Goal: Information Seeking & Learning: Learn about a topic

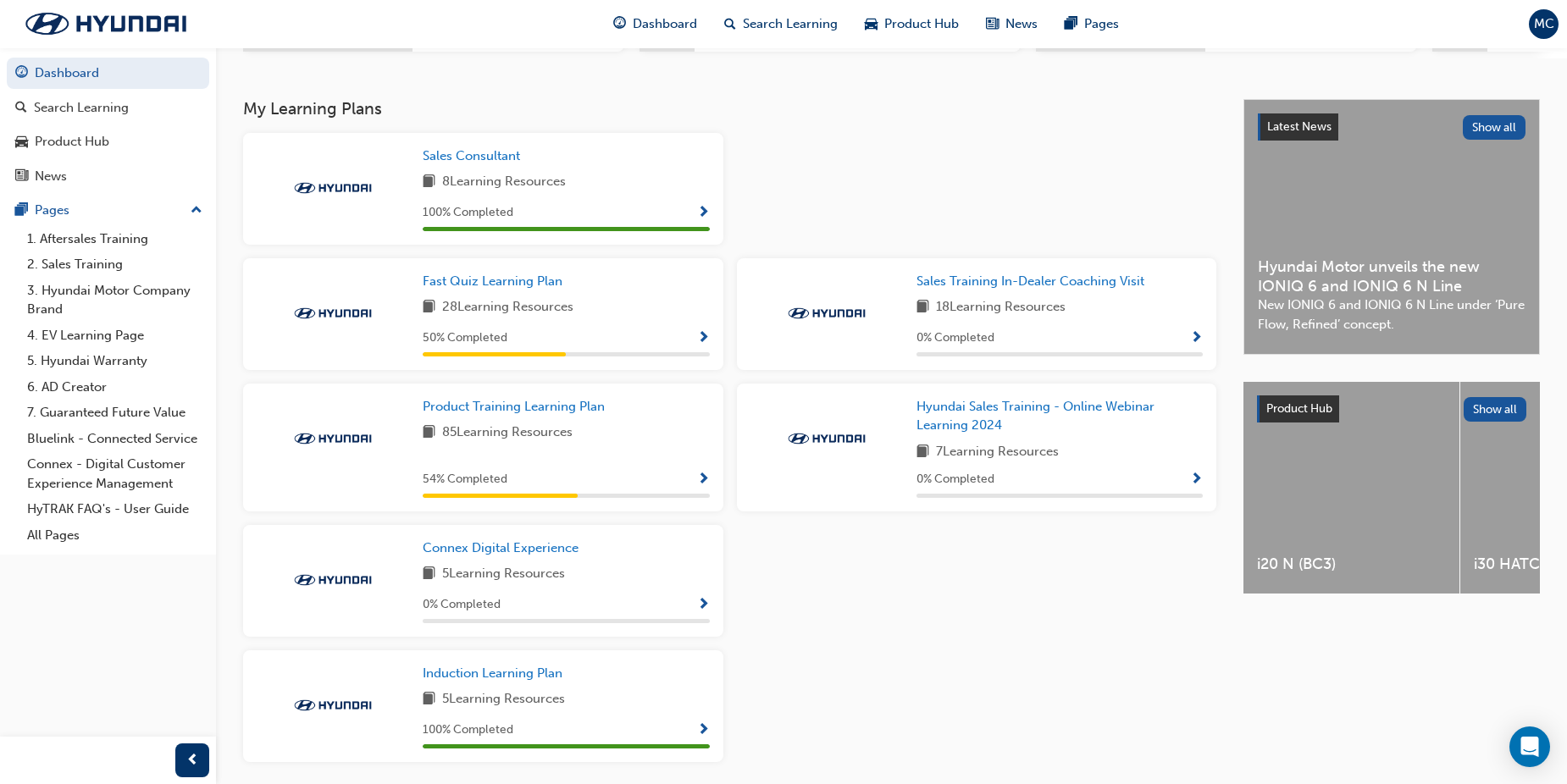
scroll to position [338, 0]
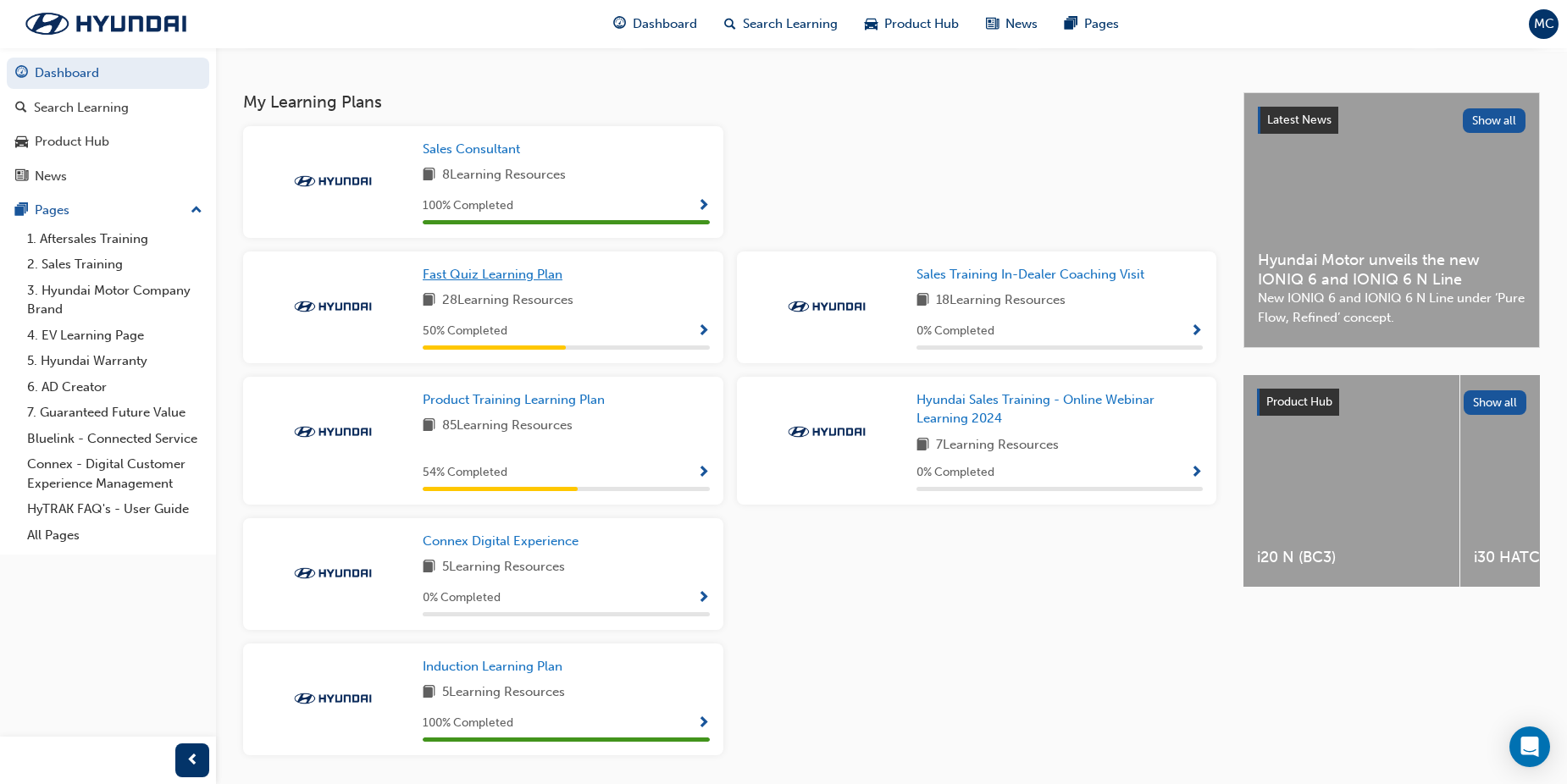
click at [490, 279] on span "Fast Quiz Learning Plan" at bounding box center [492, 274] width 140 height 15
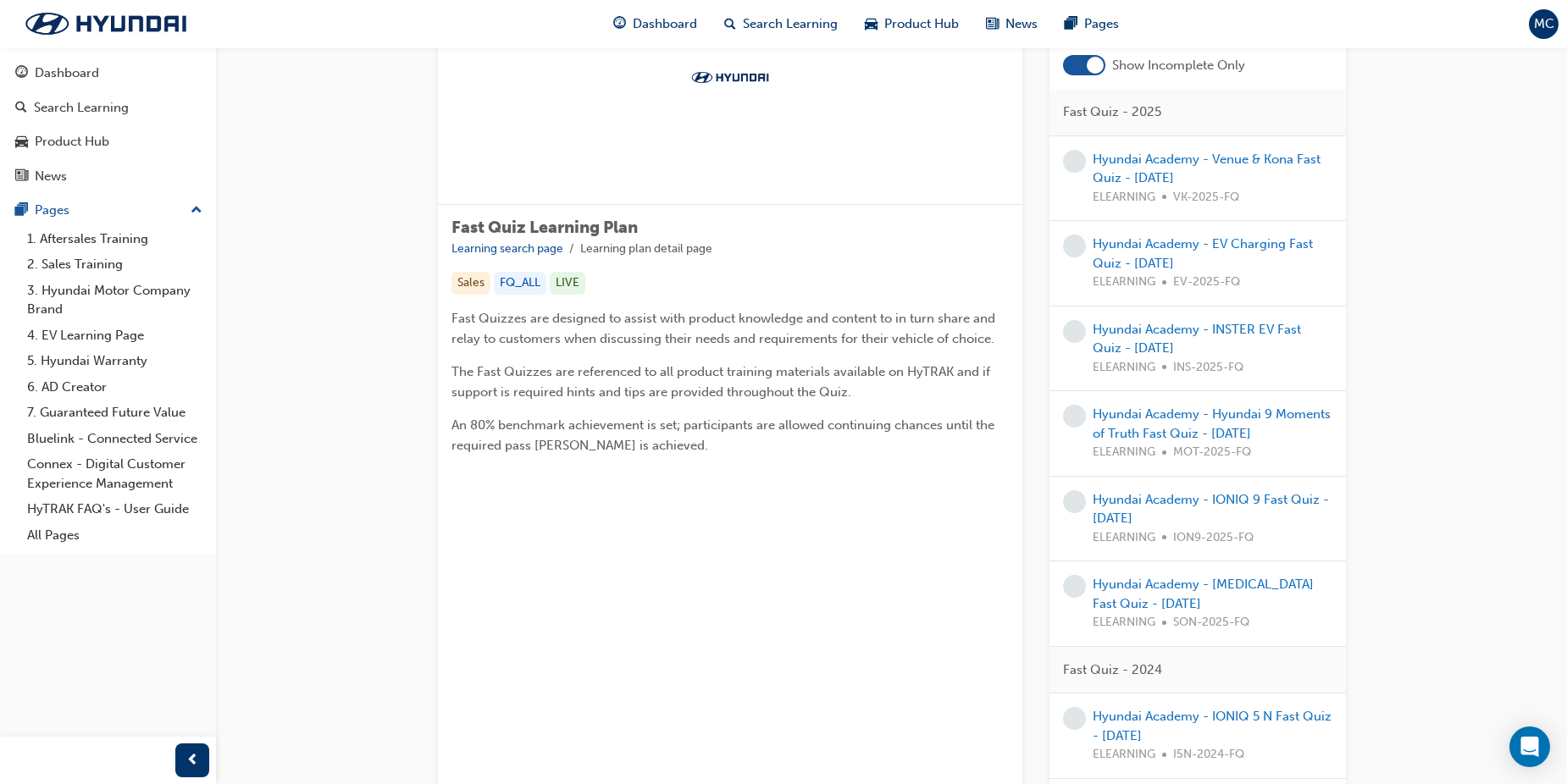
scroll to position [170, 0]
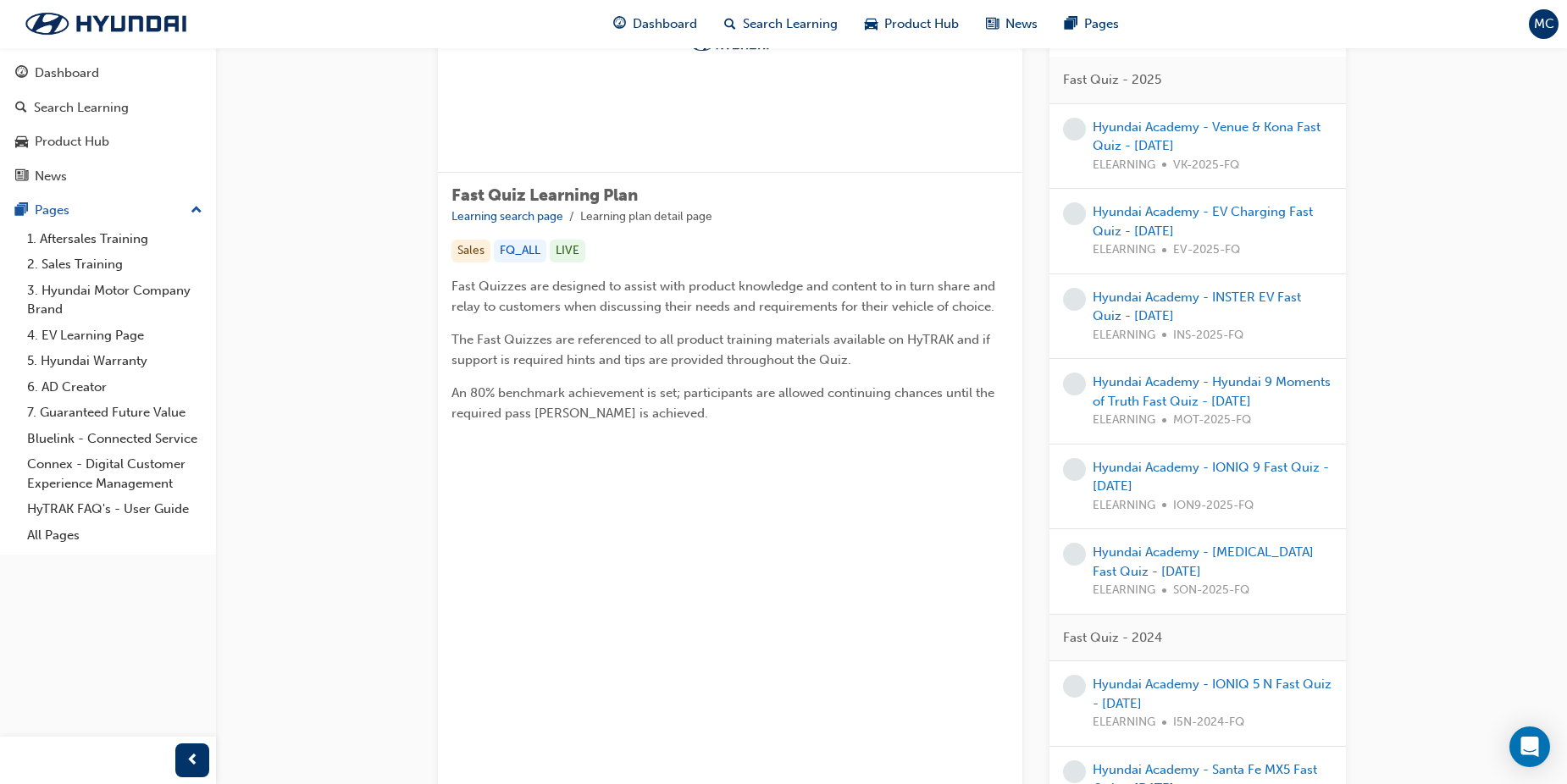
click at [1173, 562] on div "Hyundai Academy - Sonata Fast Quiz - September 2025 ELEARNING SON-2025-FQ" at bounding box center [1212, 571] width 239 height 57
click at [1177, 553] on link "Hyundai Academy - Sonata Fast Quiz - September 2025" at bounding box center [1203, 562] width 221 height 35
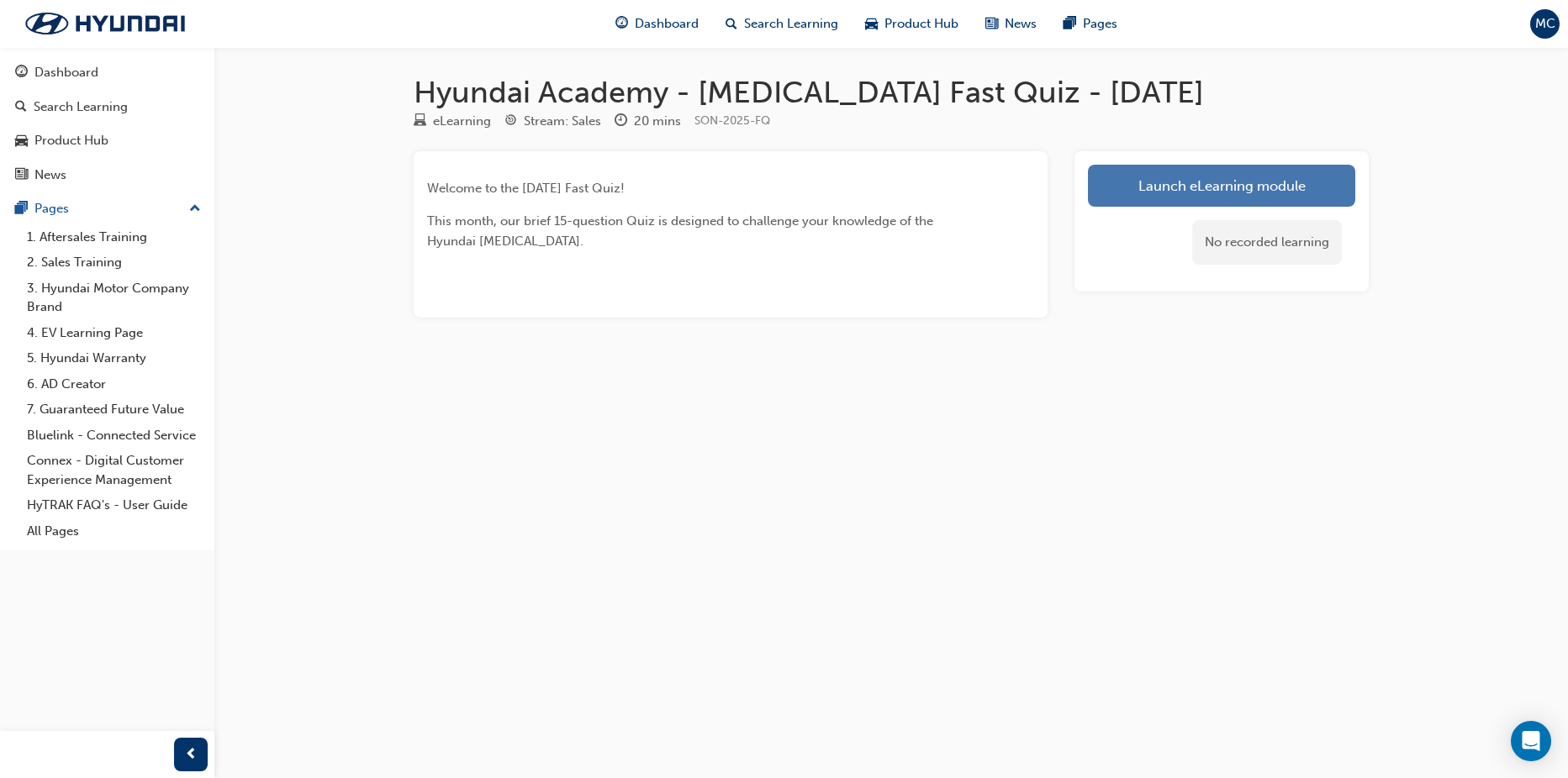
click at [1238, 184] on link "Launch eLearning module" at bounding box center [1222, 185] width 268 height 42
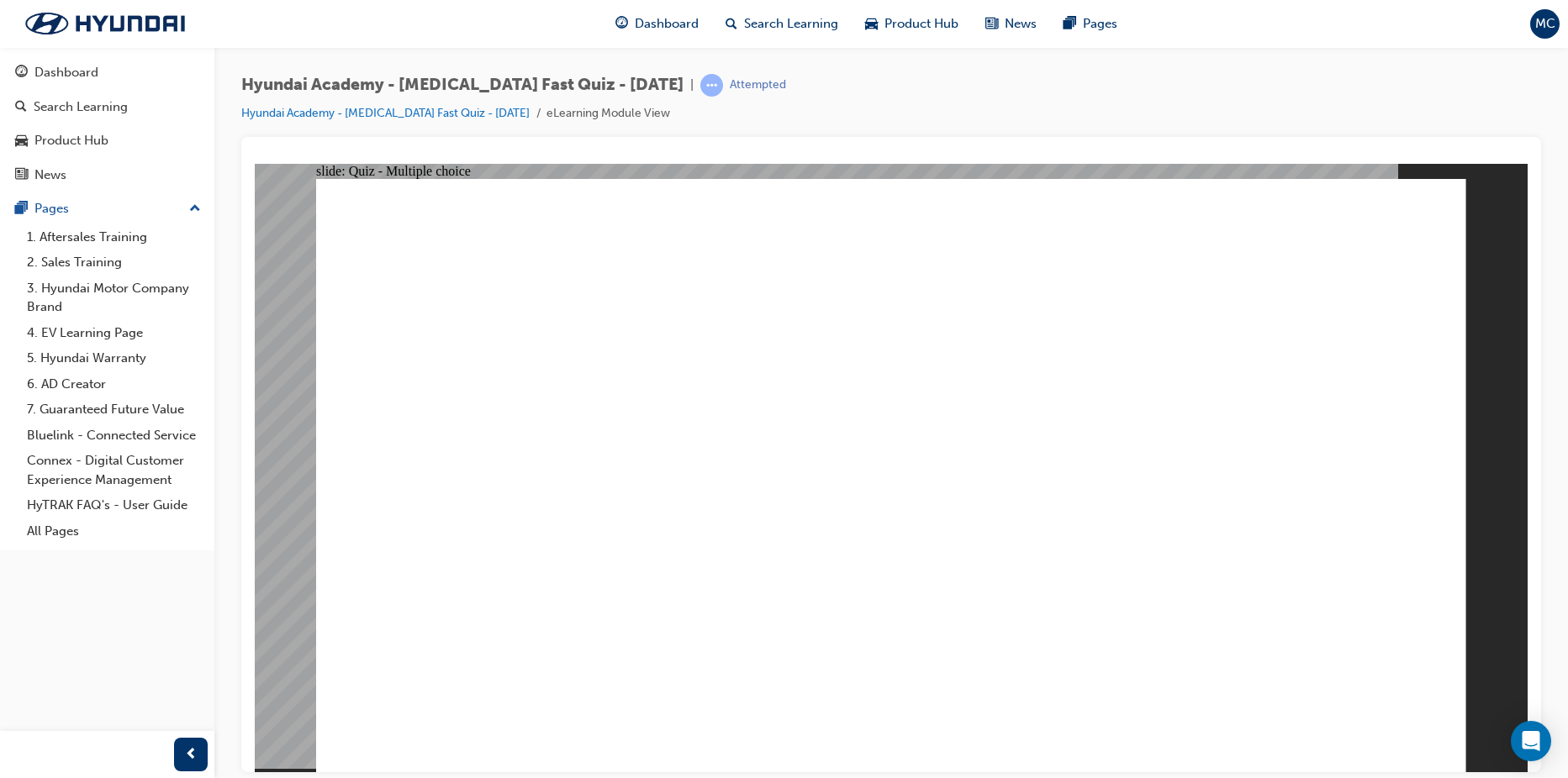
radio input "true"
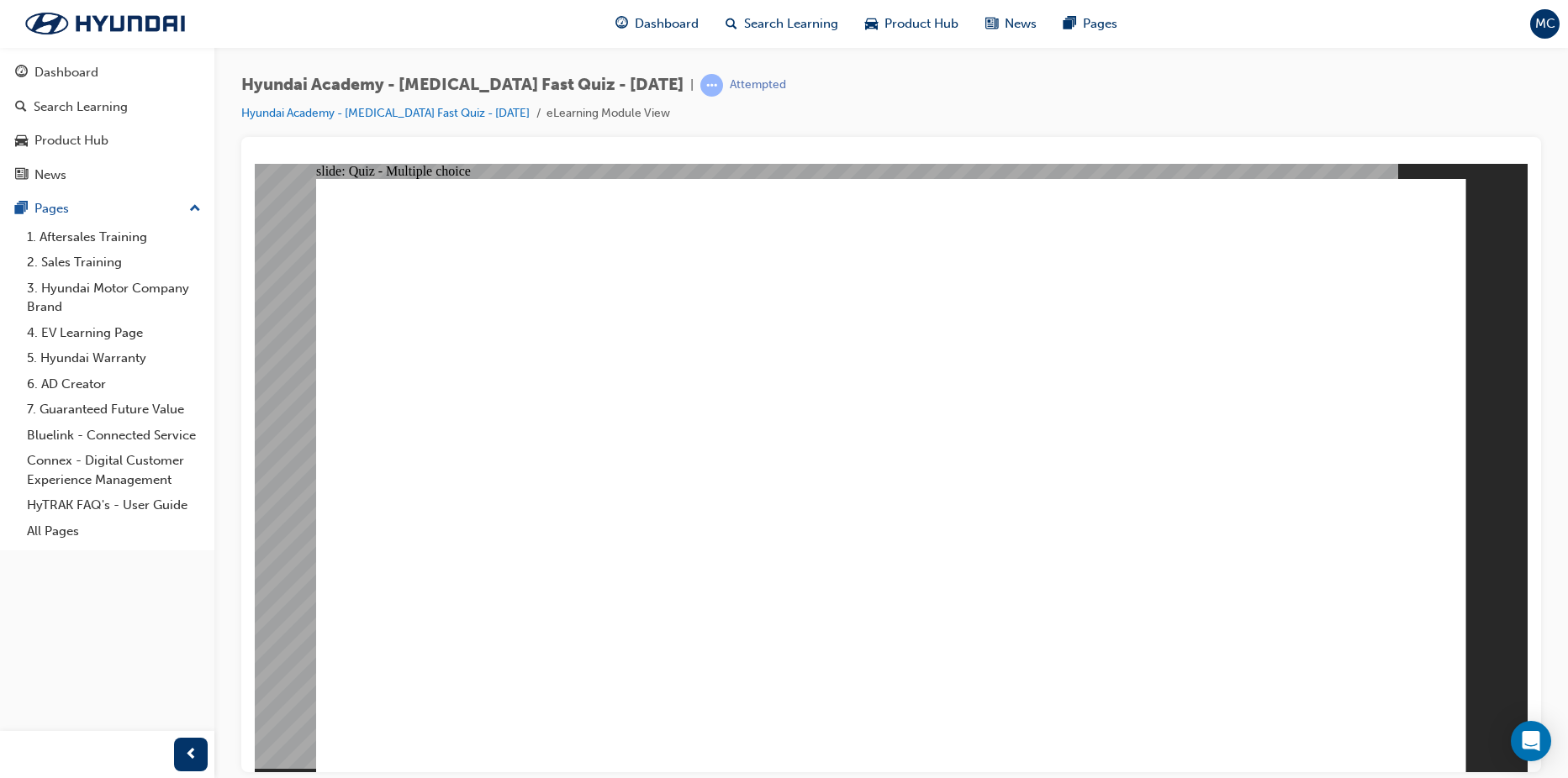
radio input "true"
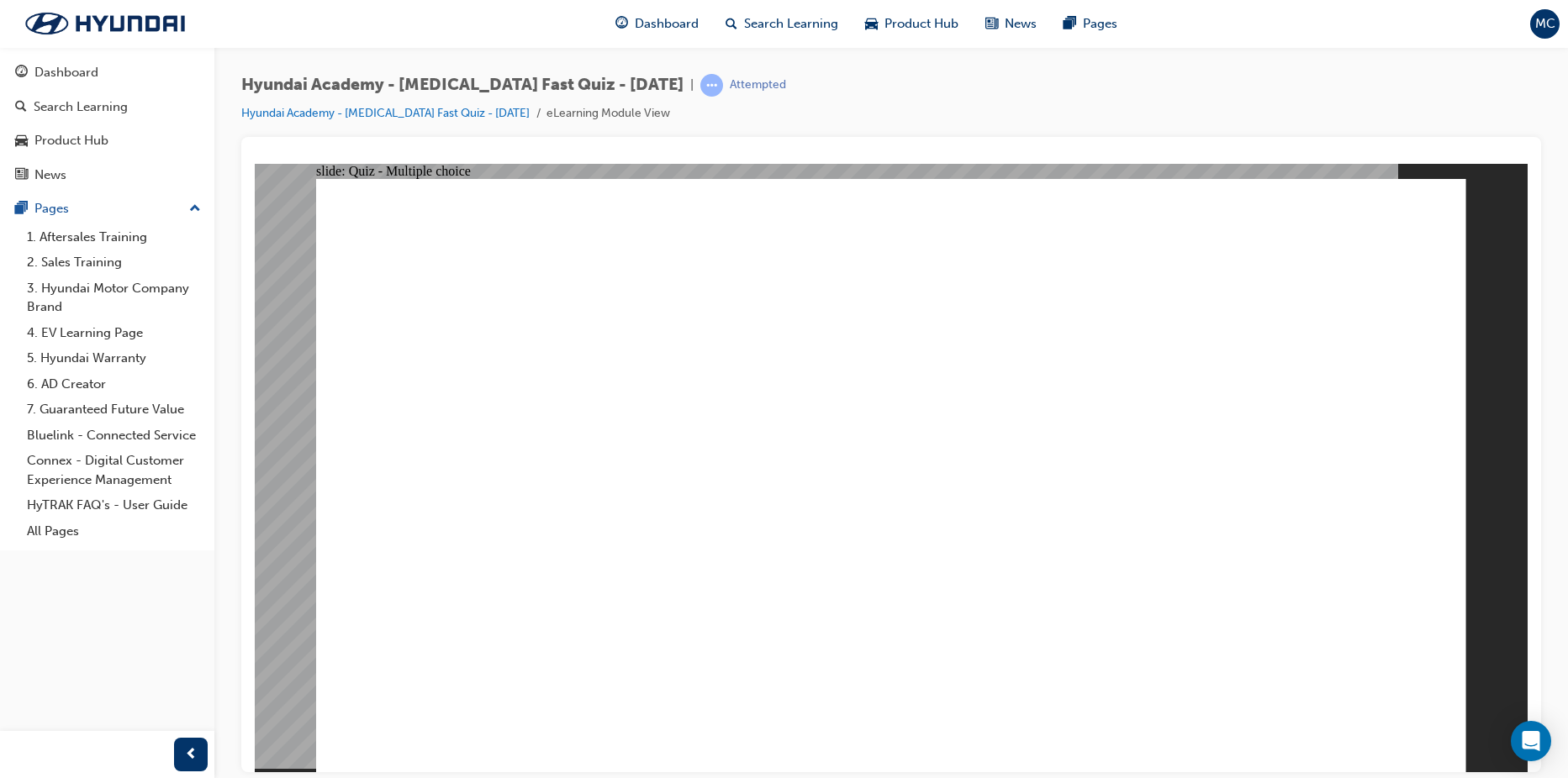
drag, startPoint x: 940, startPoint y: 592, endPoint x: 928, endPoint y: 579, distance: 17.7
checkbox input "true"
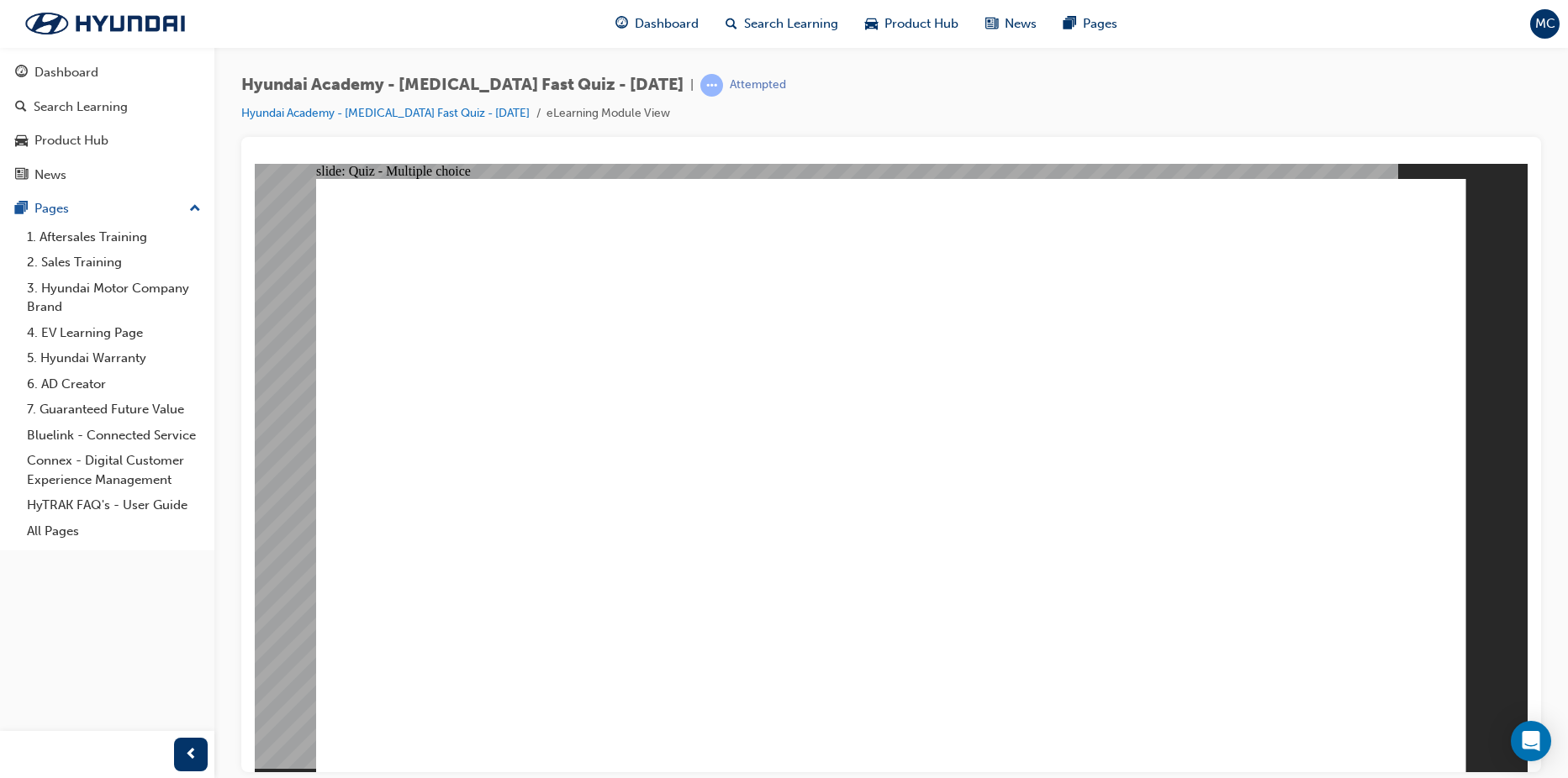
drag, startPoint x: 844, startPoint y: 494, endPoint x: 829, endPoint y: 439, distance: 57.0
radio input "true"
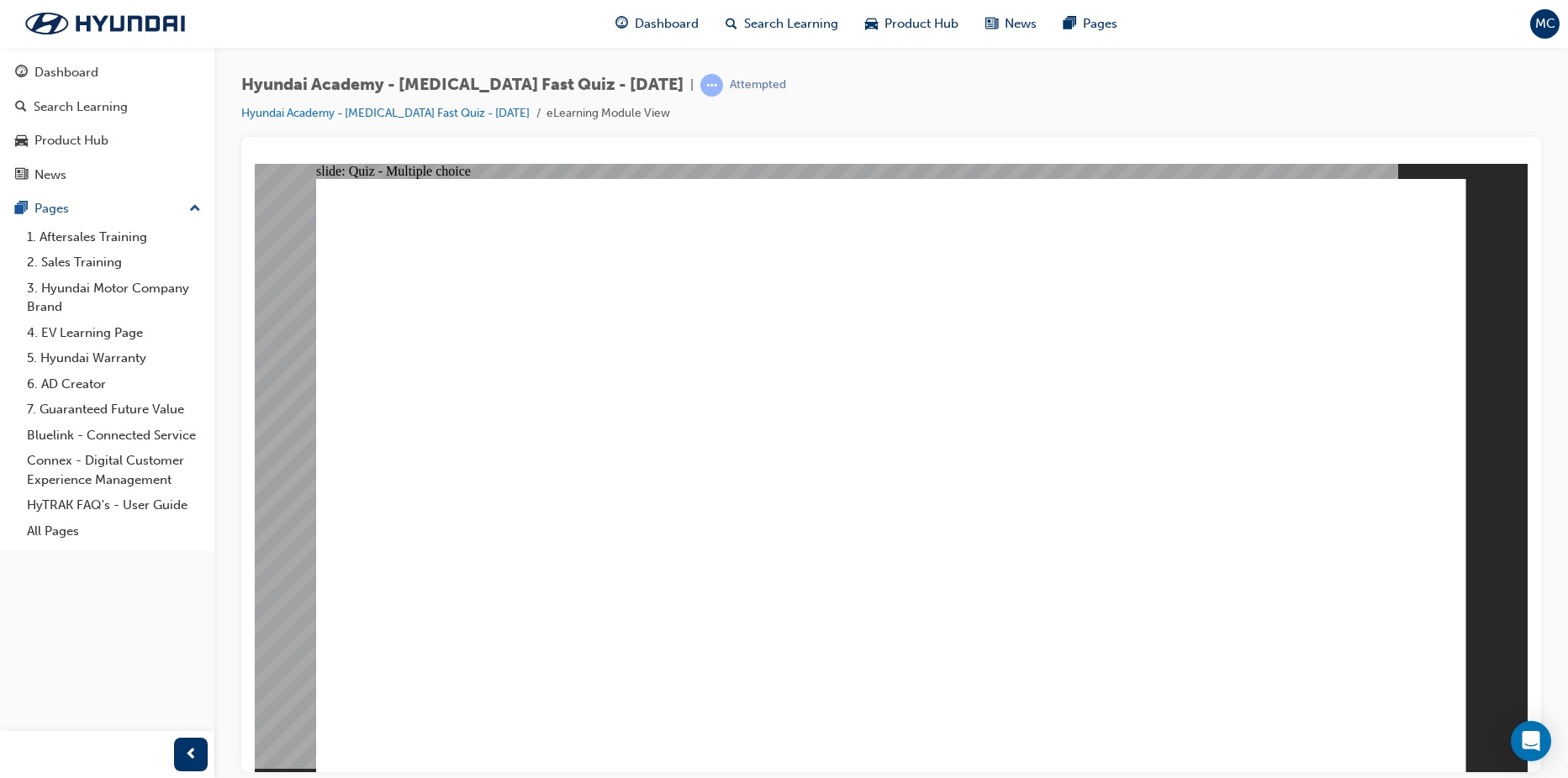
checkbox input "true"
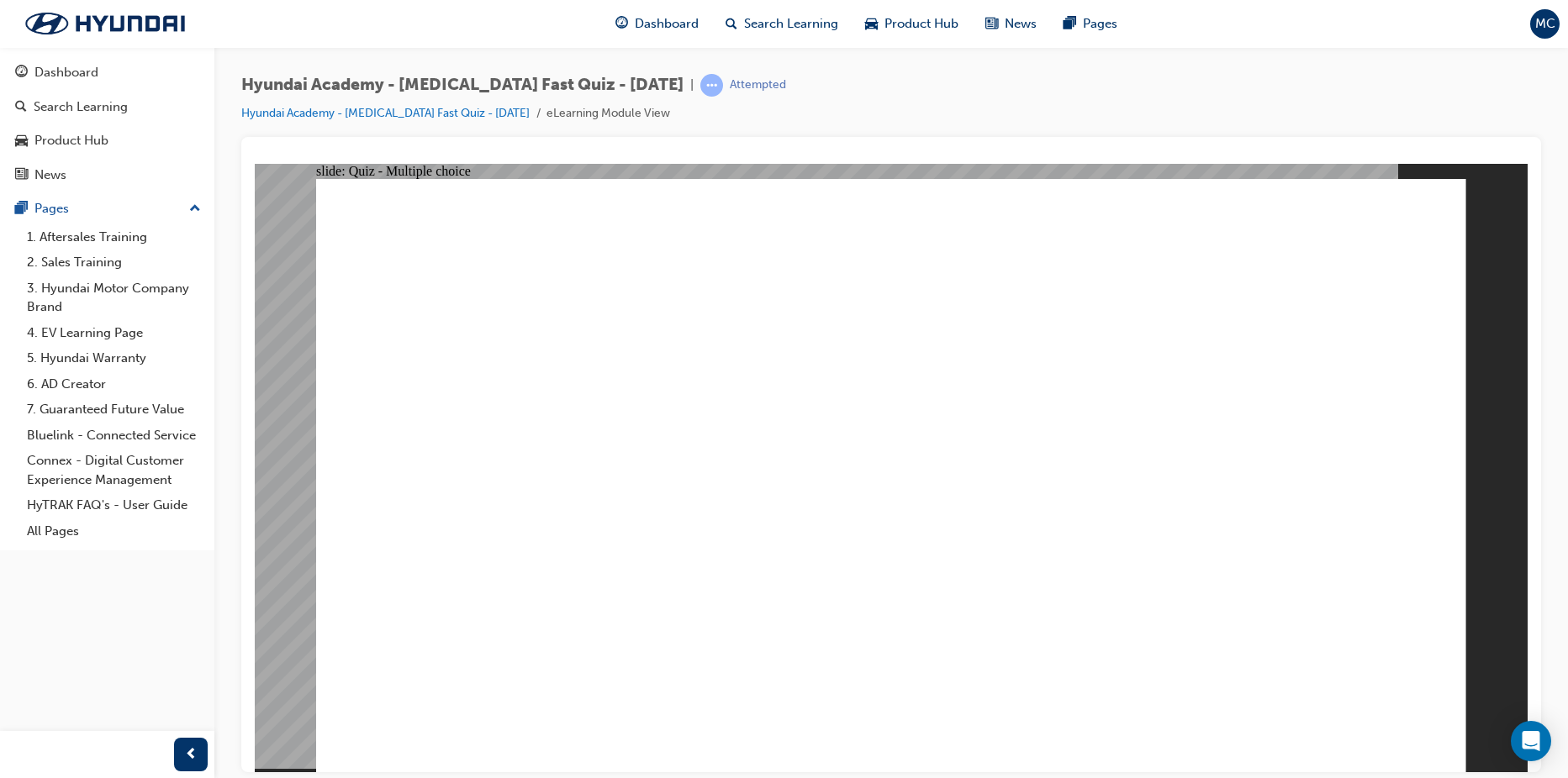
radio input "true"
drag, startPoint x: 1359, startPoint y: 686, endPoint x: 1372, endPoint y: 692, distance: 14.3
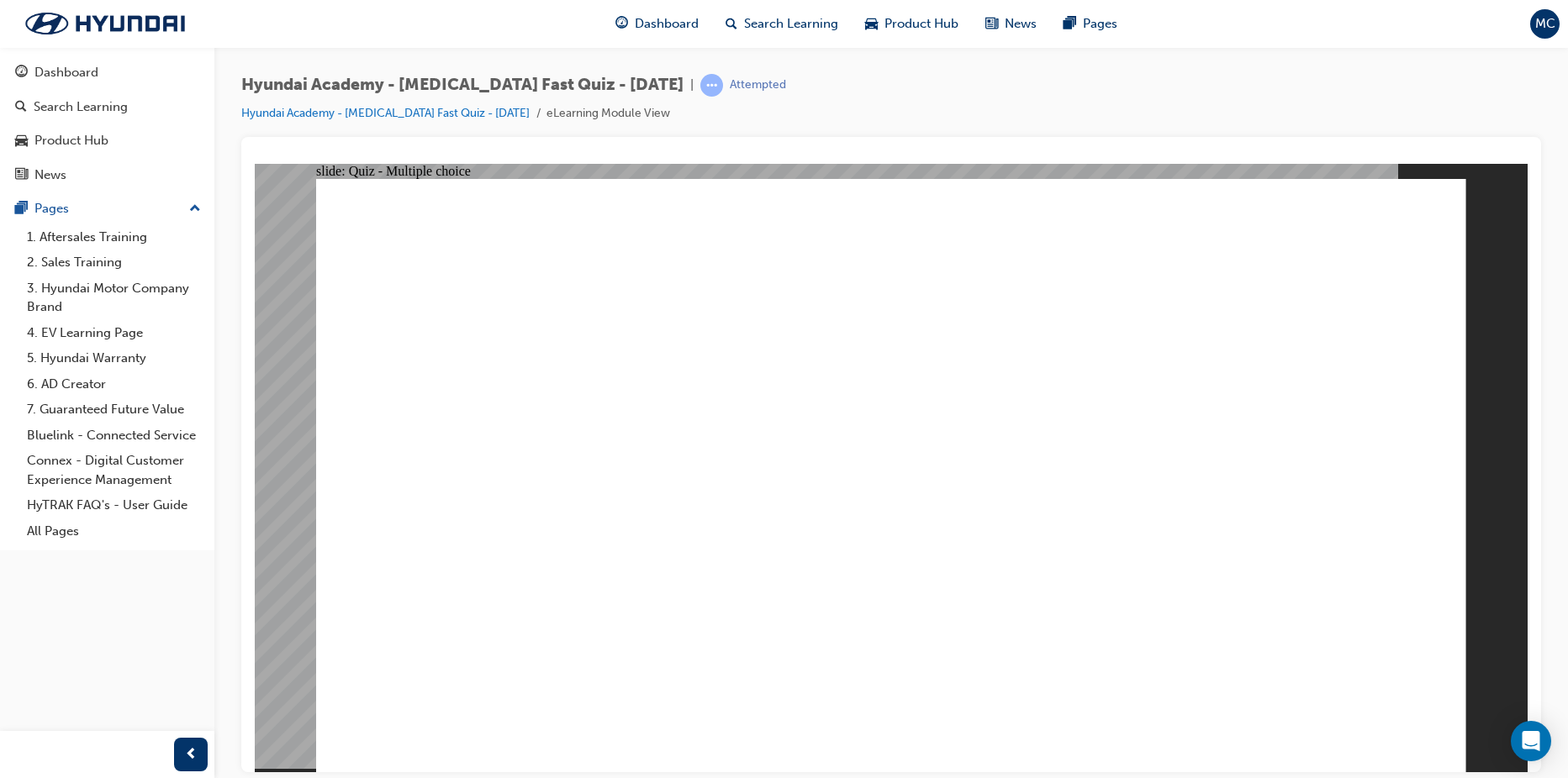
checkbox input "true"
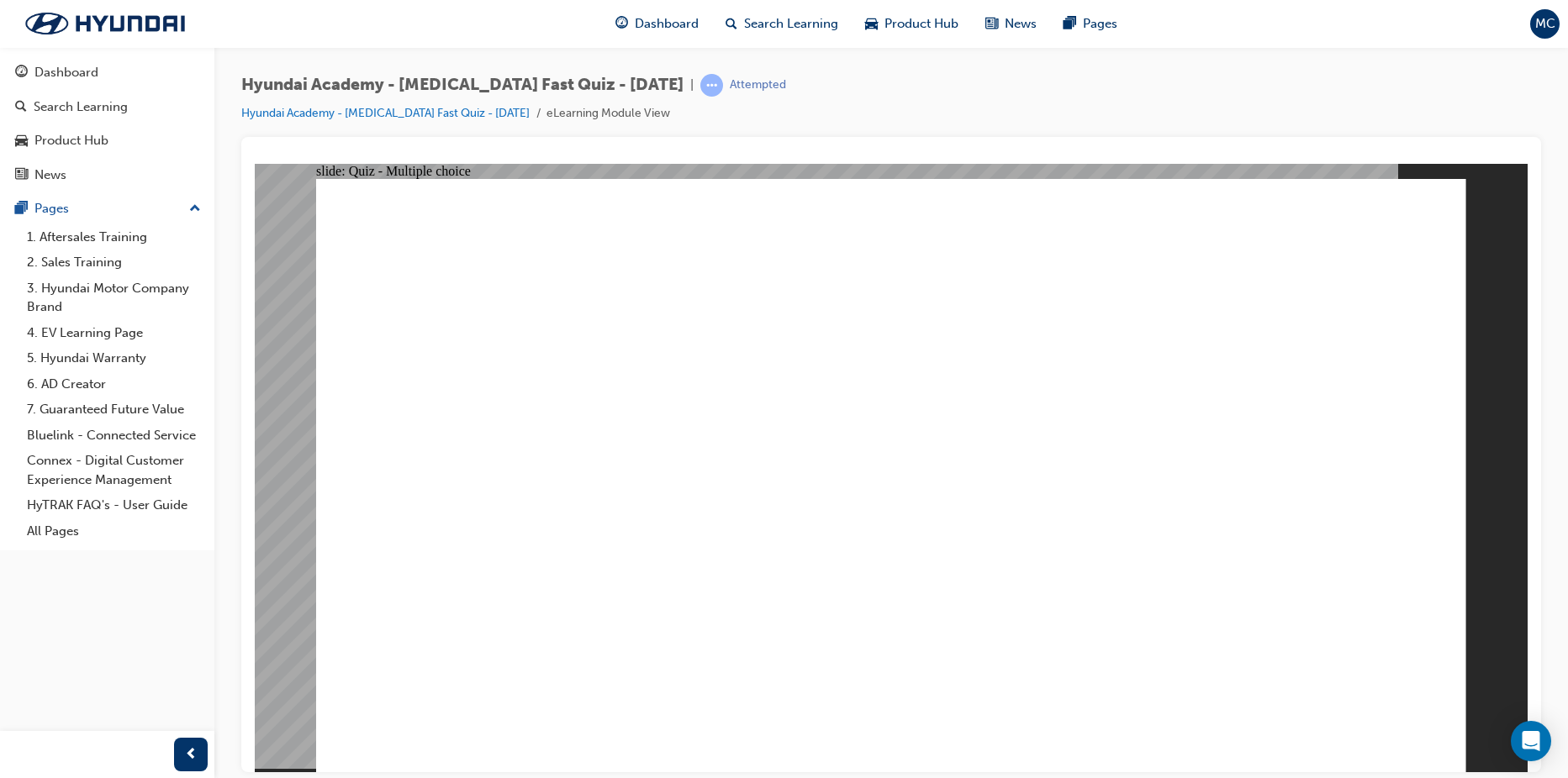
checkbox input "true"
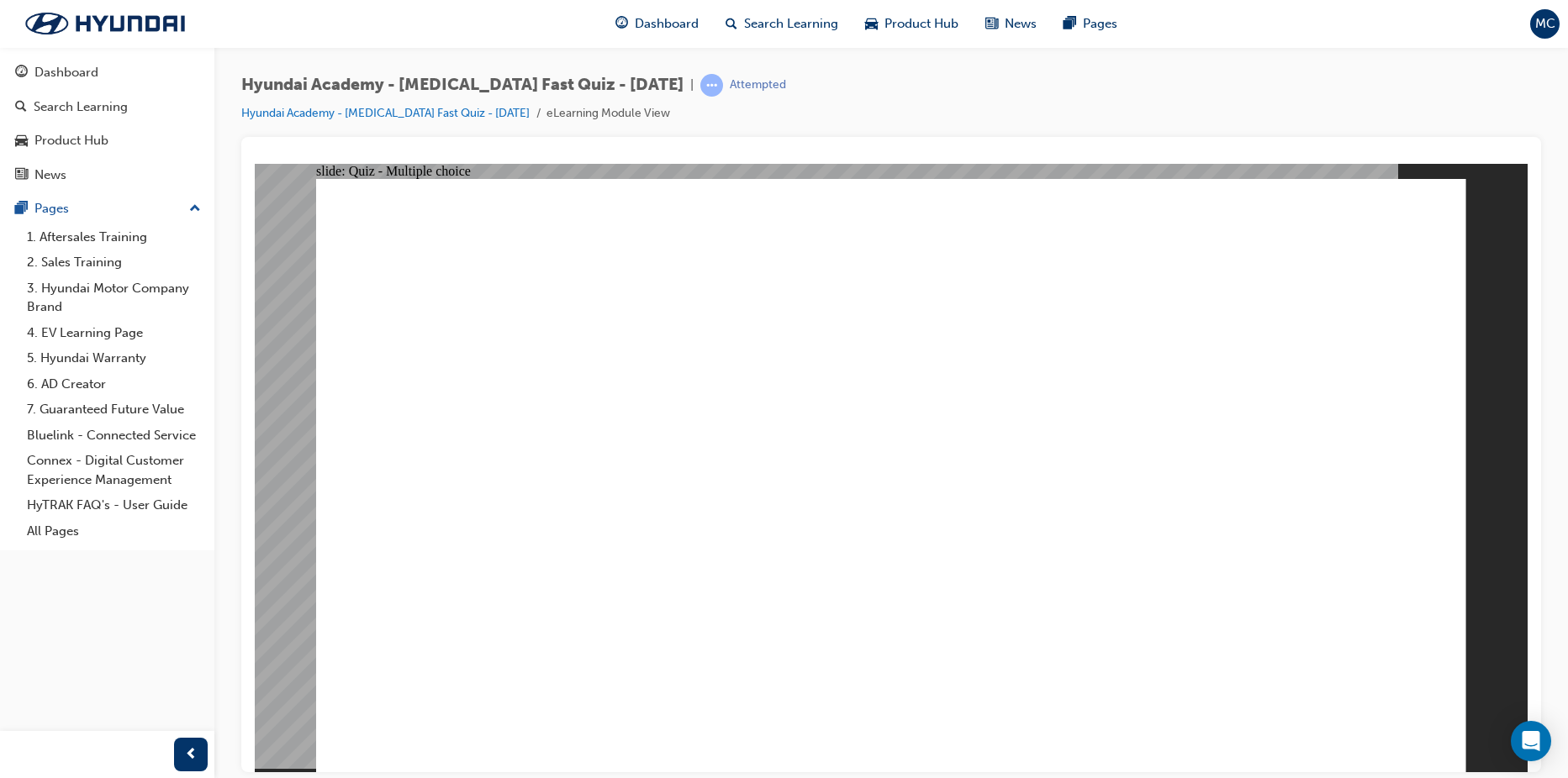
checkbox input "true"
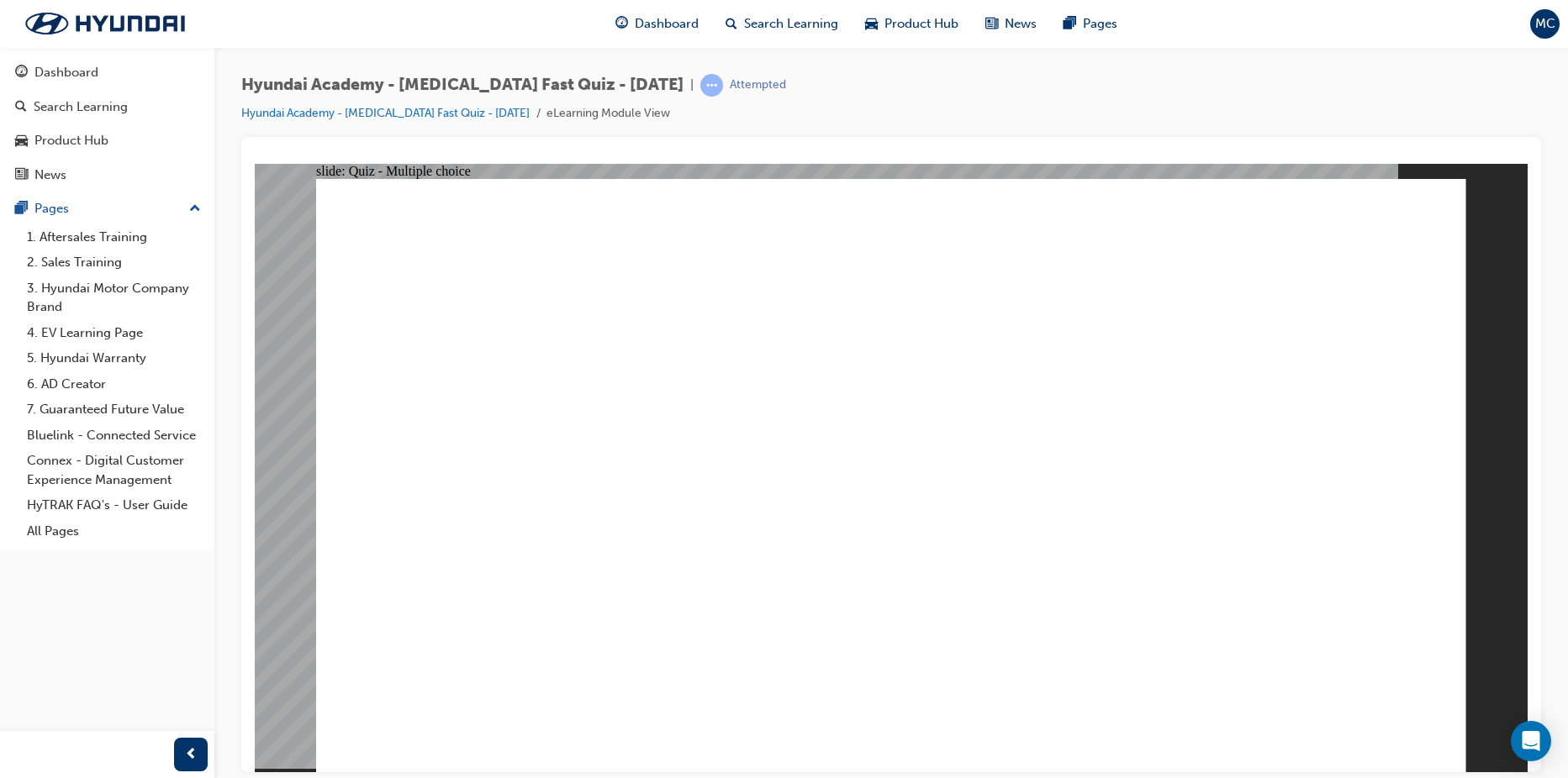
radio input "true"
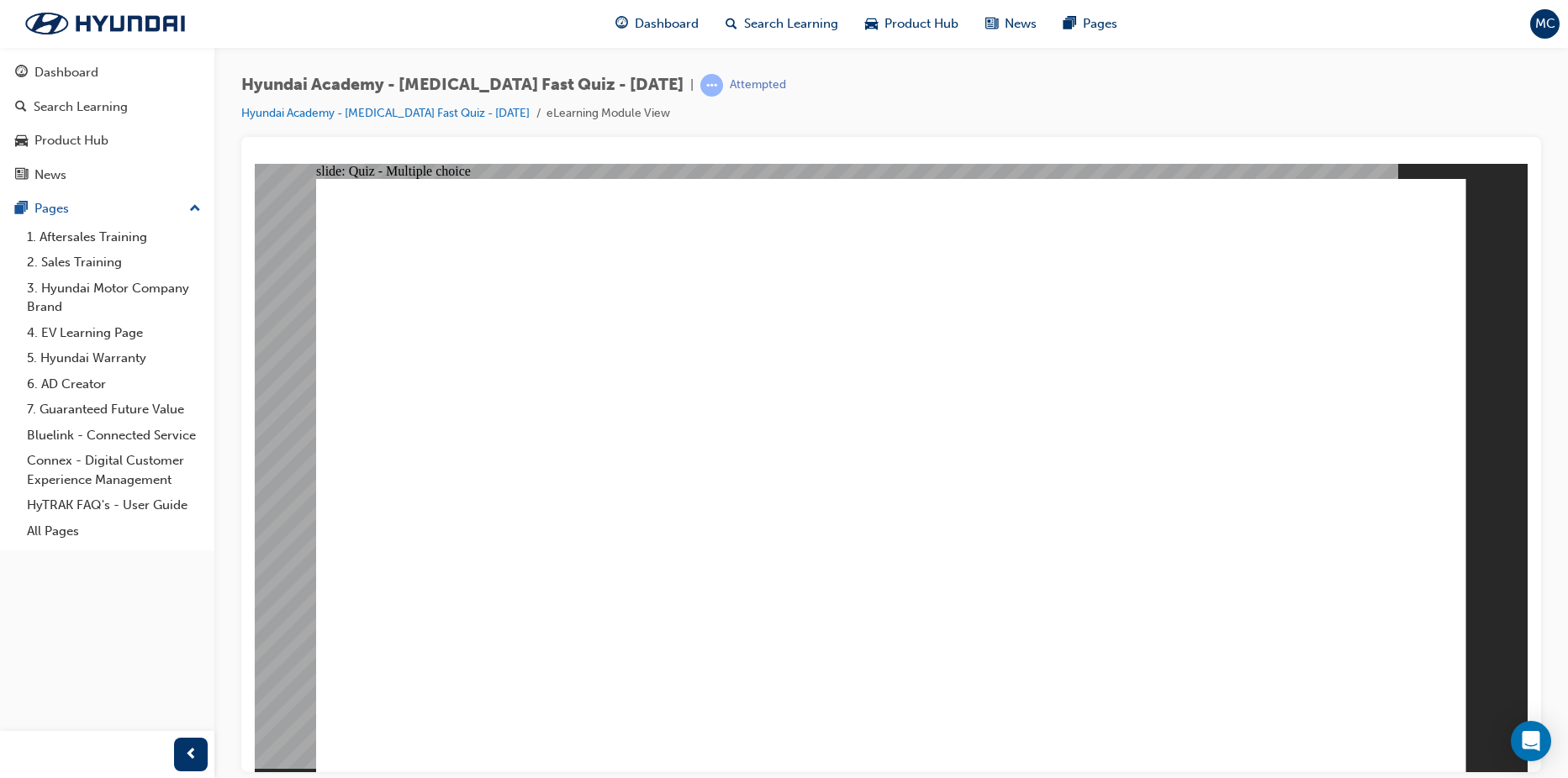
checkbox input "true"
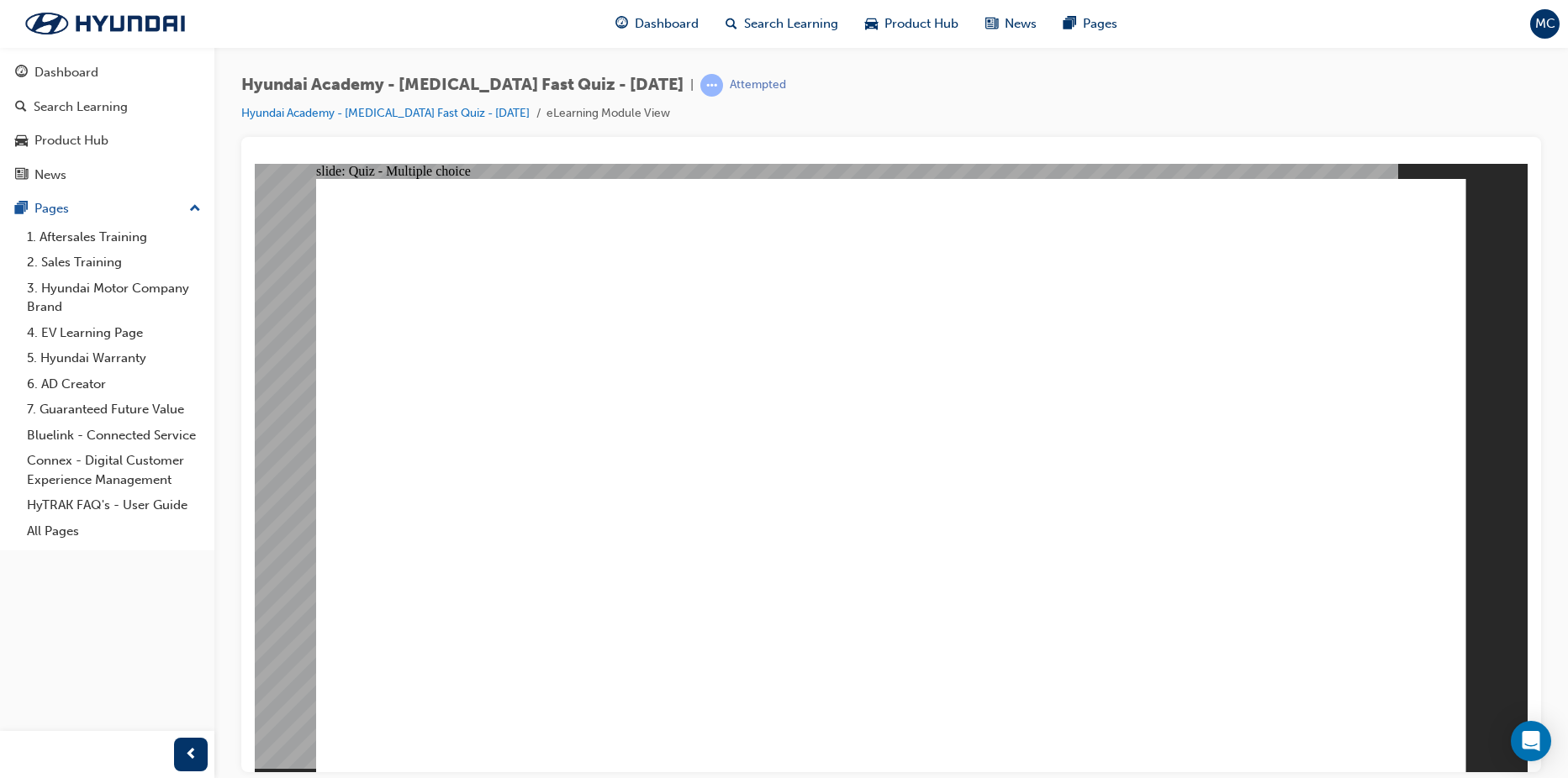
checkbox input "true"
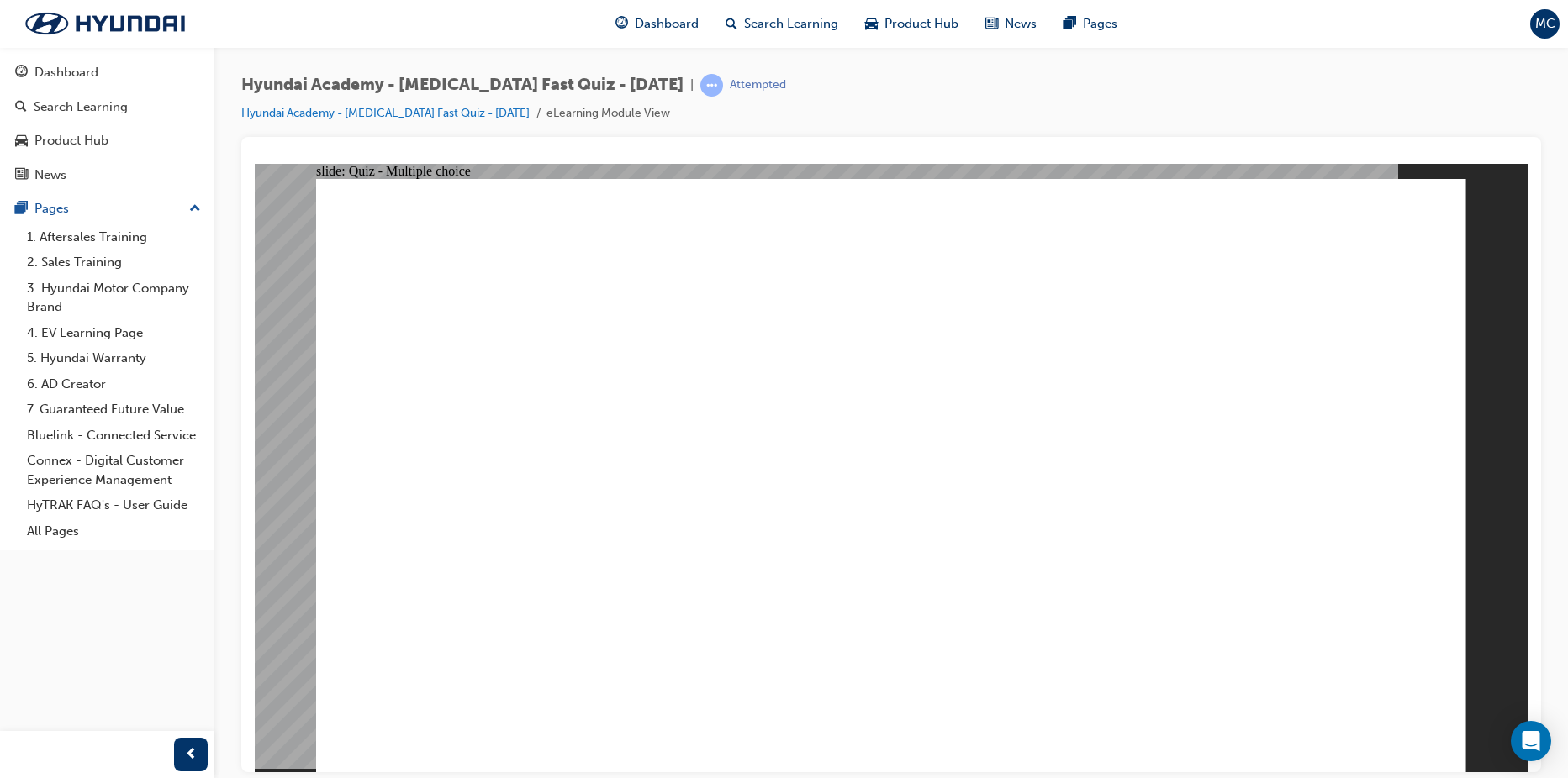
radio input "true"
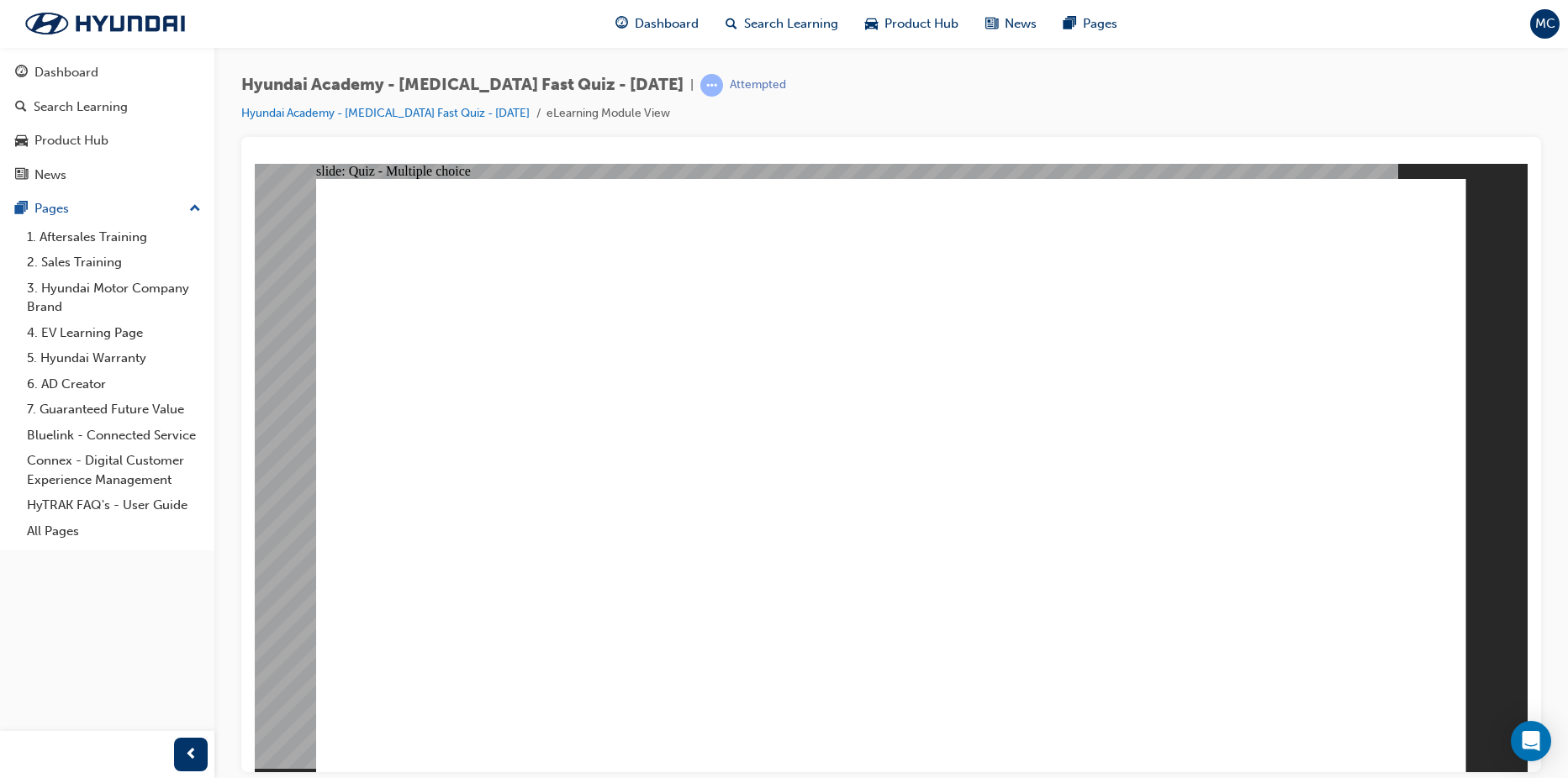
radio input "true"
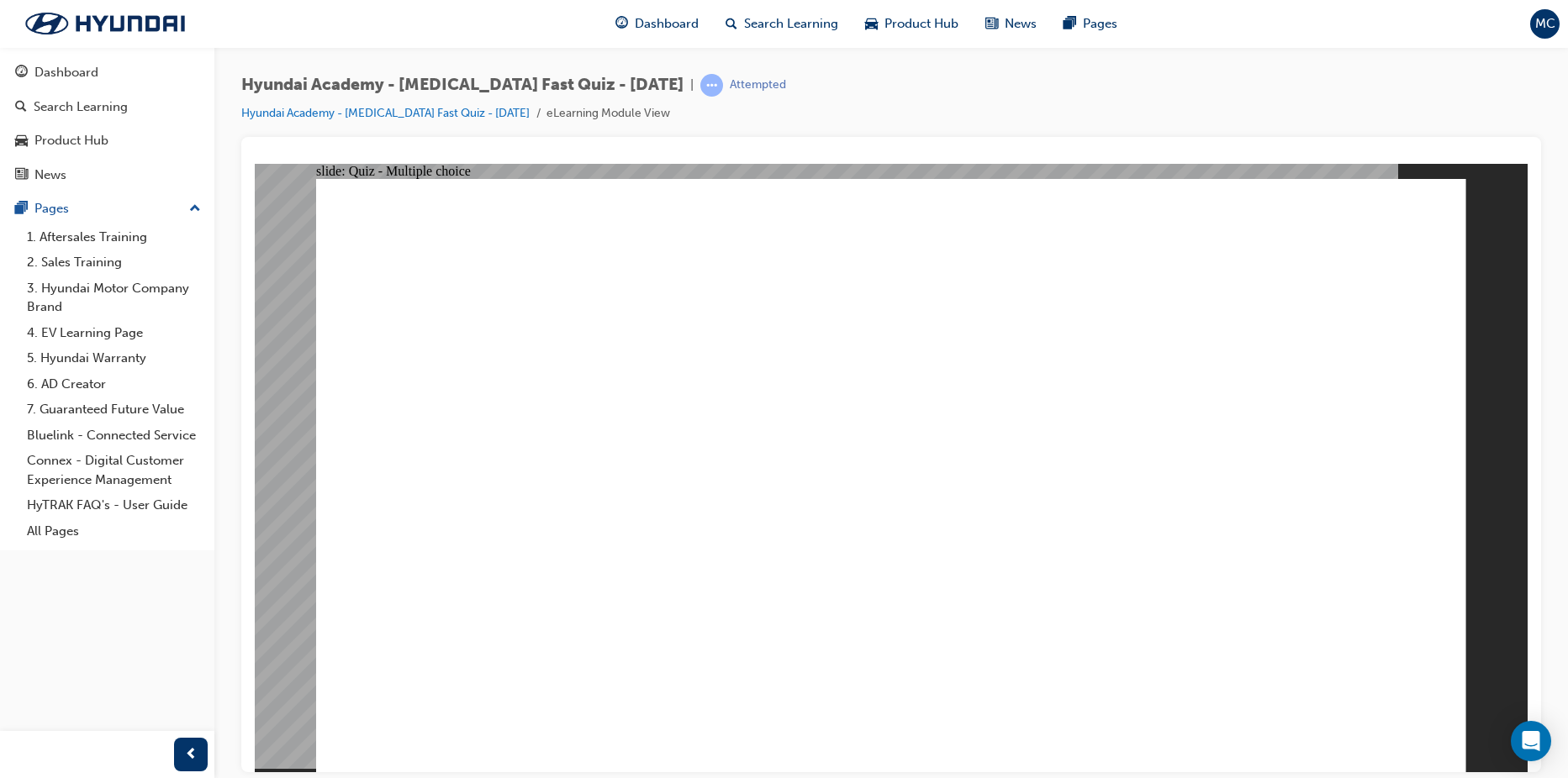
radio input "true"
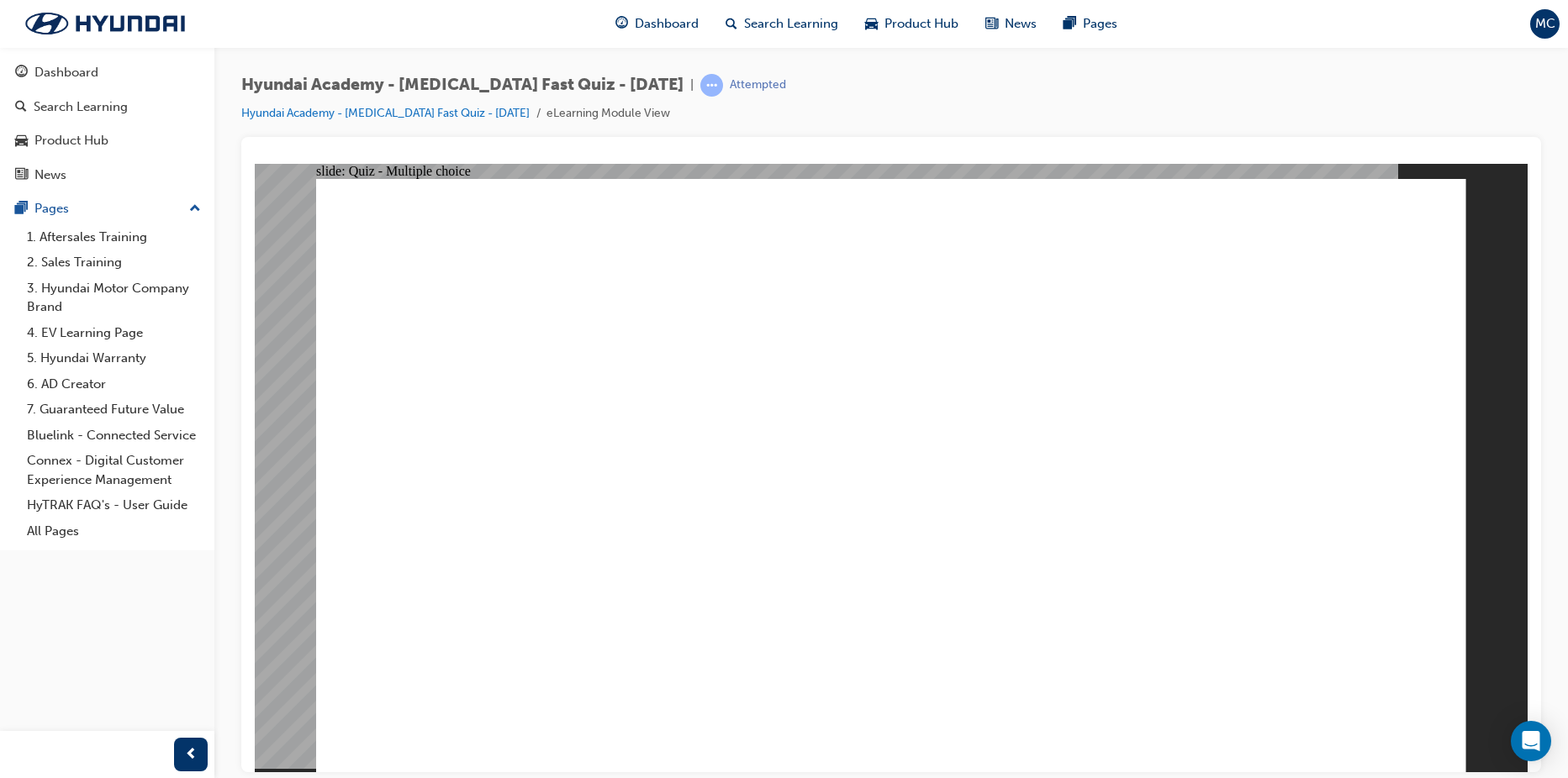
radio input "true"
drag, startPoint x: 903, startPoint y: 674, endPoint x: 894, endPoint y: 664, distance: 13.5
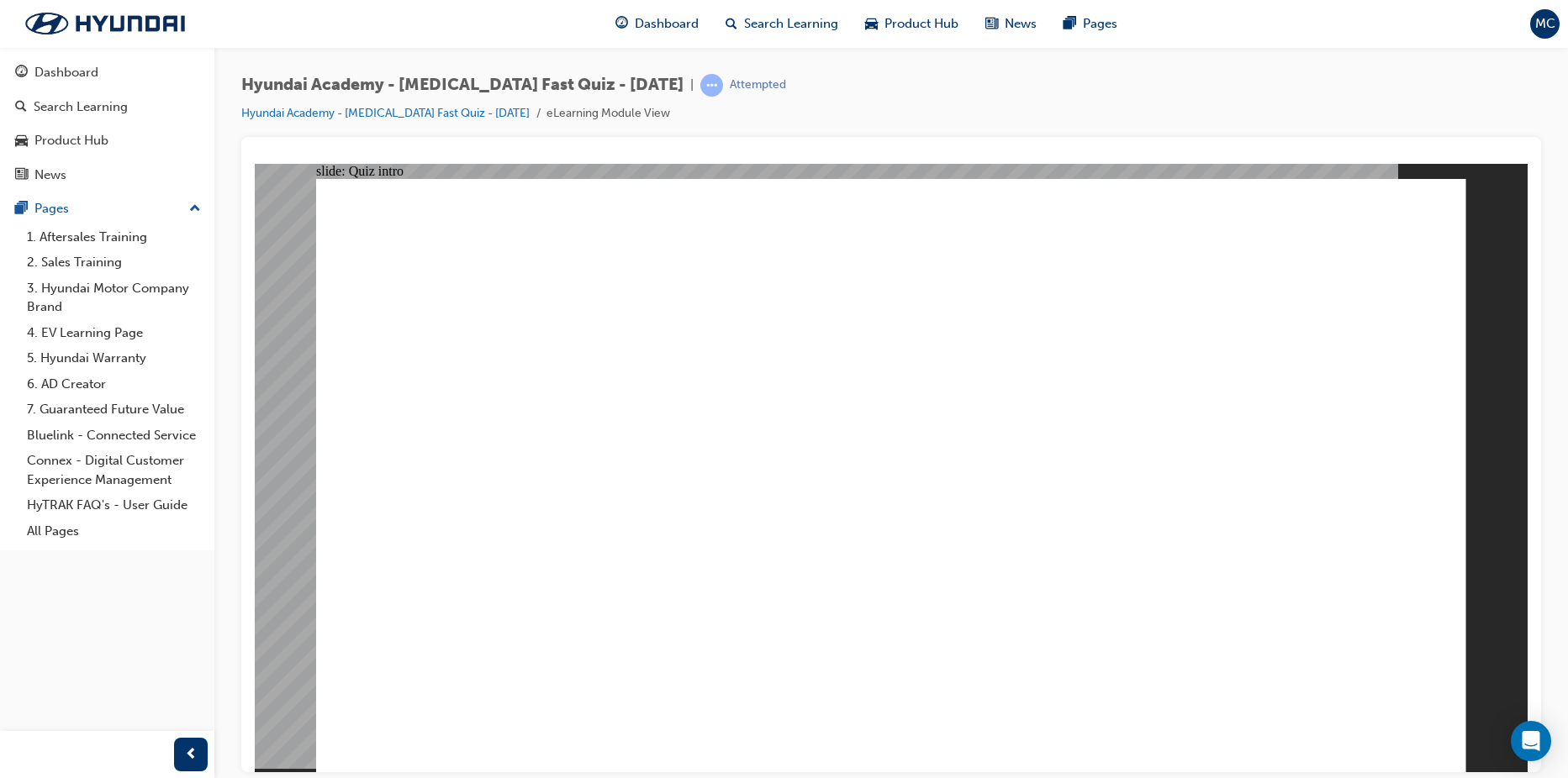
radio input "true"
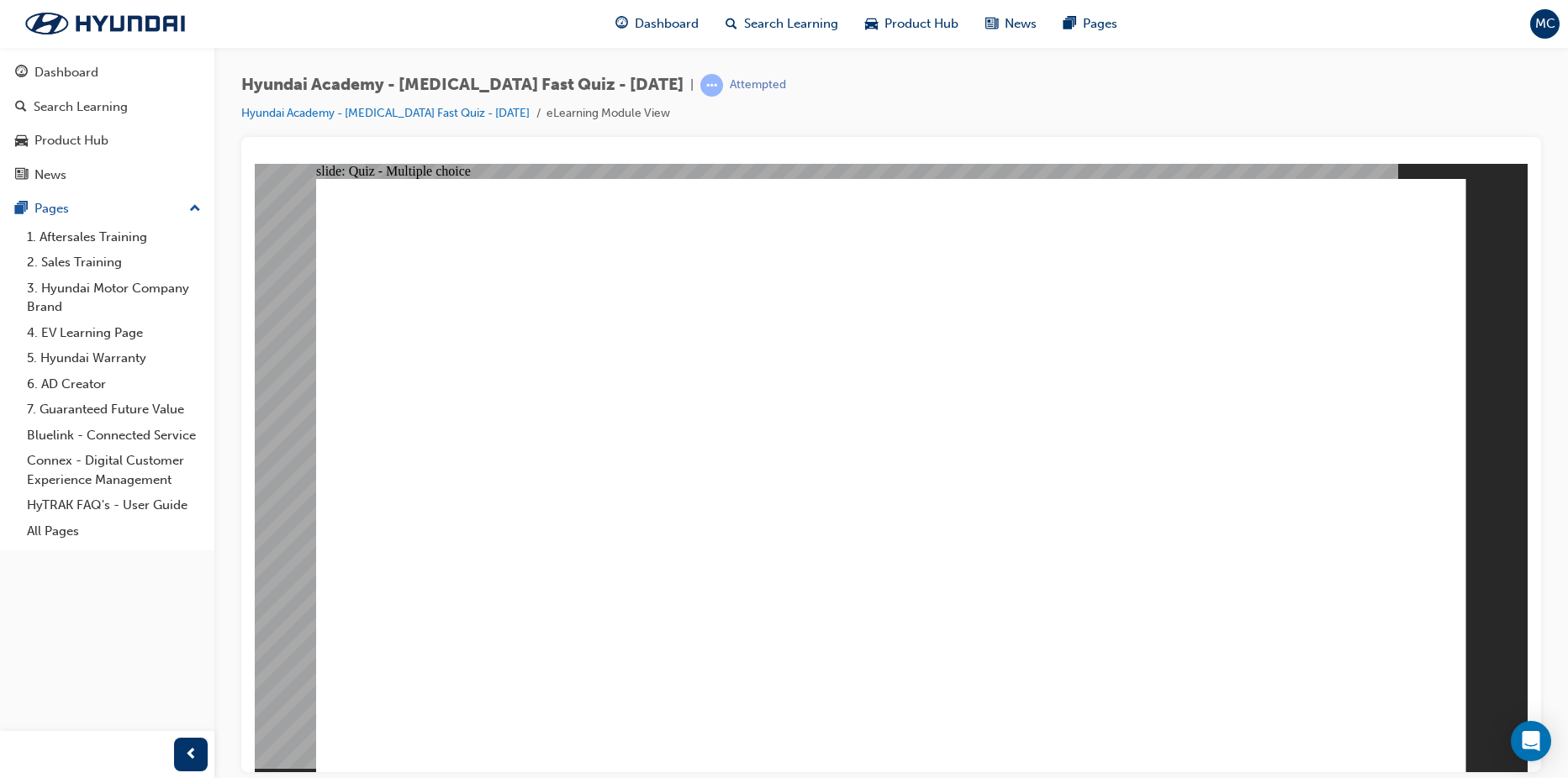
radio input "true"
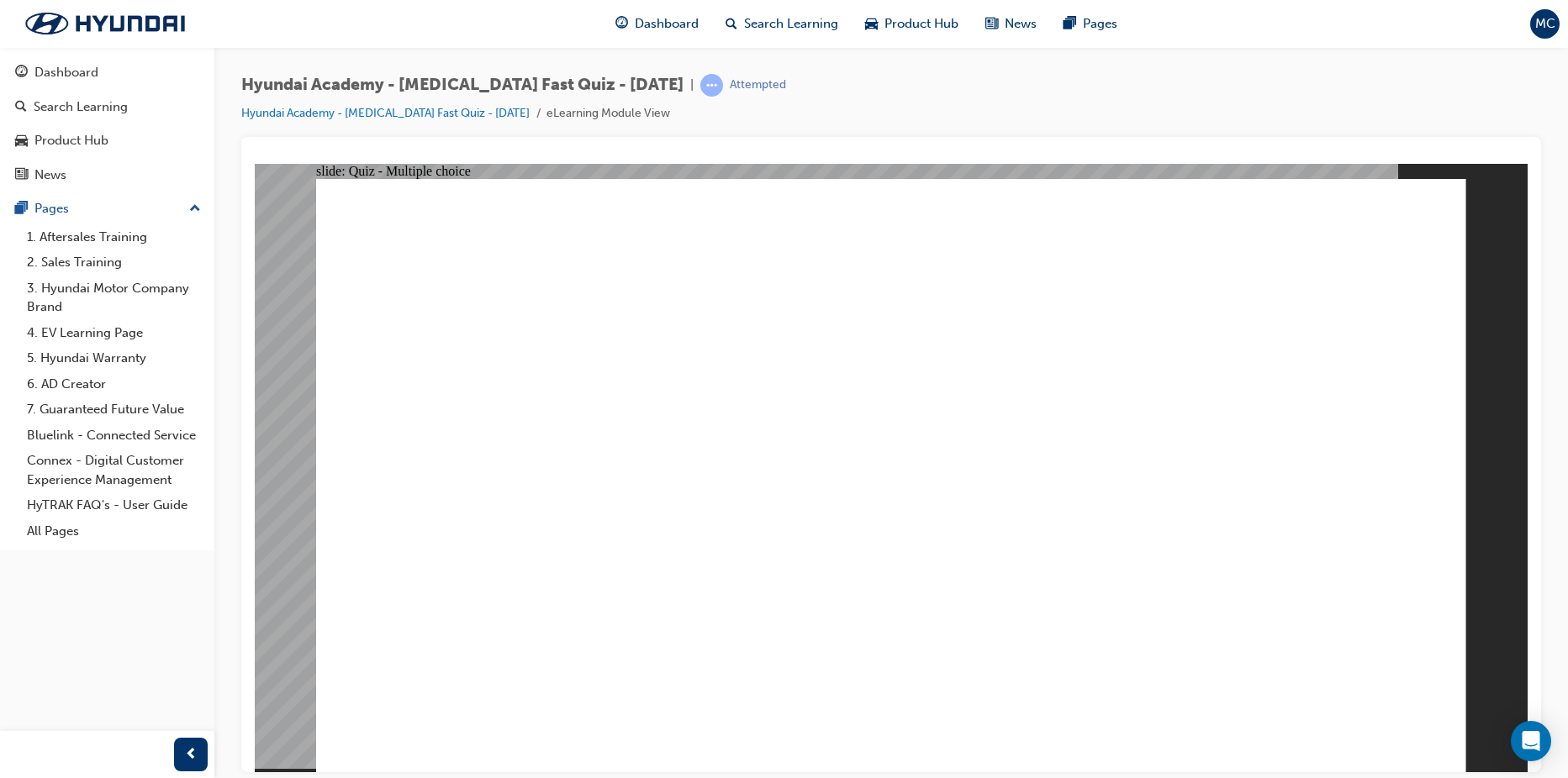
radio input "true"
checkbox input "true"
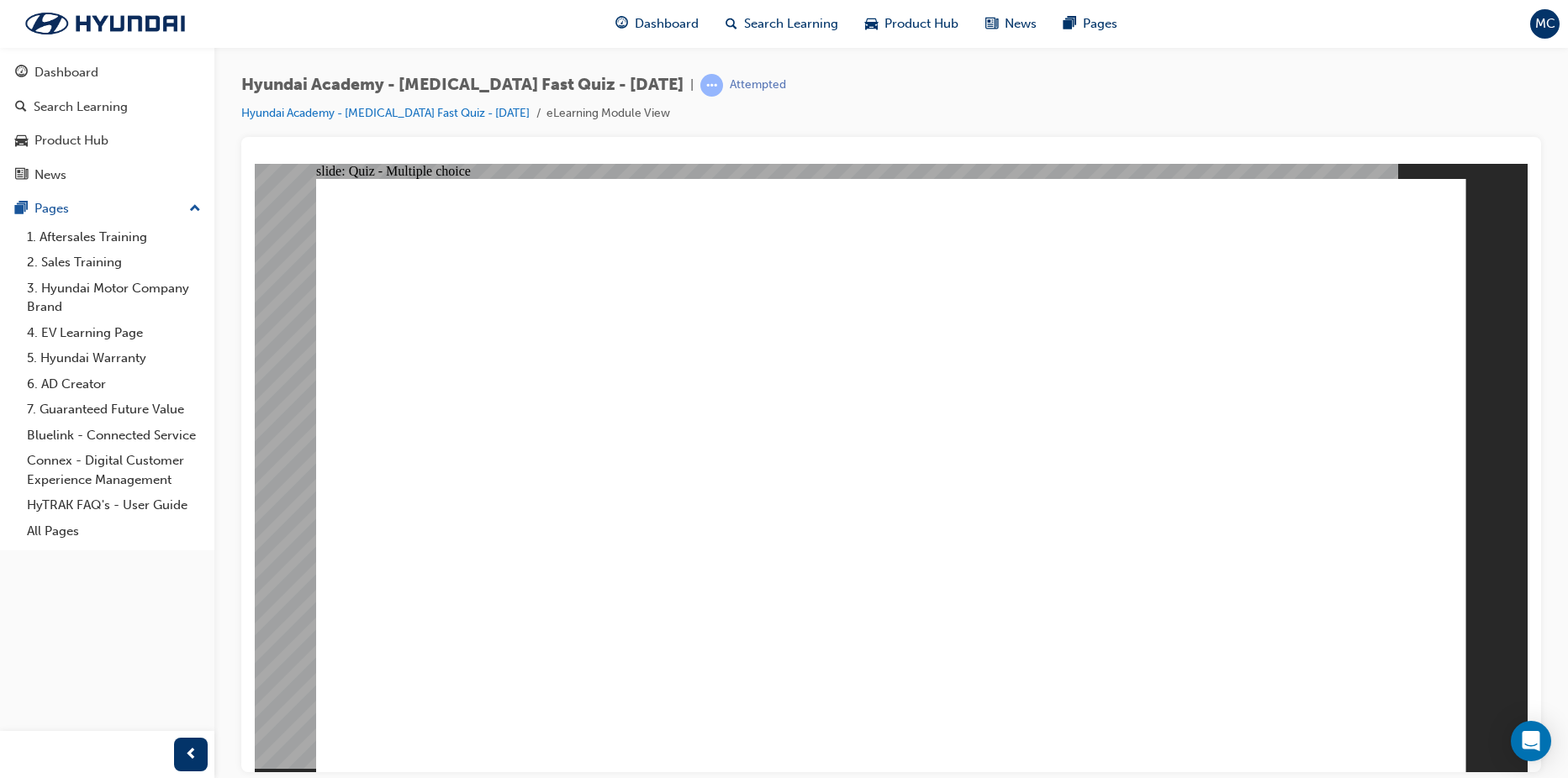
checkbox input "true"
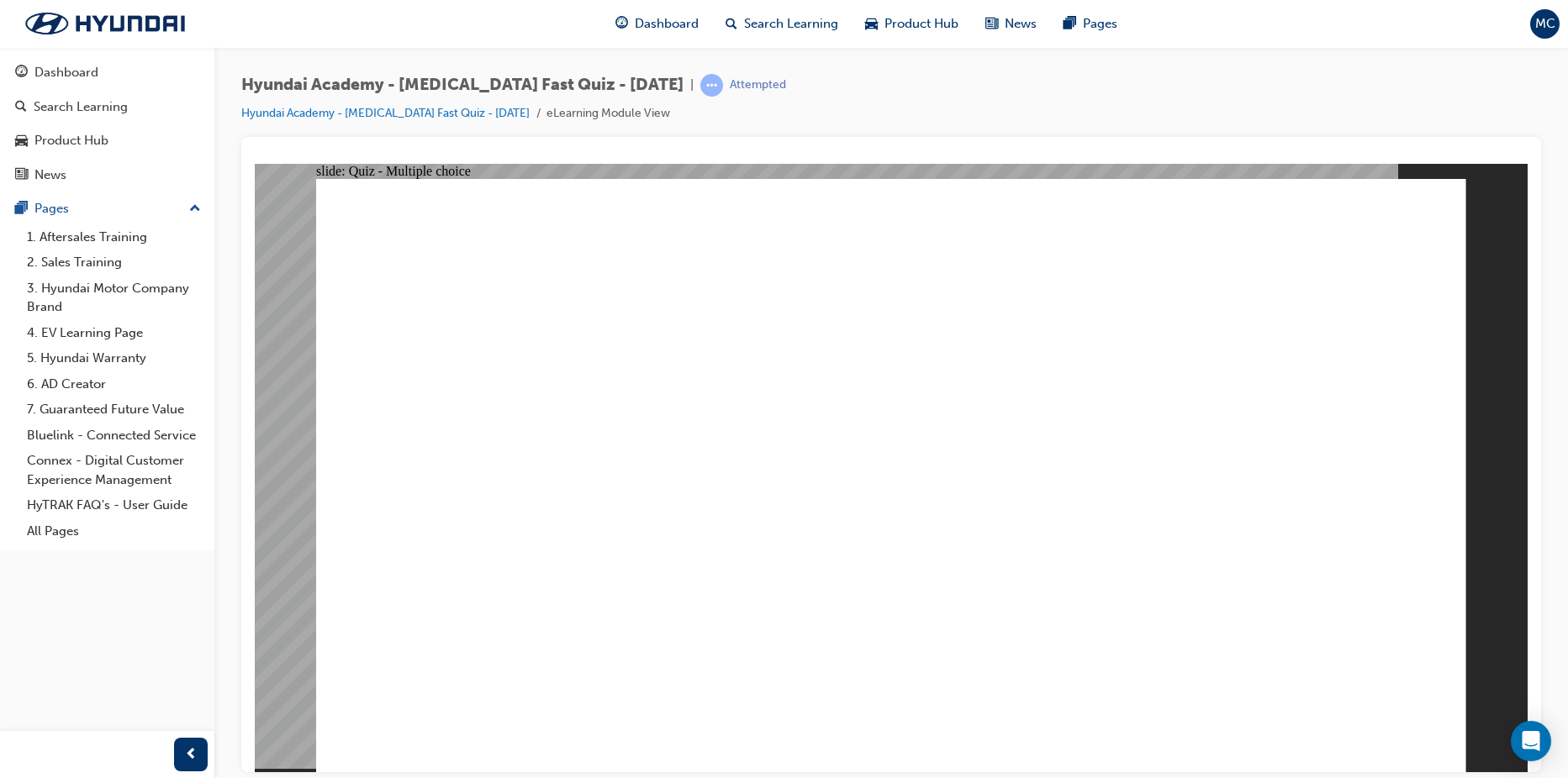
radio input "true"
checkbox input "true"
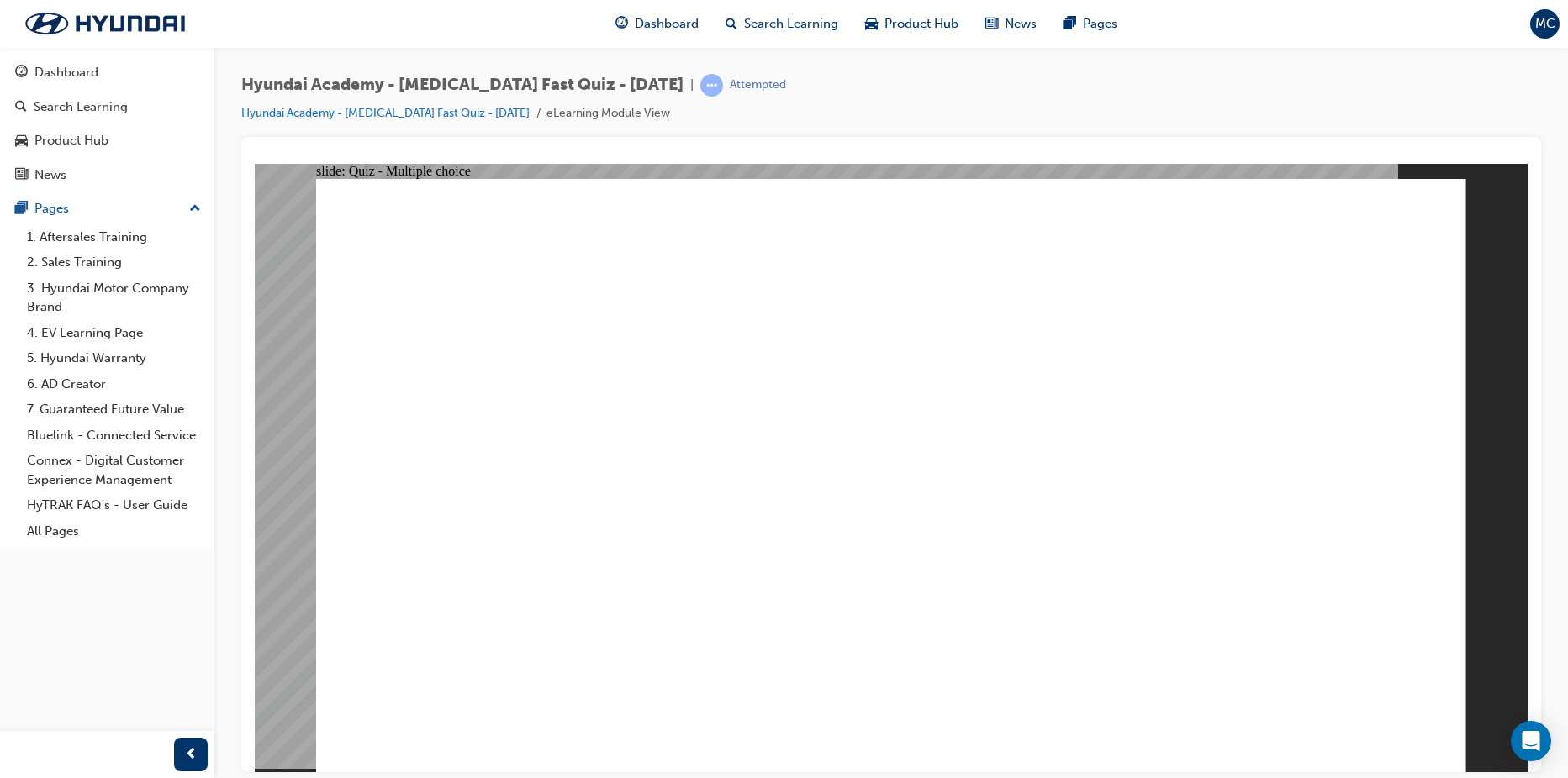
checkbox input "true"
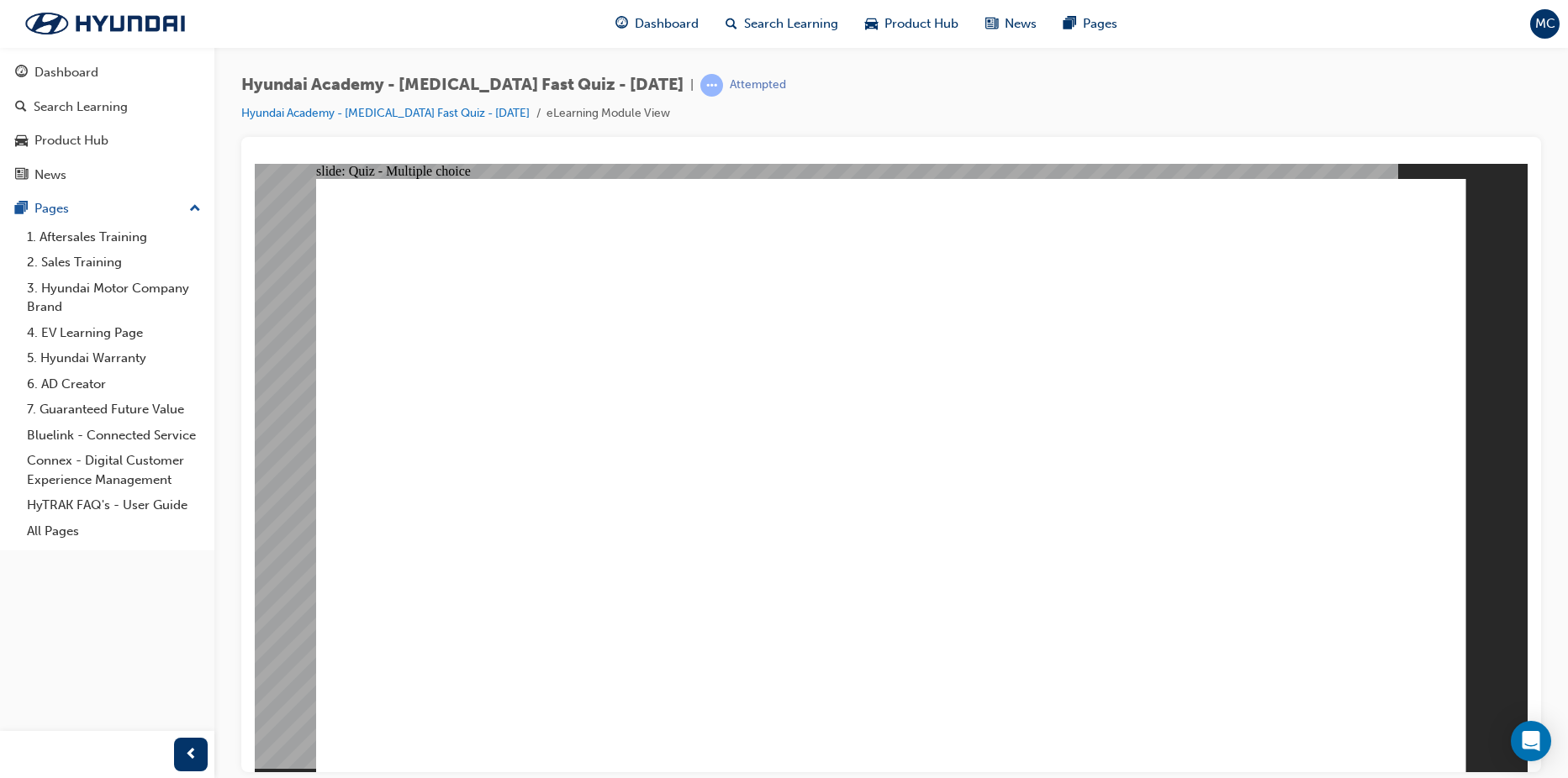
checkbox input "true"
radio input "true"
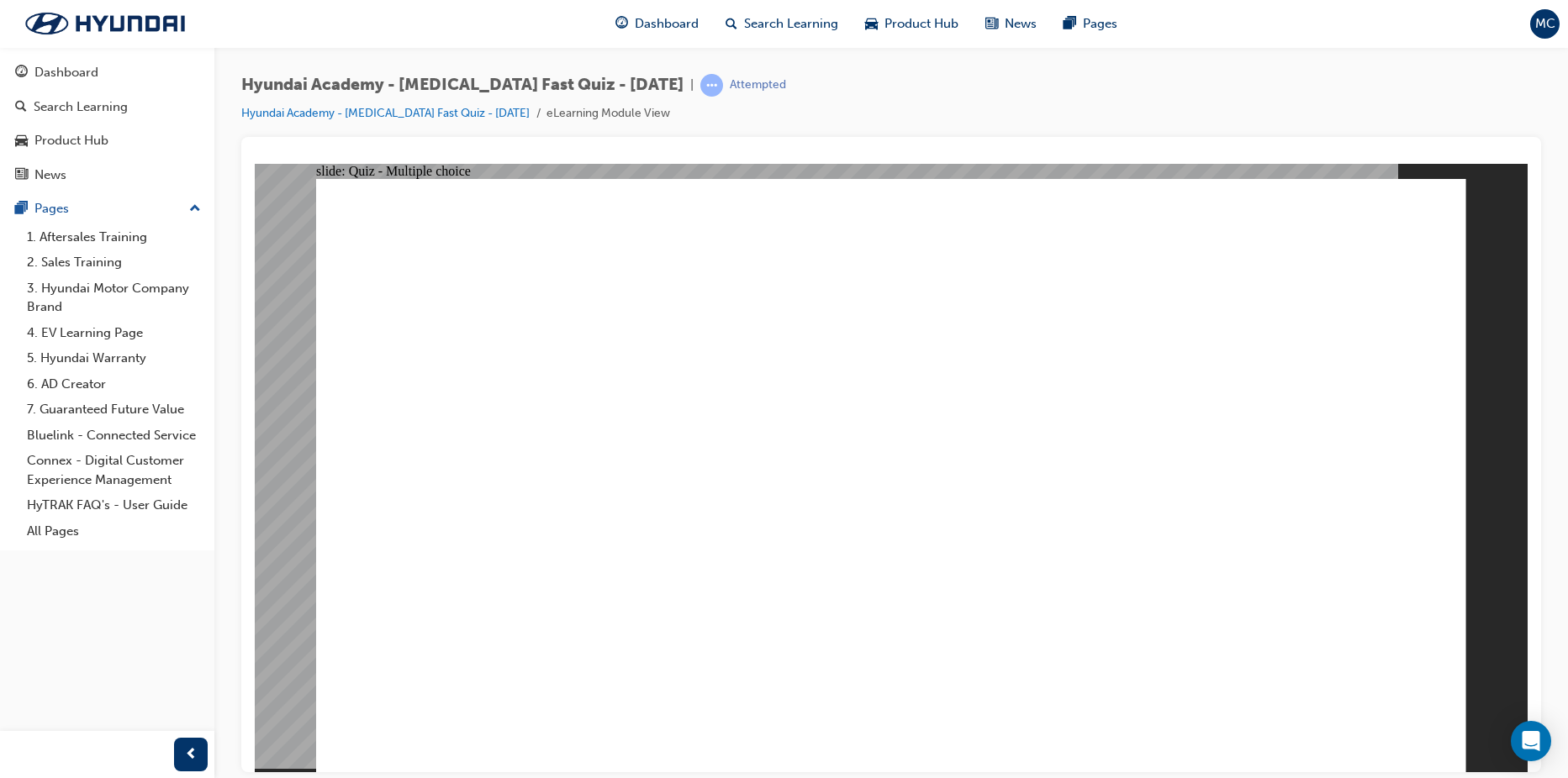
drag, startPoint x: 944, startPoint y: 576, endPoint x: 922, endPoint y: 572, distance: 22.4
checkbox input "true"
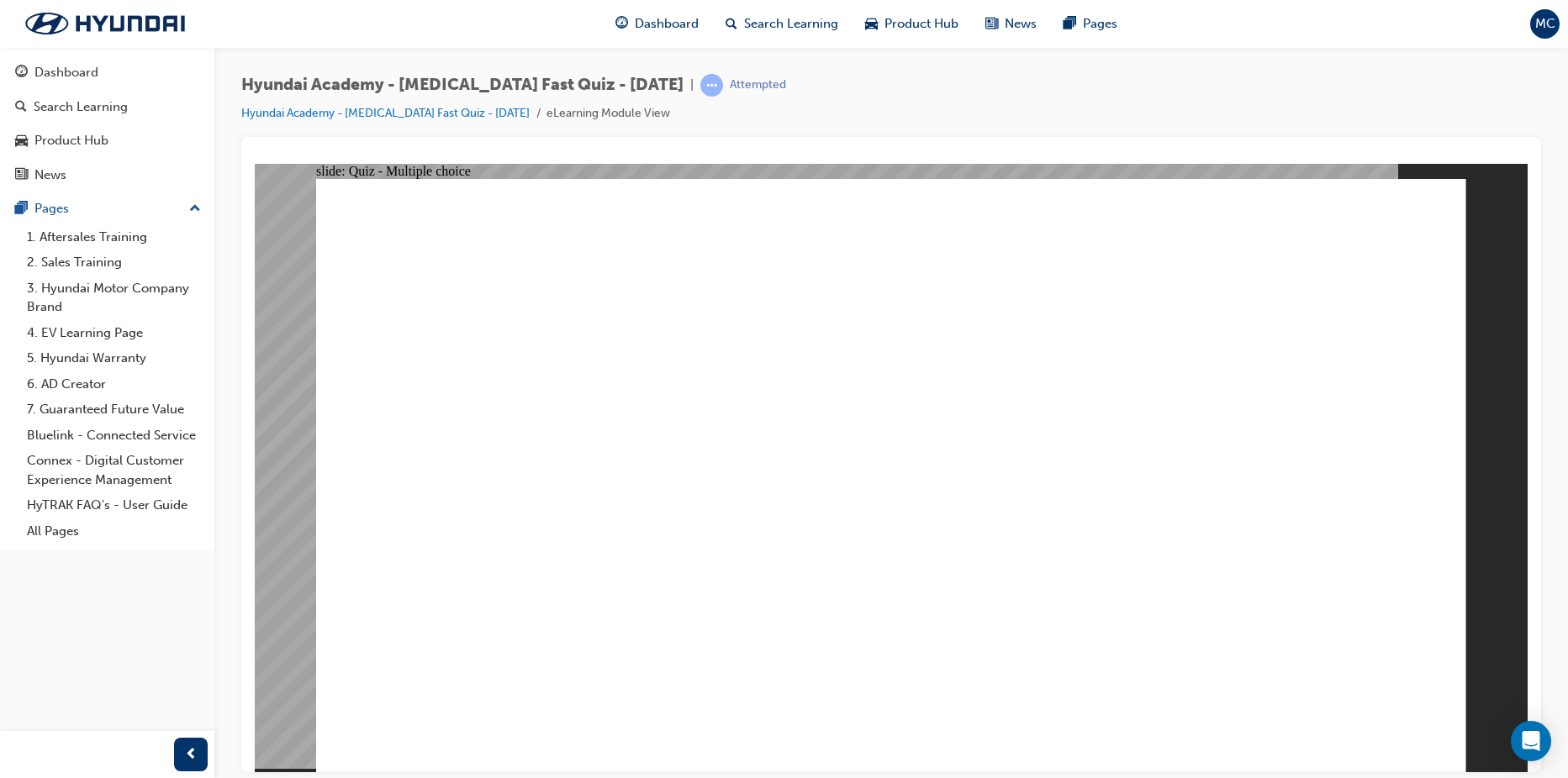
checkbox input "true"
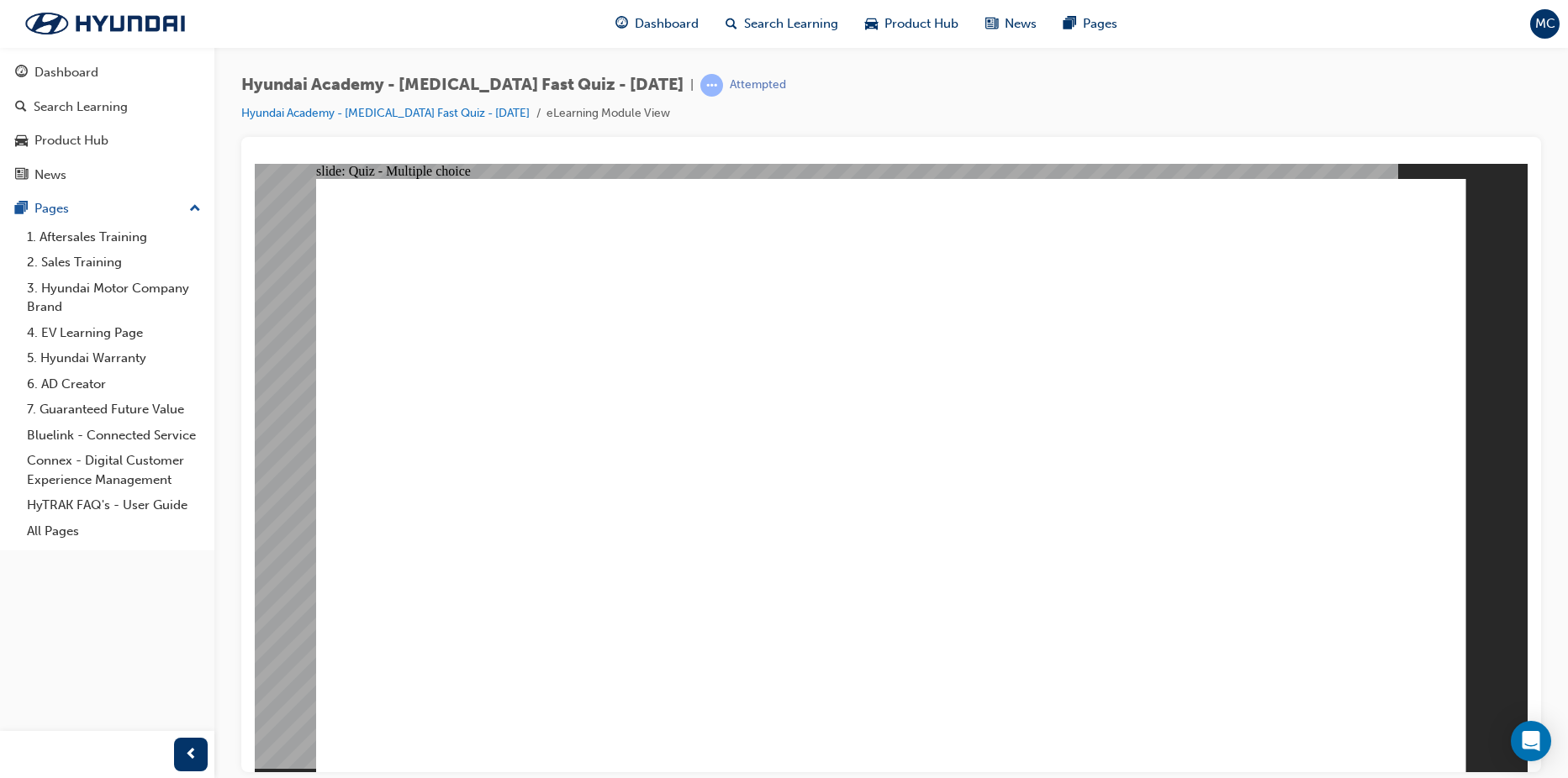
checkbox input "true"
drag, startPoint x: 597, startPoint y: 635, endPoint x: 592, endPoint y: 575, distance: 60.2
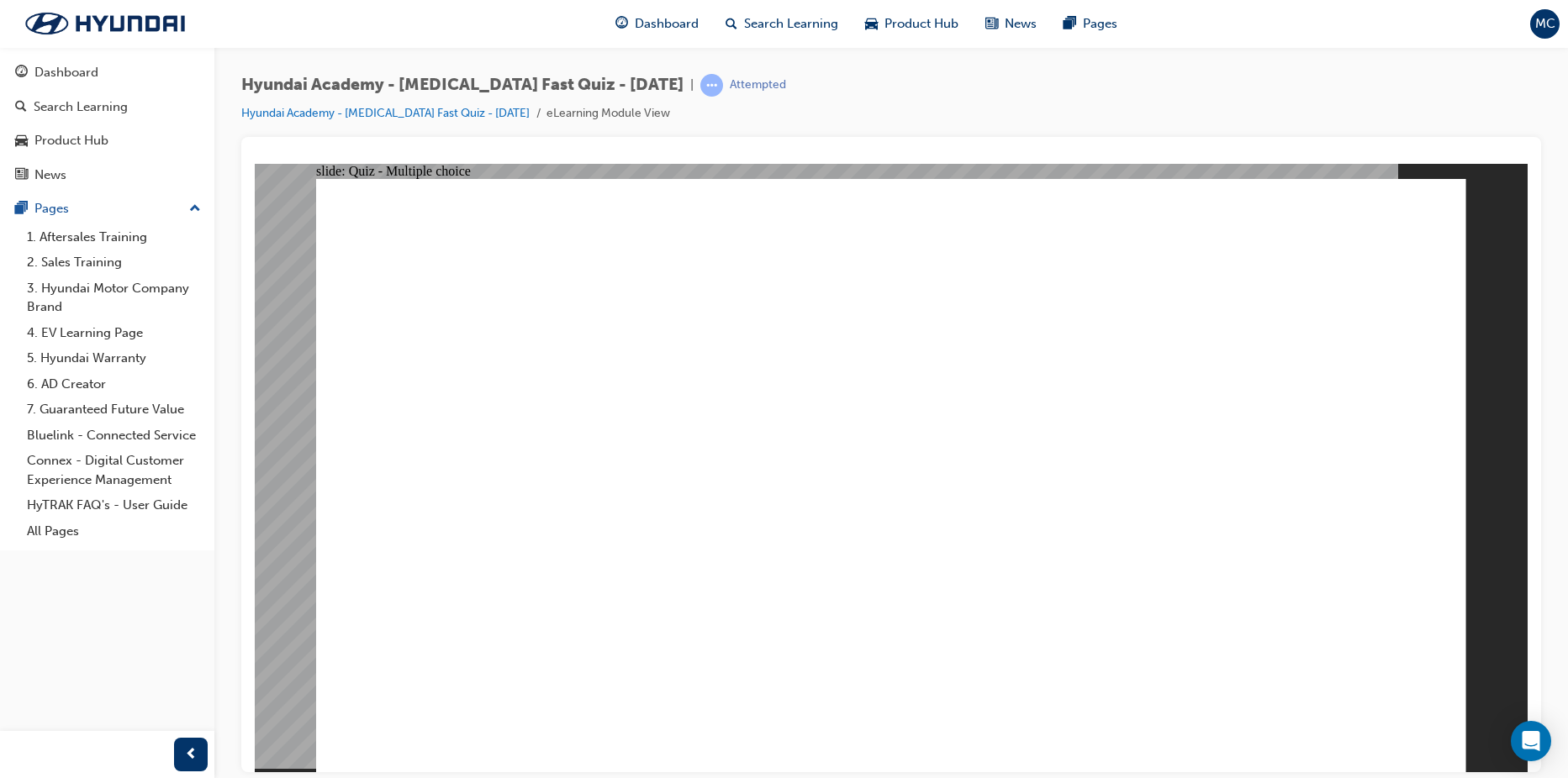
checkbox input "true"
drag, startPoint x: 640, startPoint y: 442, endPoint x: 665, endPoint y: 500, distance: 63.2
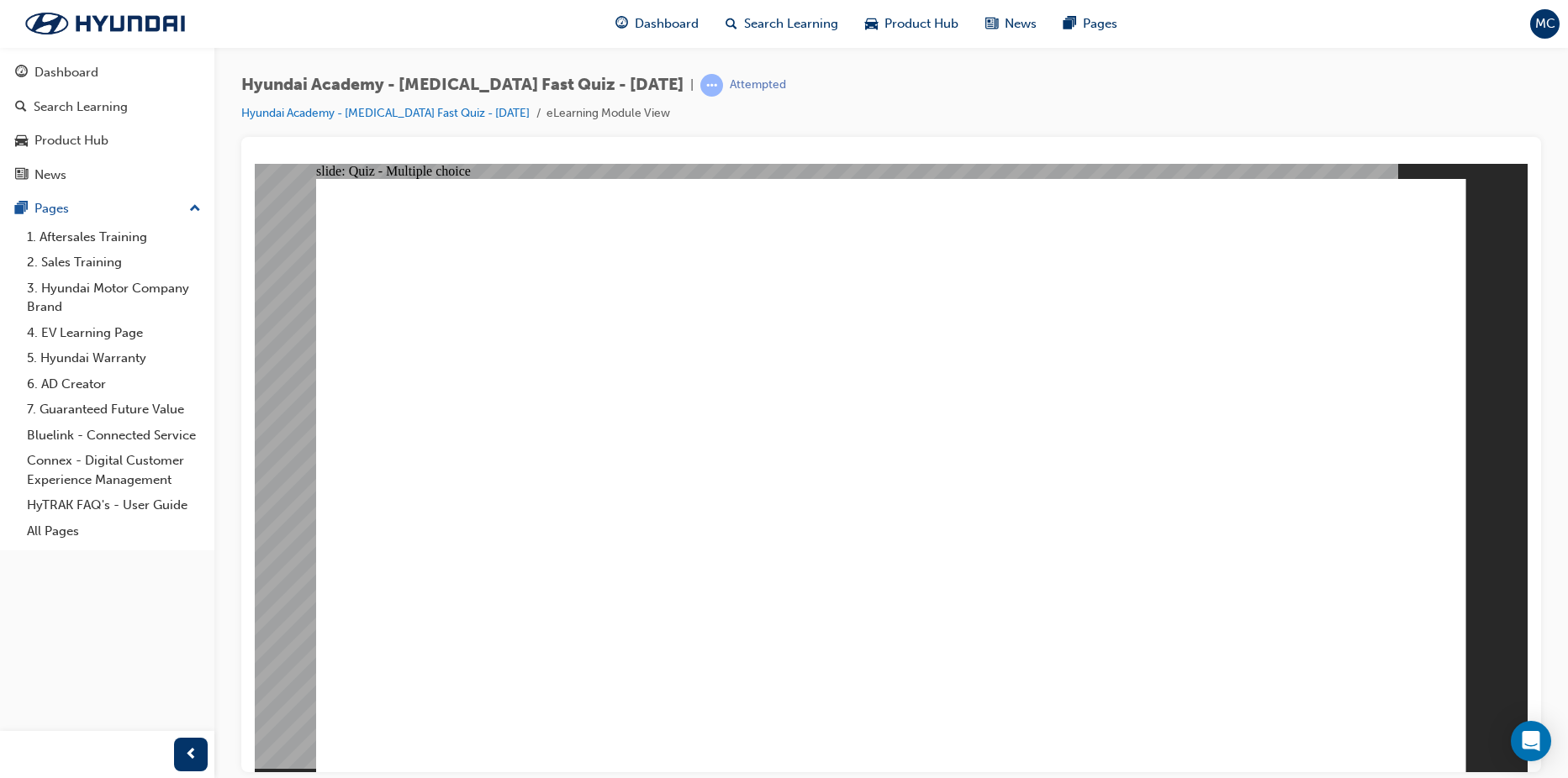
checkbox input "true"
radio input "true"
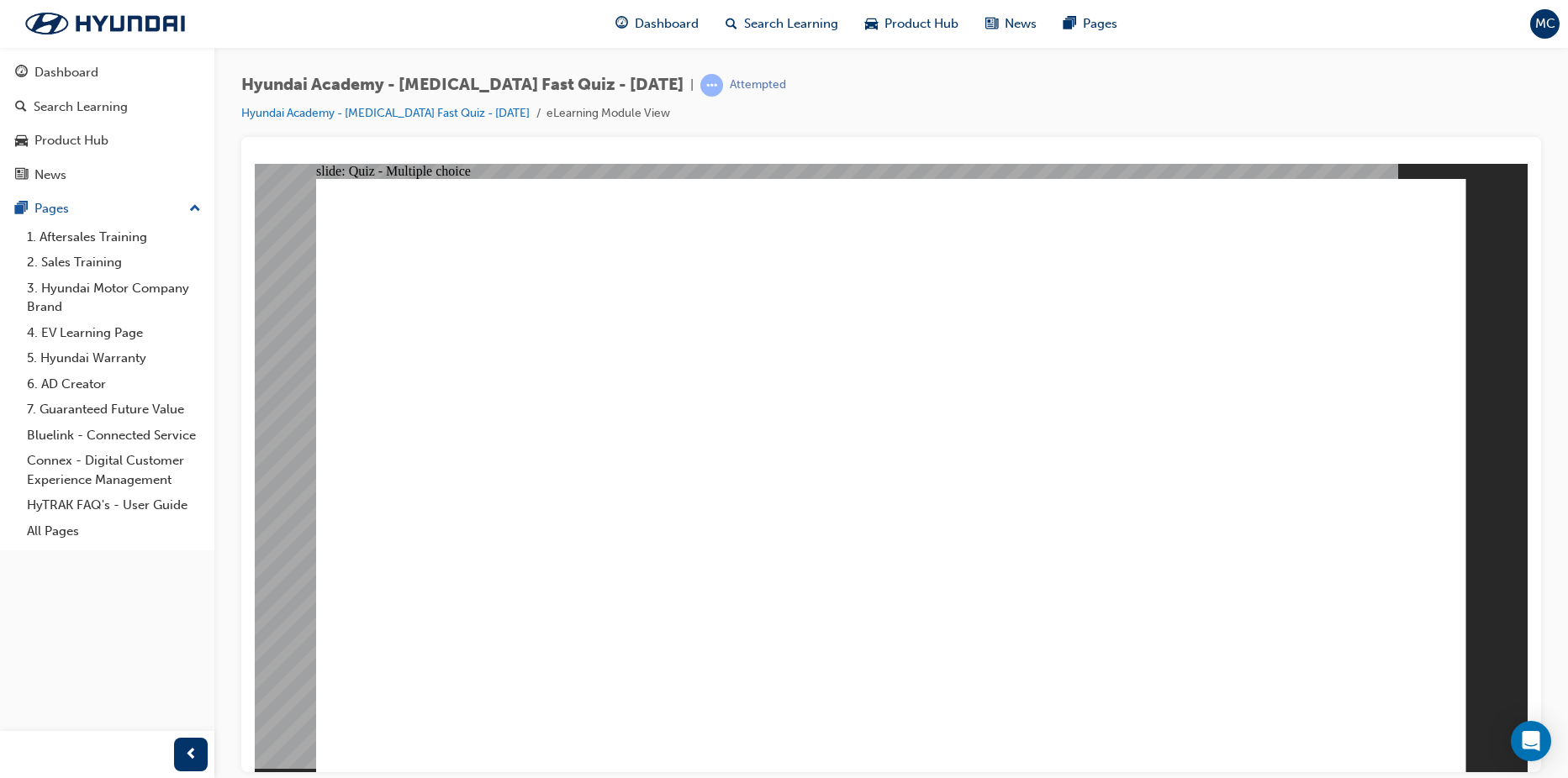
checkbox input "true"
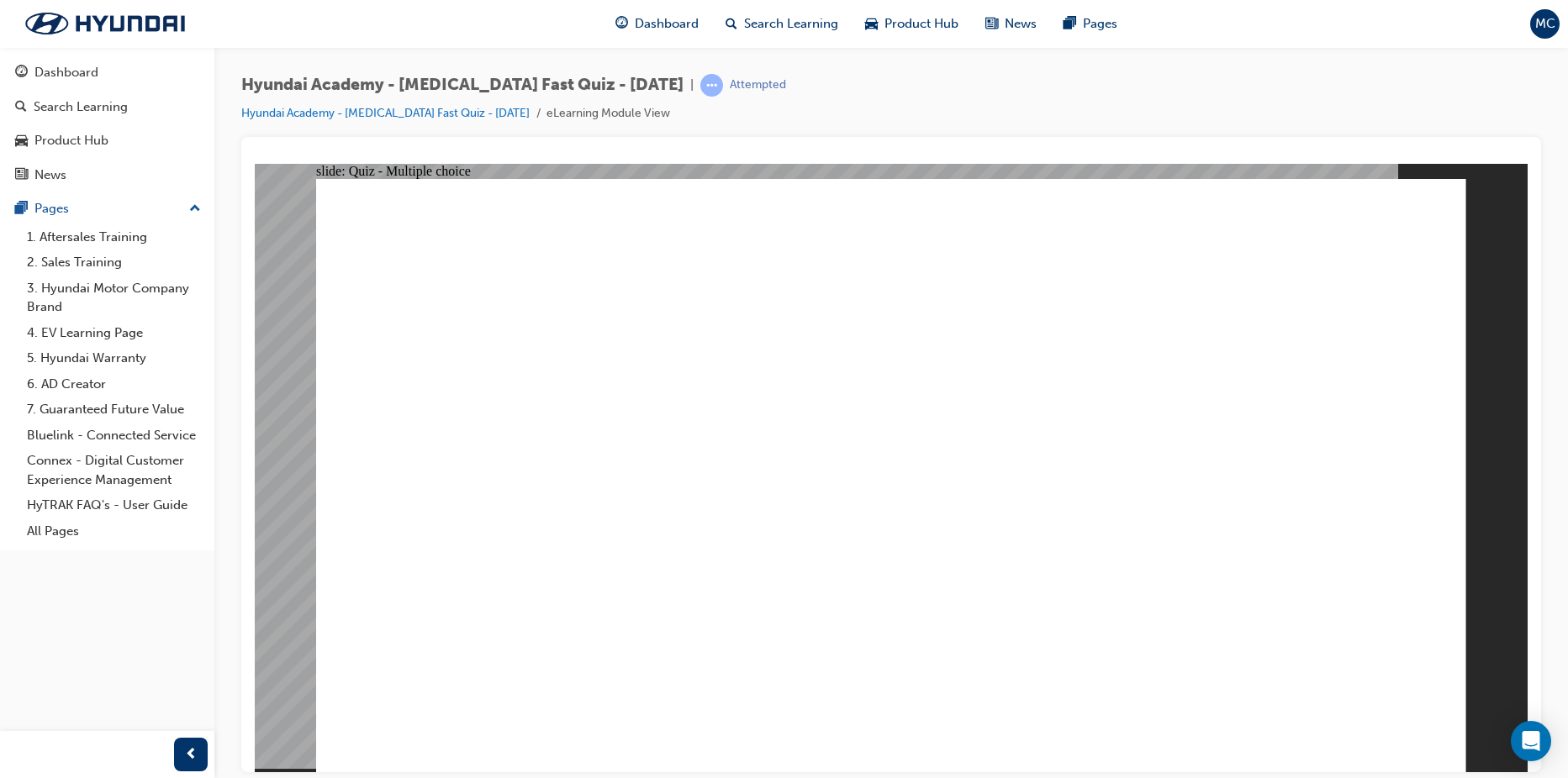
checkbox input "true"
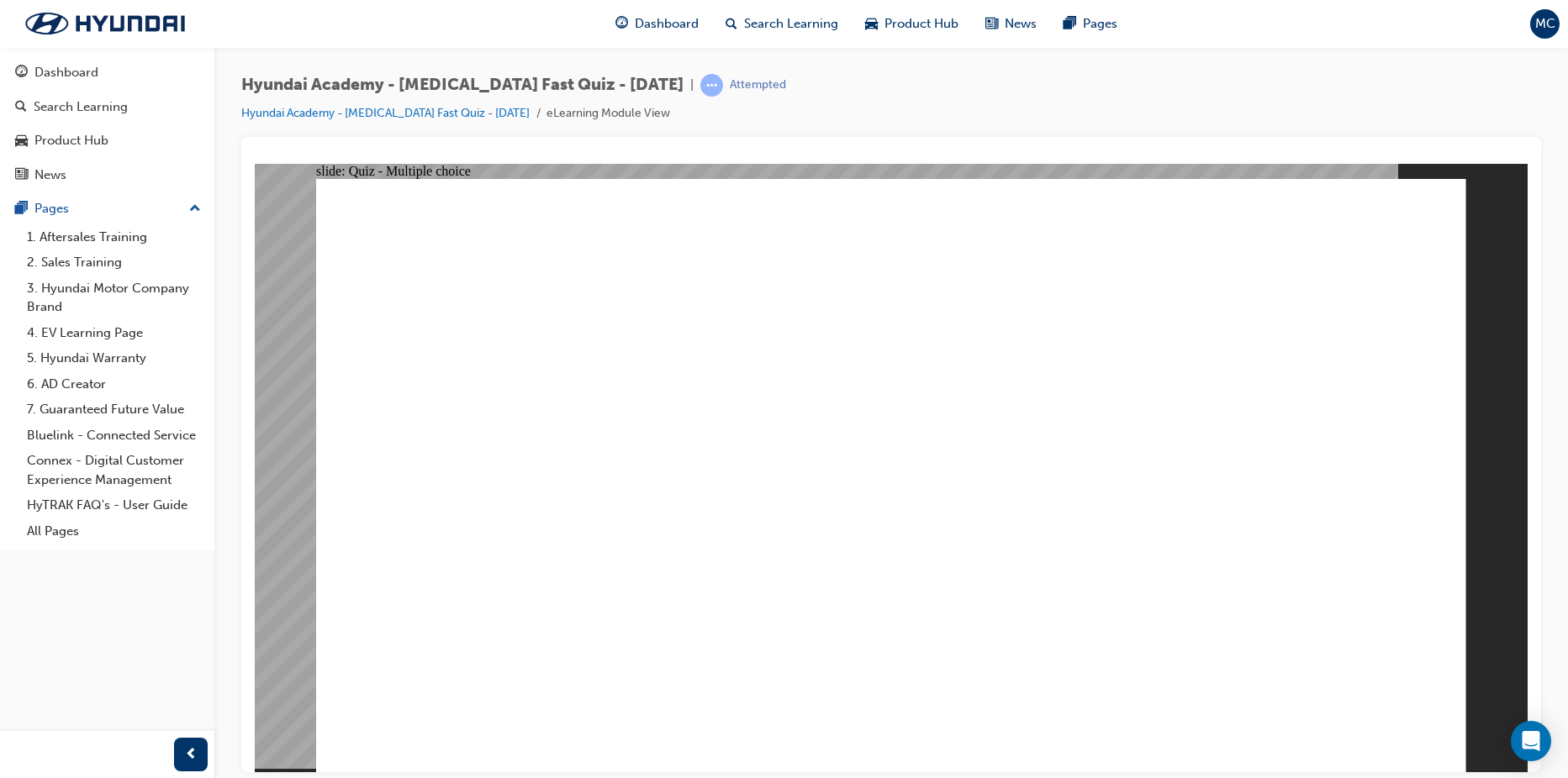
radio input "true"
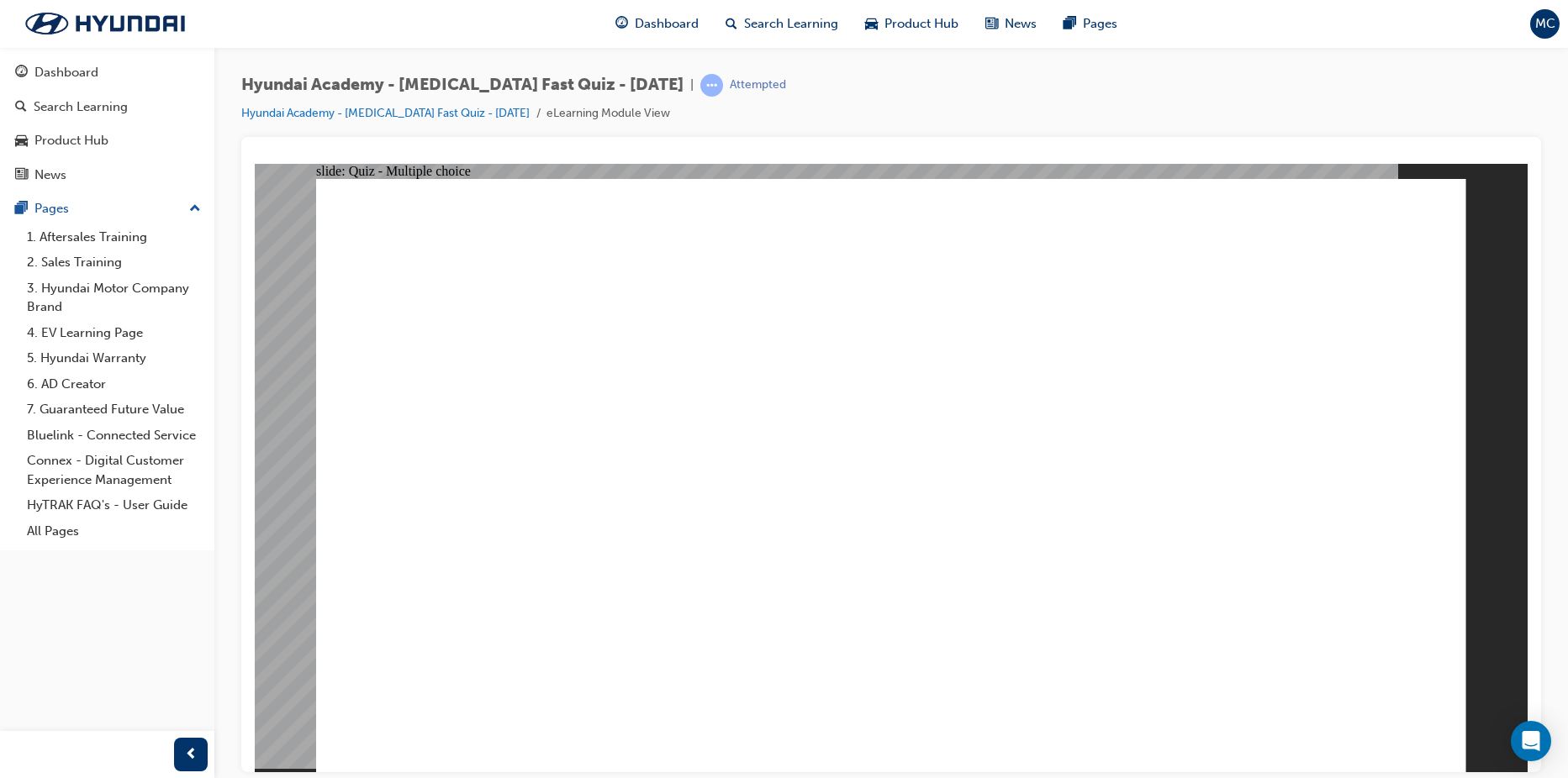
radio input "false"
radio input "true"
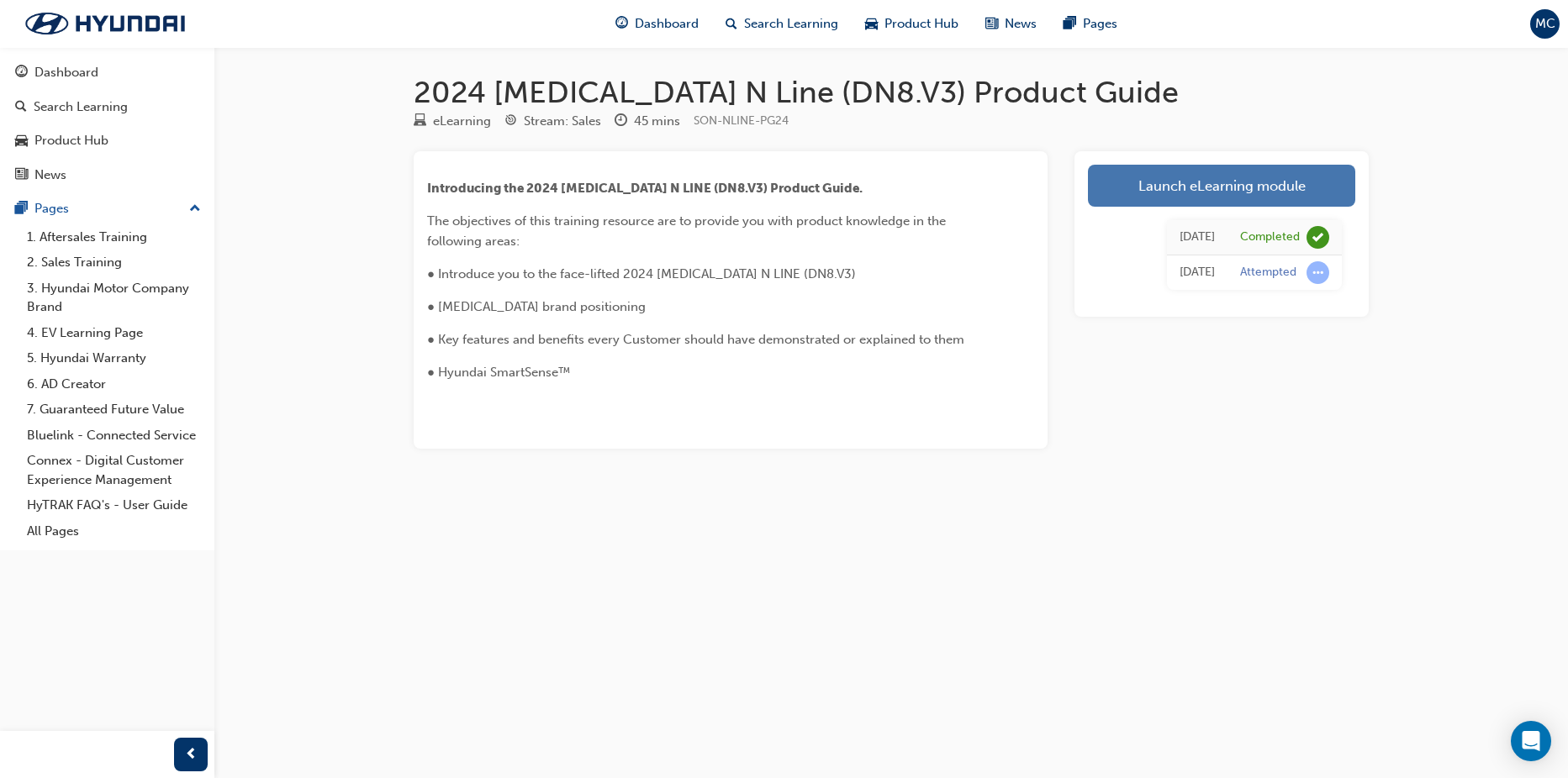
click at [1279, 186] on link "Launch eLearning module" at bounding box center [1222, 185] width 268 height 42
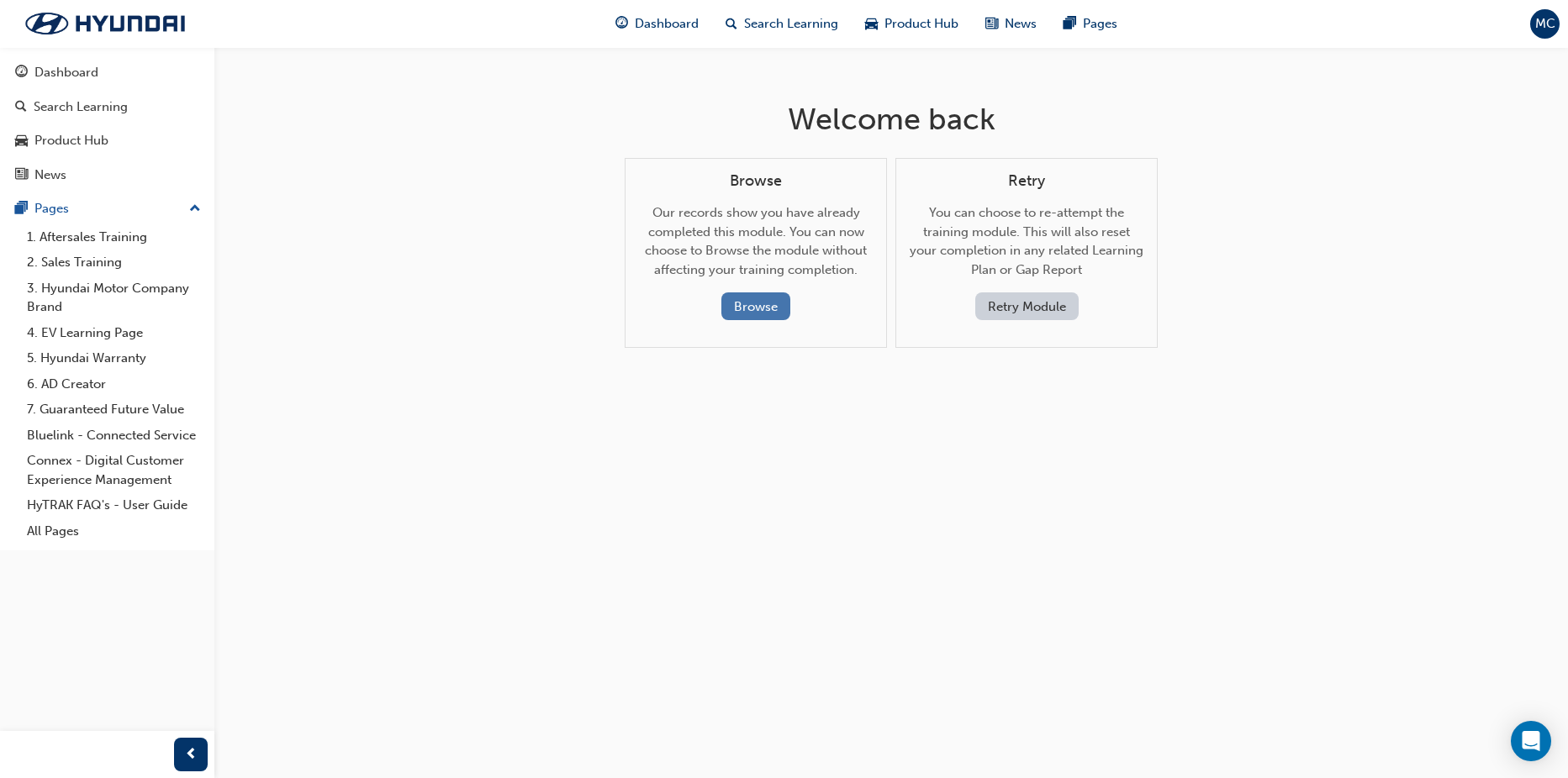
click at [750, 306] on button "Browse" at bounding box center [756, 307] width 69 height 28
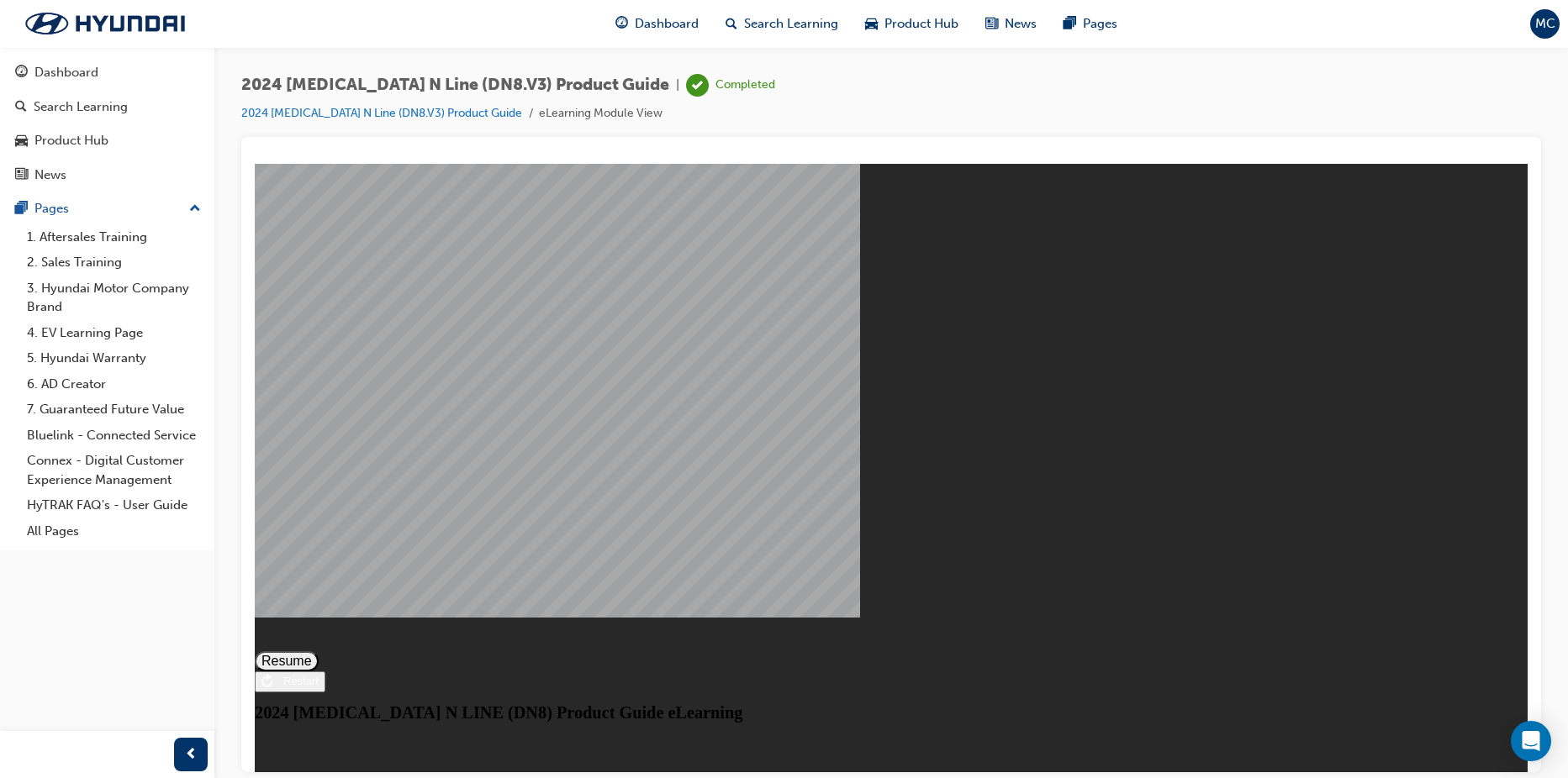
click at [319, 650] on button "Resume" at bounding box center [286, 660] width 64 height 21
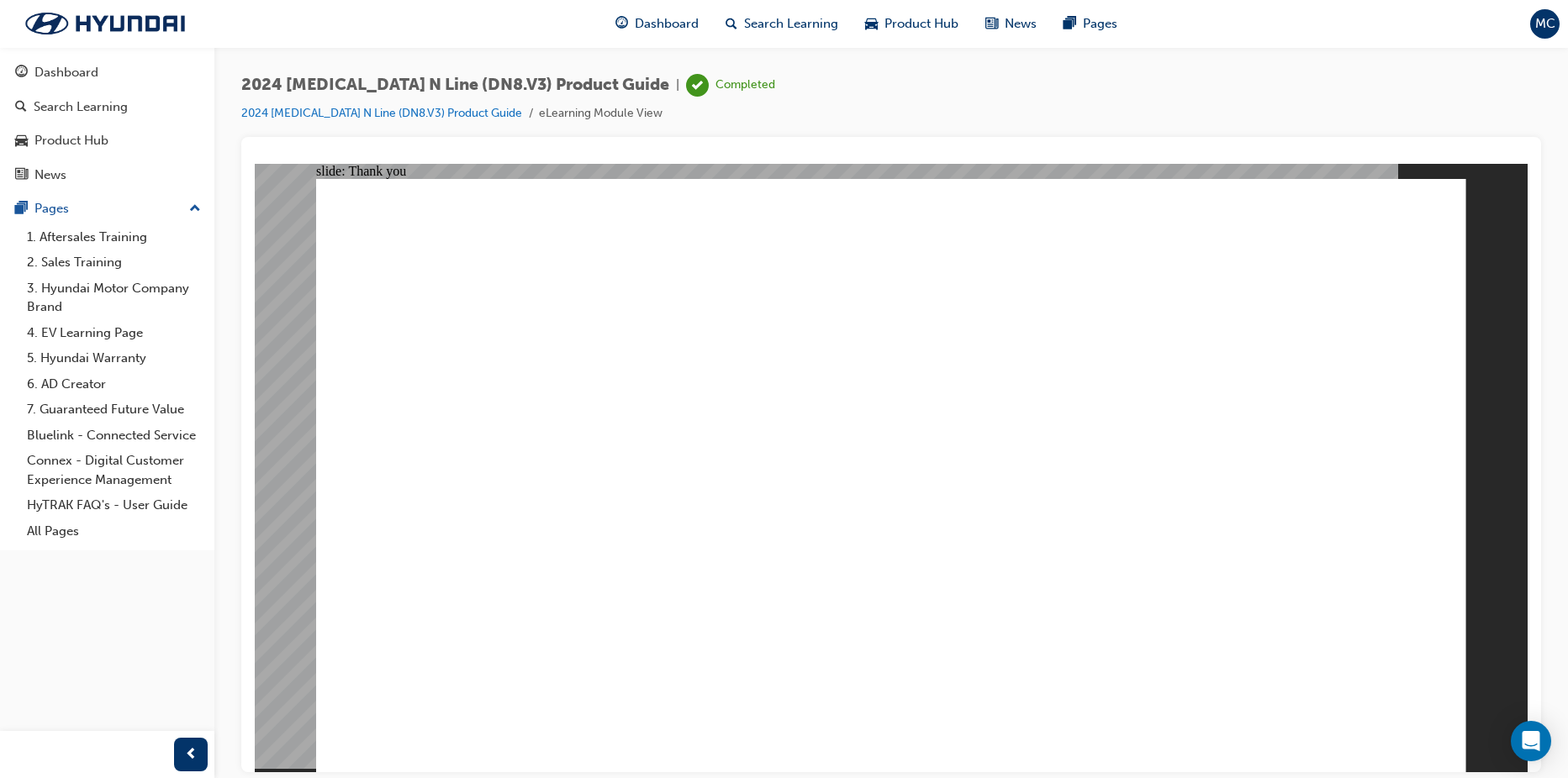
drag, startPoint x: 1089, startPoint y: 732, endPoint x: 1088, endPoint y: 744, distance: 12.0
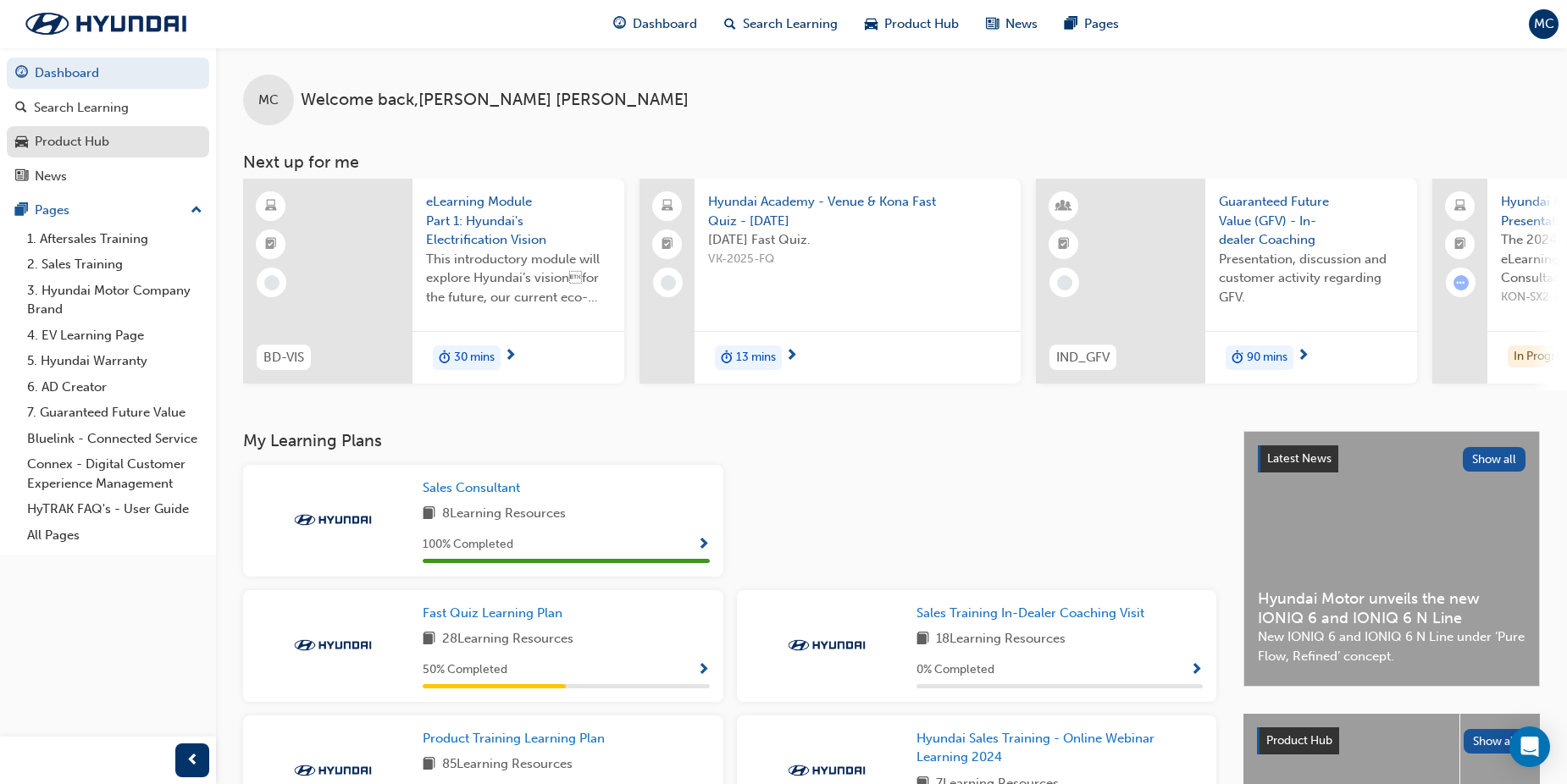
click at [58, 143] on div "Product Hub" at bounding box center [72, 141] width 74 height 20
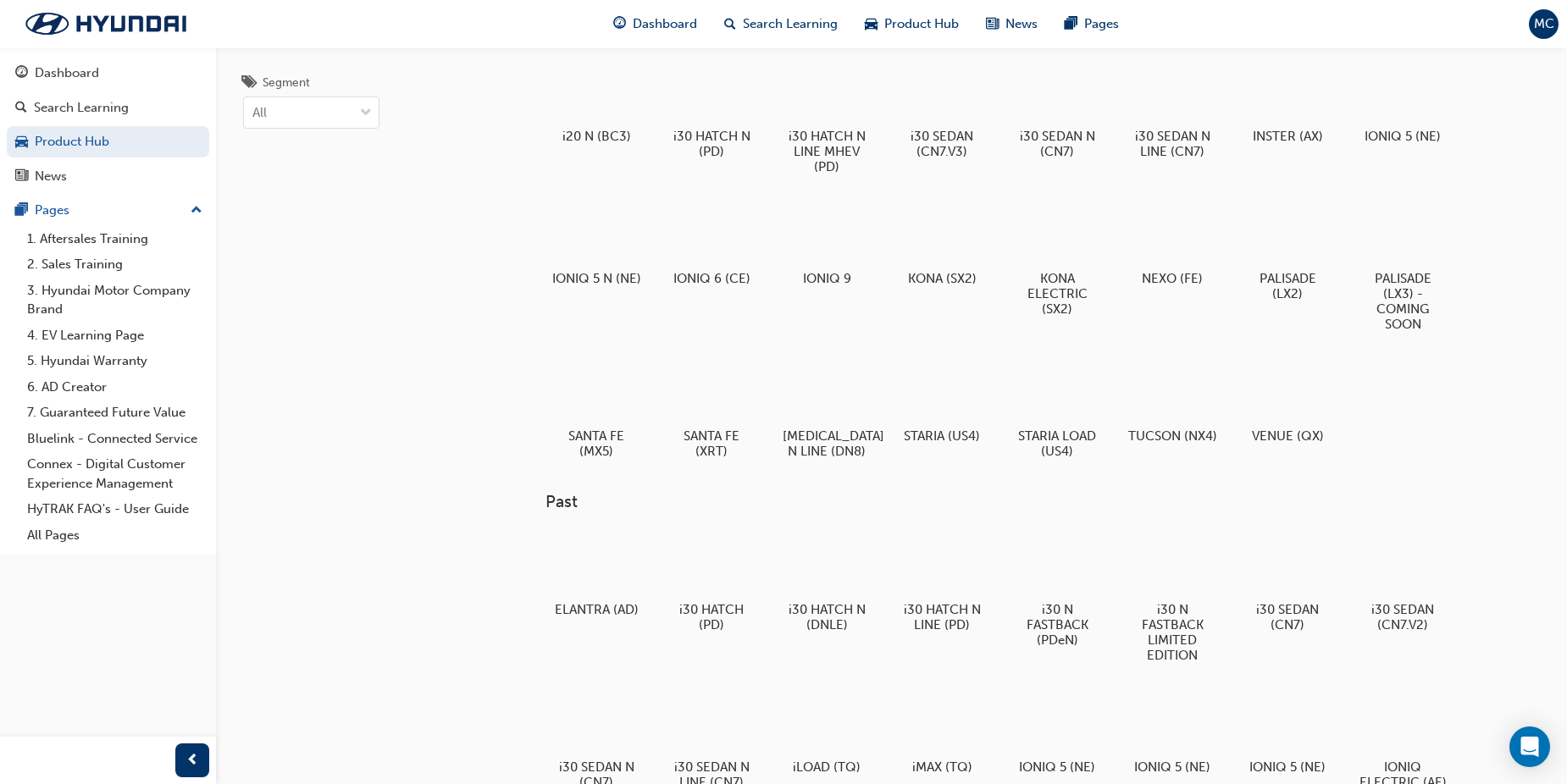
scroll to position [85, 0]
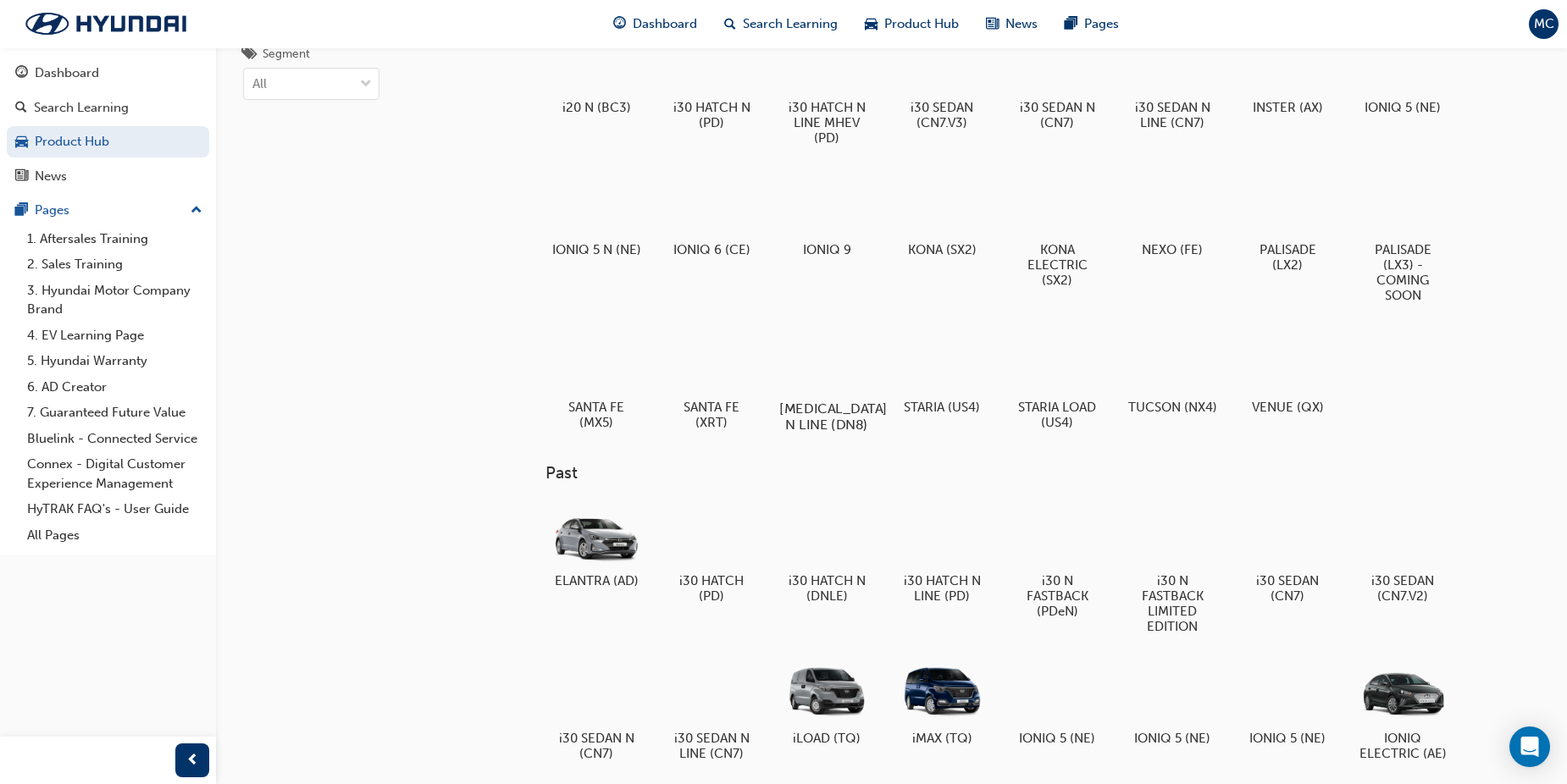
click at [824, 371] on div at bounding box center [827, 360] width 94 height 68
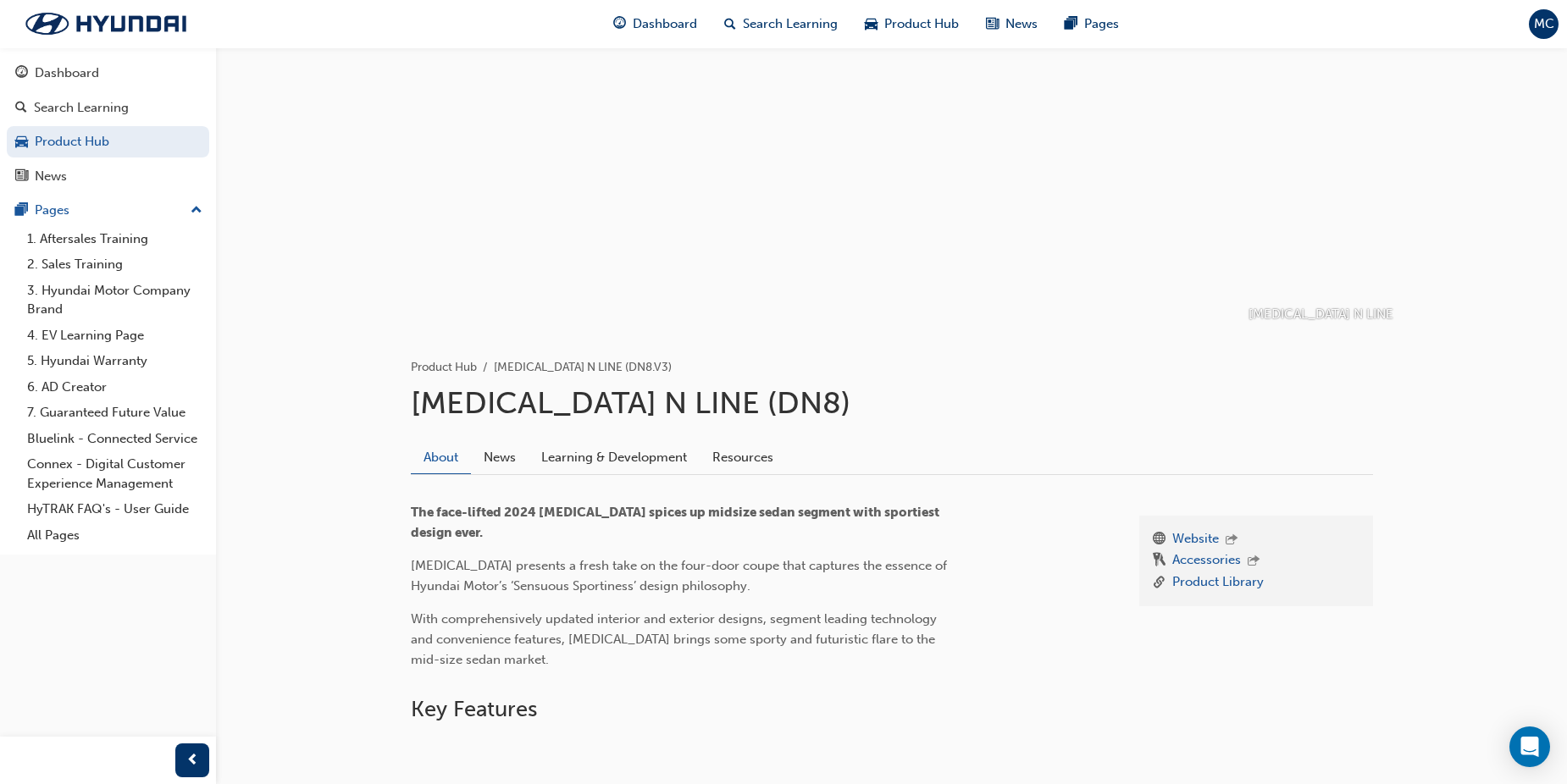
scroll to position [85, 0]
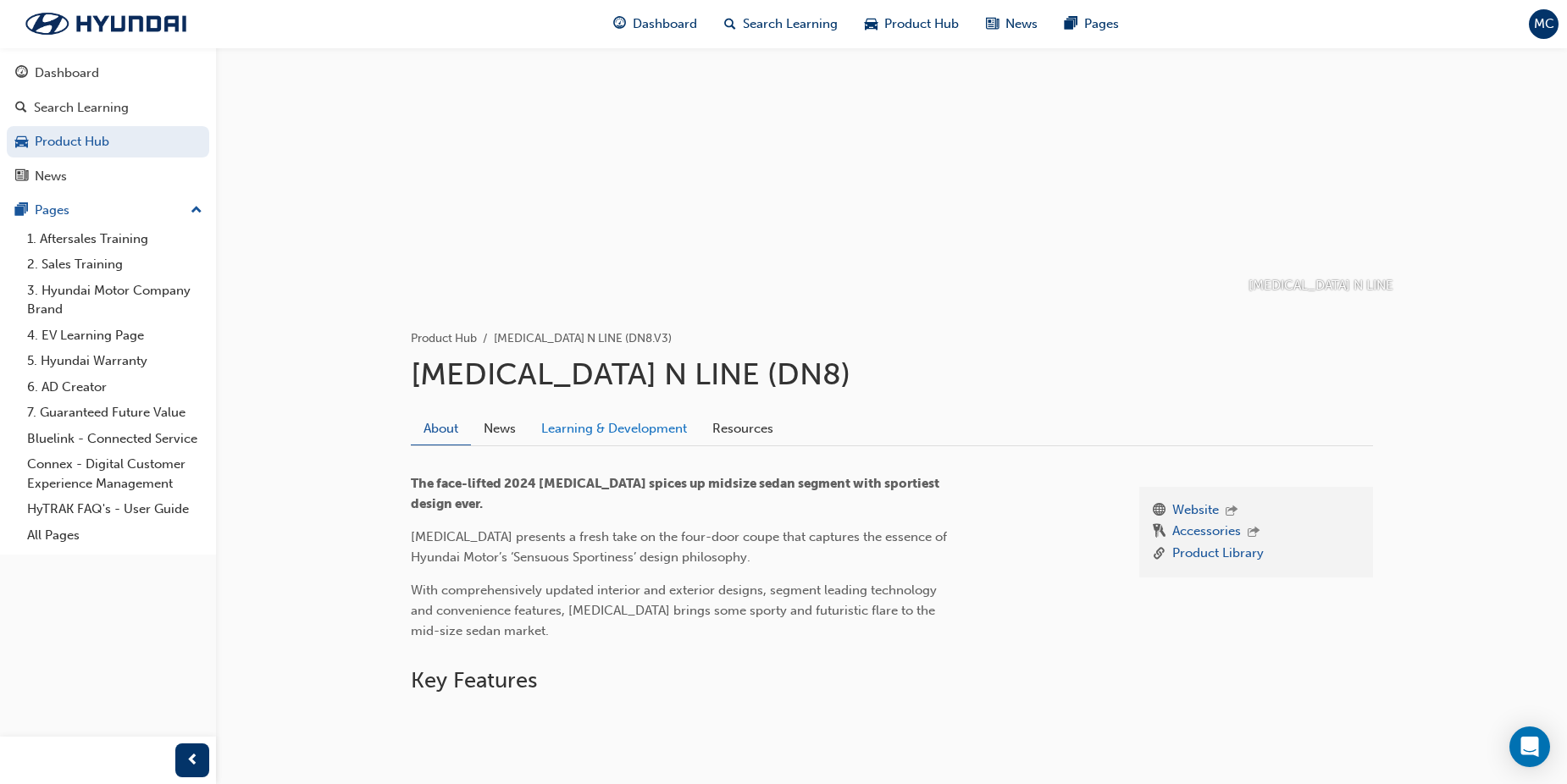
click at [627, 425] on link "Learning & Development" at bounding box center [614, 429] width 171 height 32
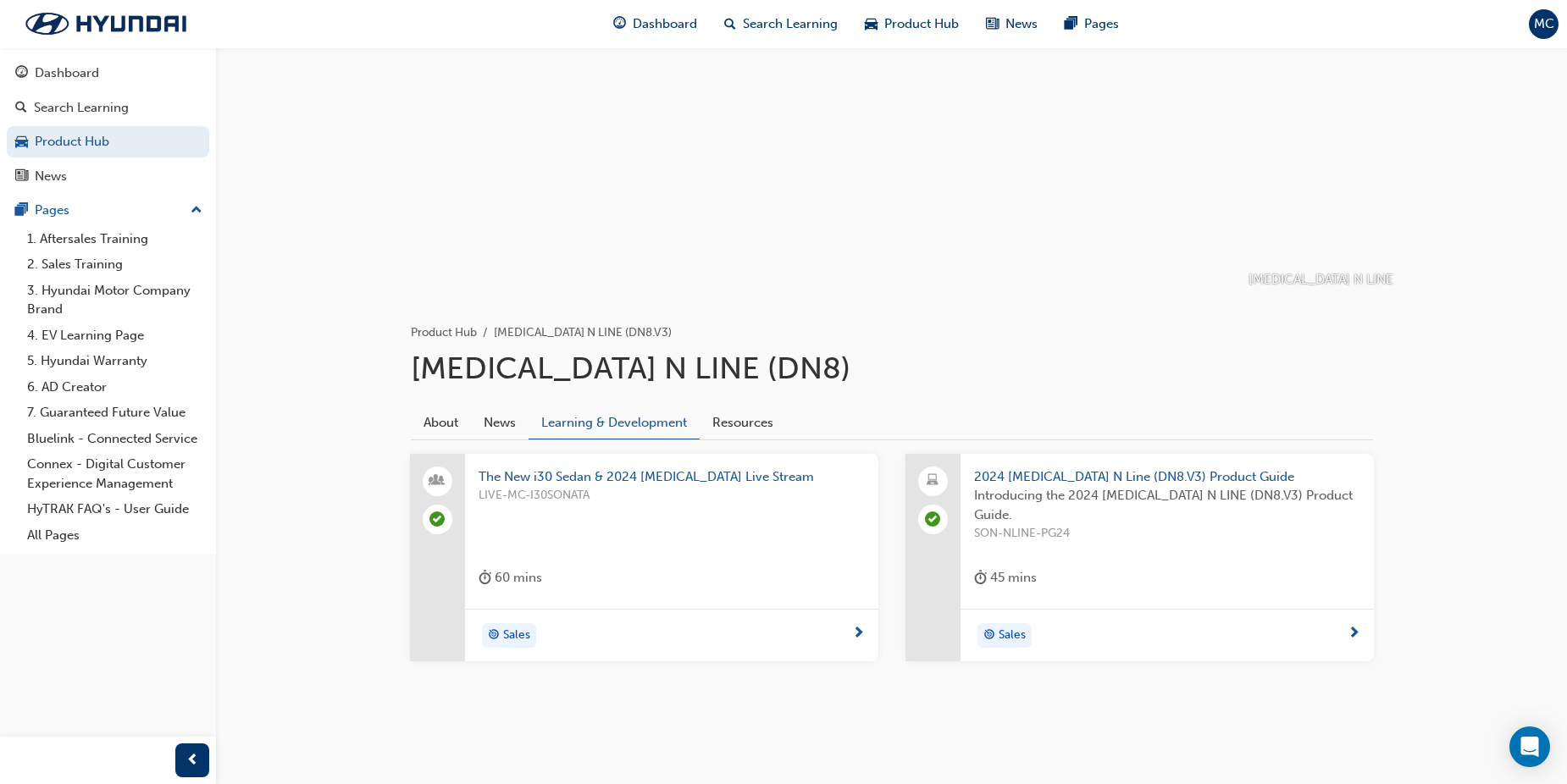
scroll to position [91, 0]
click at [1015, 471] on span "2024 SONATA N Line (DN8.V3) Product Guide" at bounding box center [1167, 476] width 387 height 20
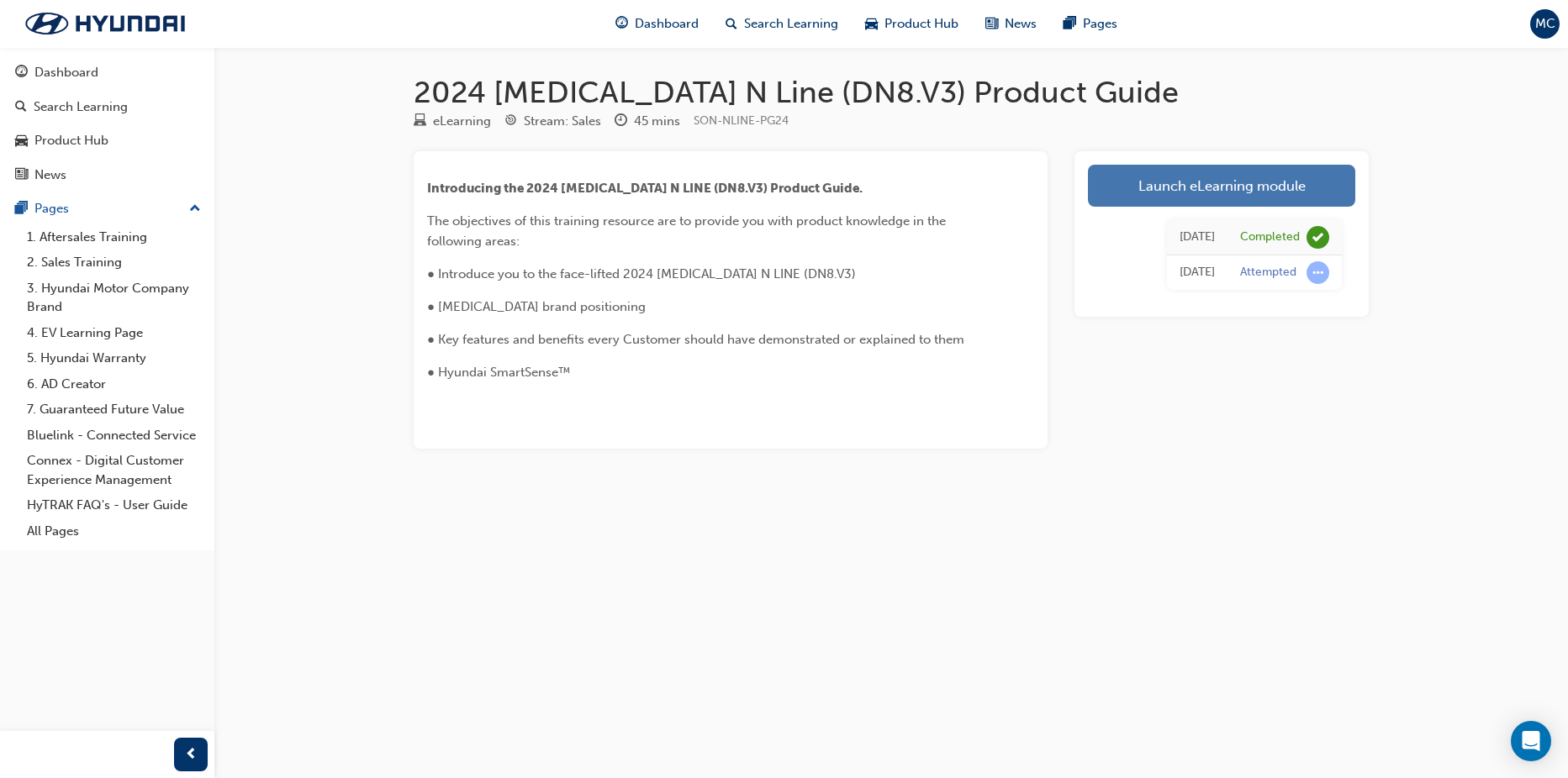
click at [1182, 183] on link "Launch eLearning module" at bounding box center [1222, 185] width 268 height 42
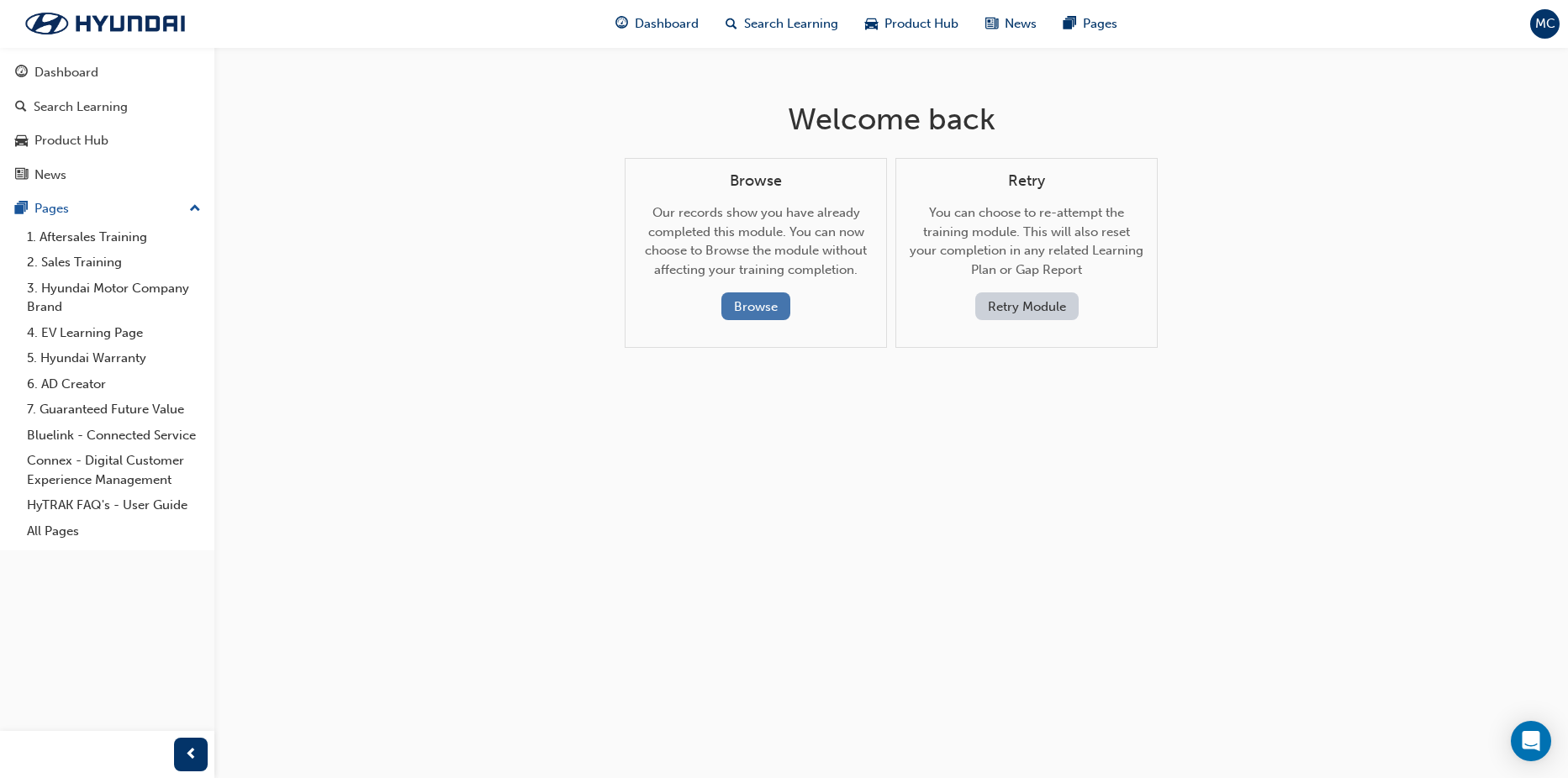
click at [749, 298] on button "Browse" at bounding box center [756, 307] width 69 height 28
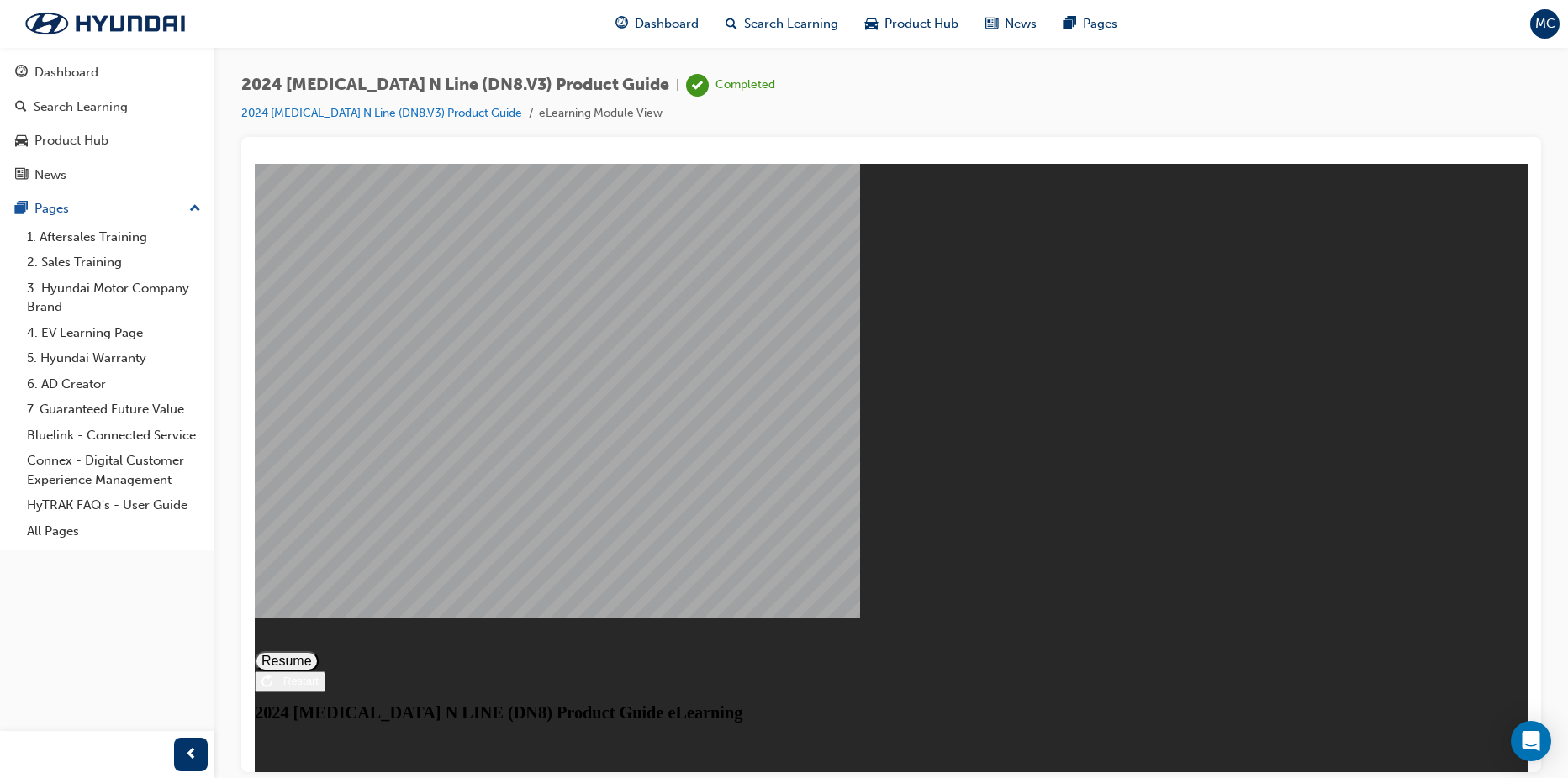
click at [319, 650] on button "Resume" at bounding box center [286, 660] width 64 height 21
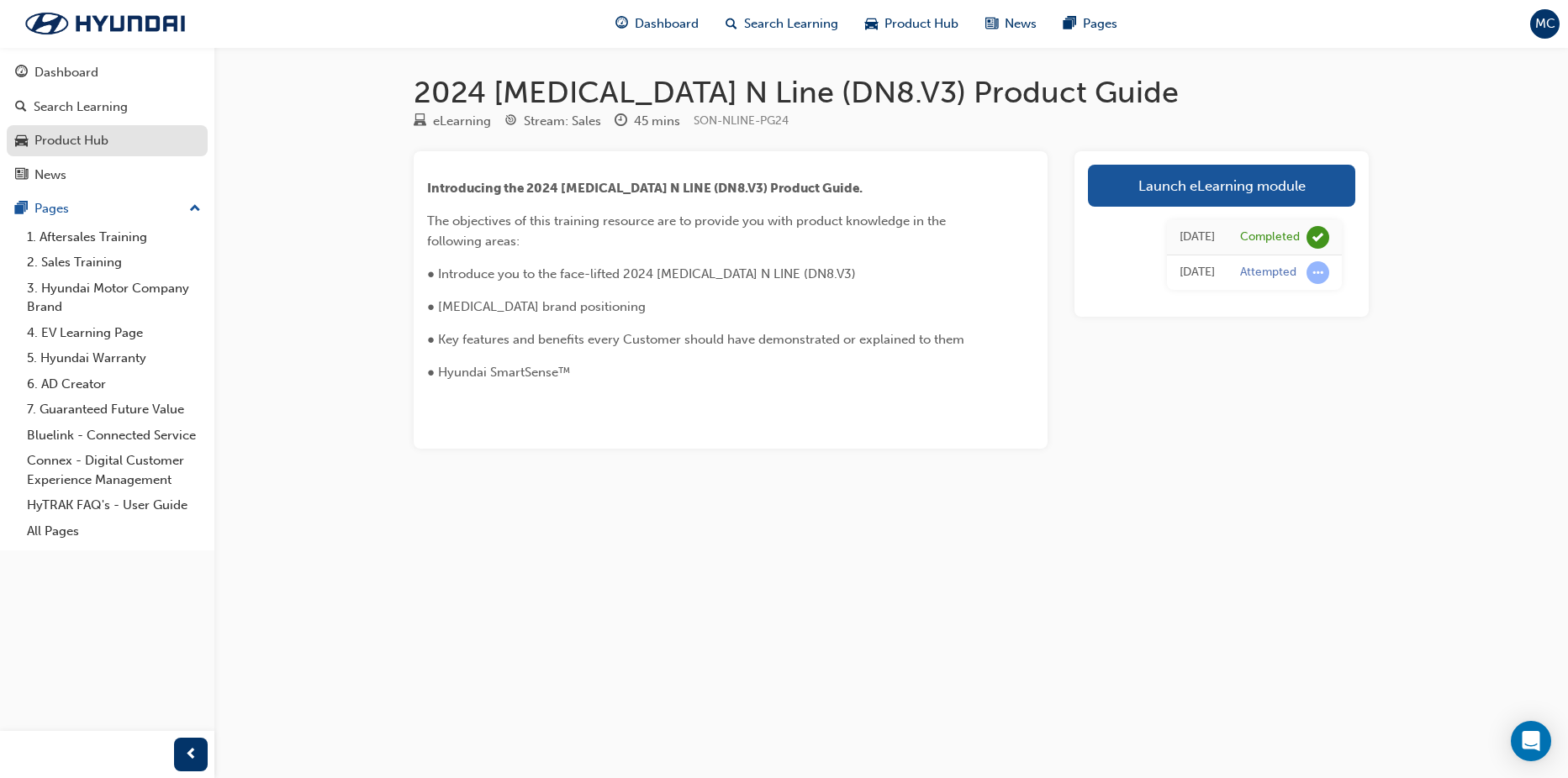
click at [89, 139] on div "Product Hub" at bounding box center [71, 140] width 74 height 20
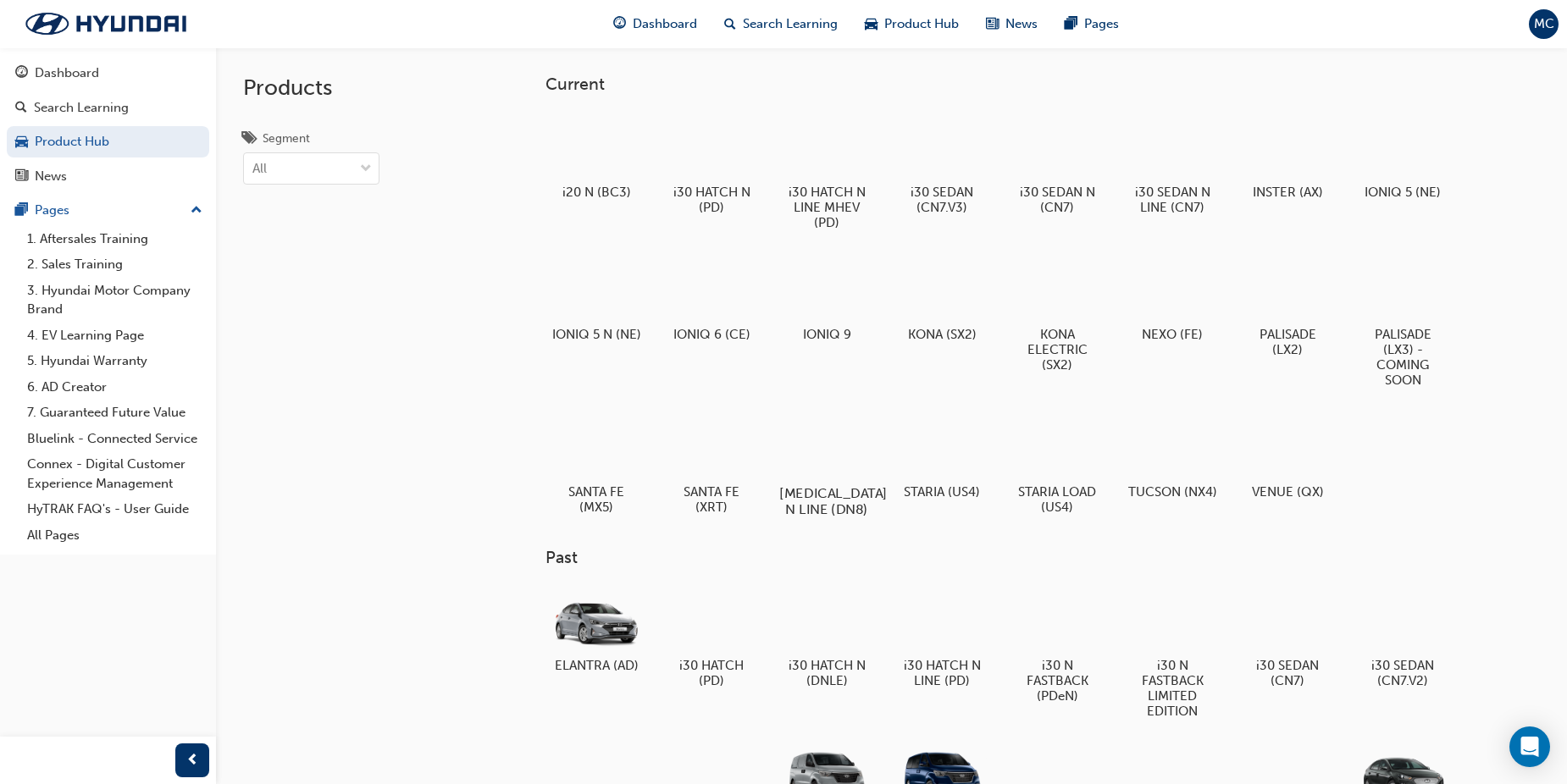
click at [811, 452] on div at bounding box center [827, 445] width 94 height 68
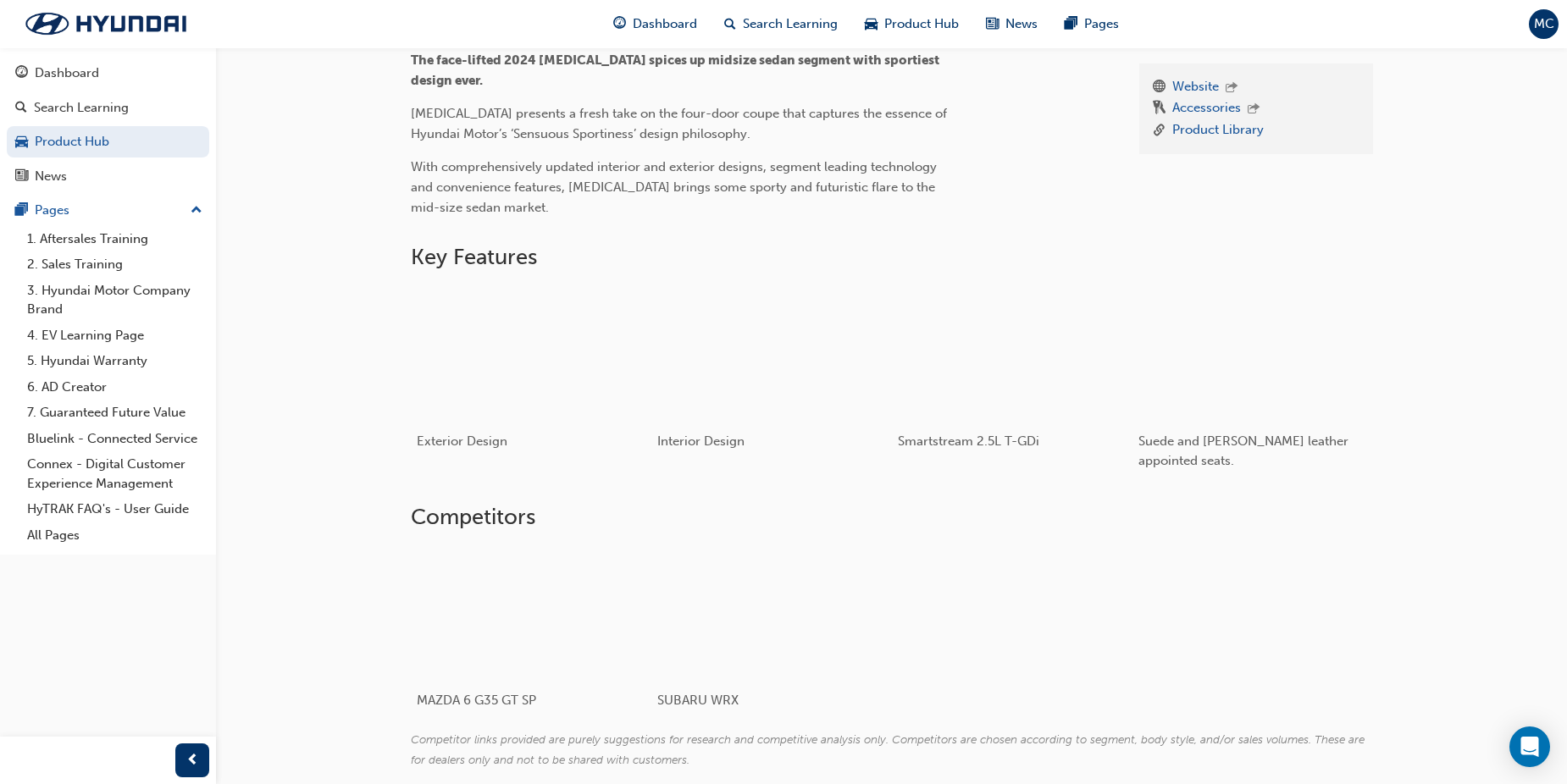
scroll to position [590, 0]
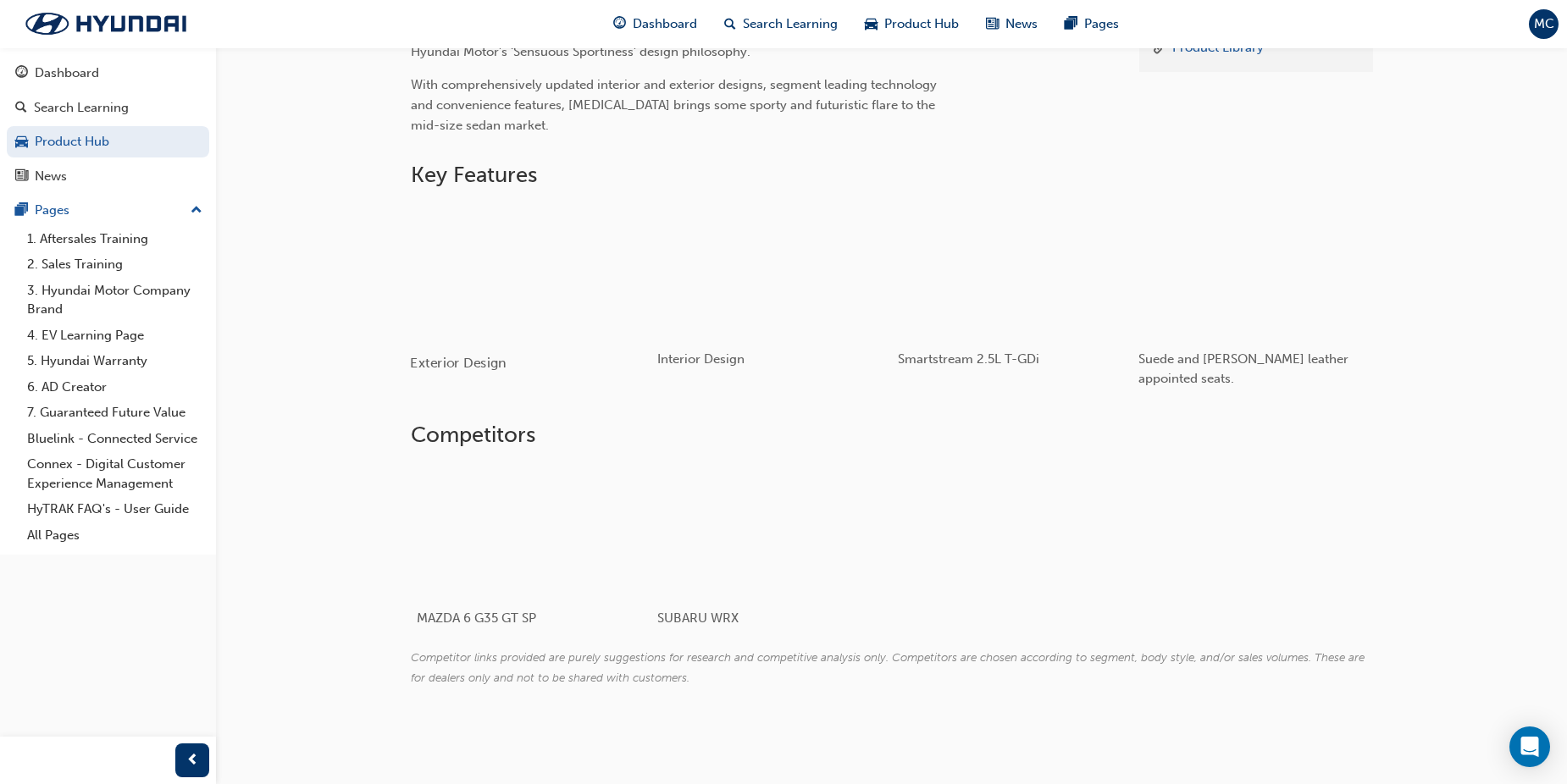
click at [454, 272] on div "button" at bounding box center [531, 271] width 241 height 136
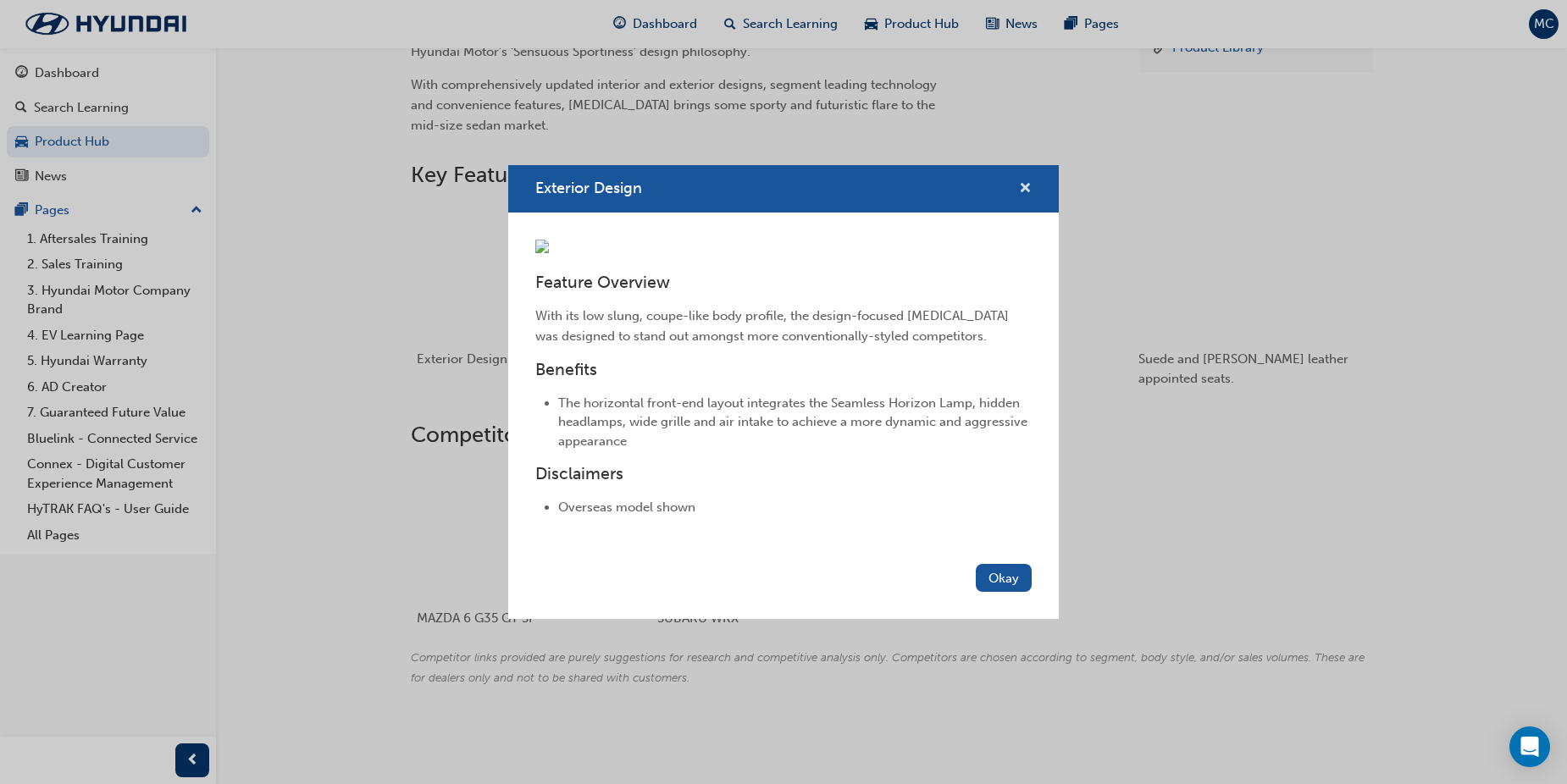
click at [1024, 182] on span "cross-icon" at bounding box center [1025, 189] width 12 height 15
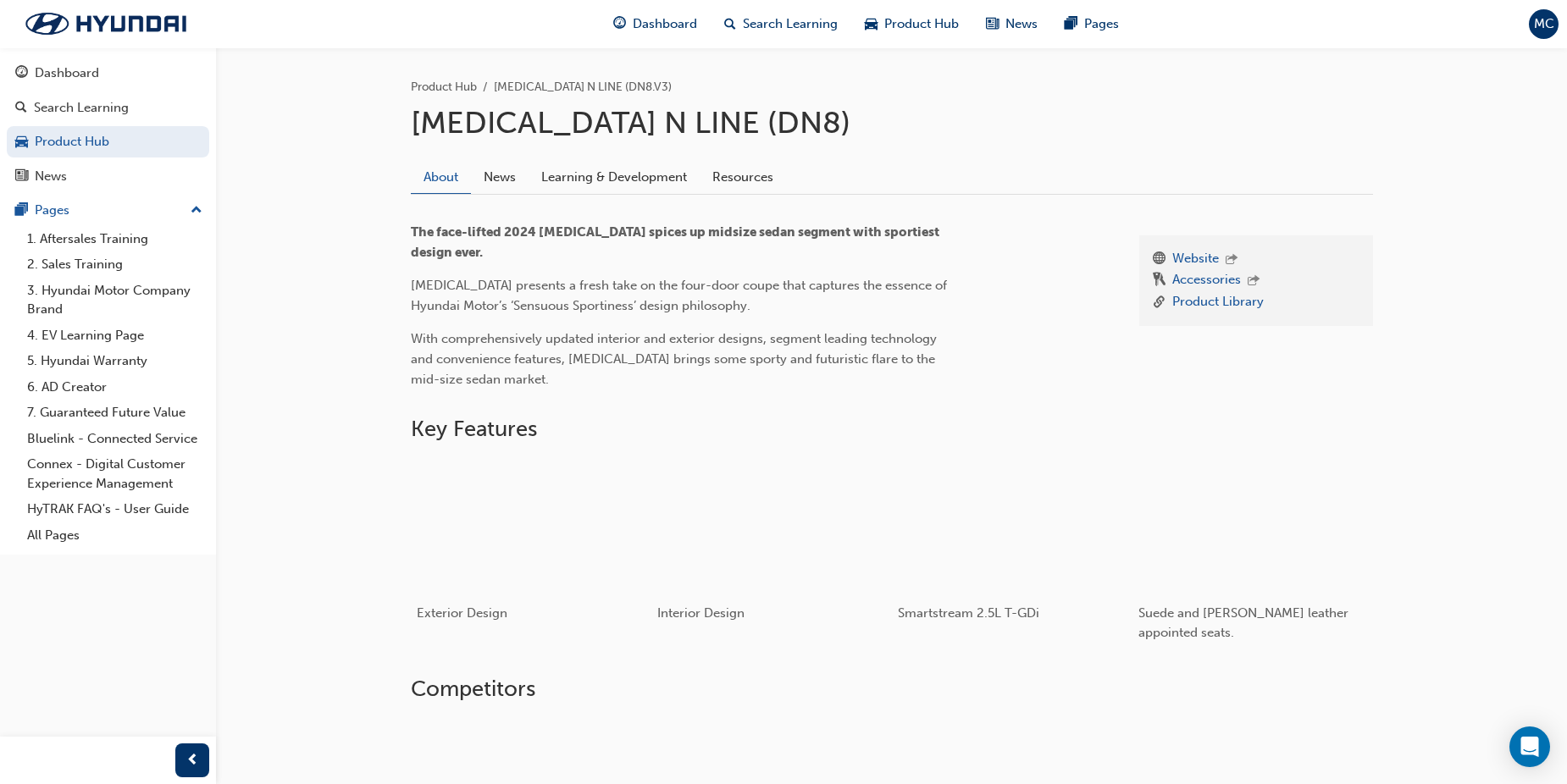
scroll to position [421, 0]
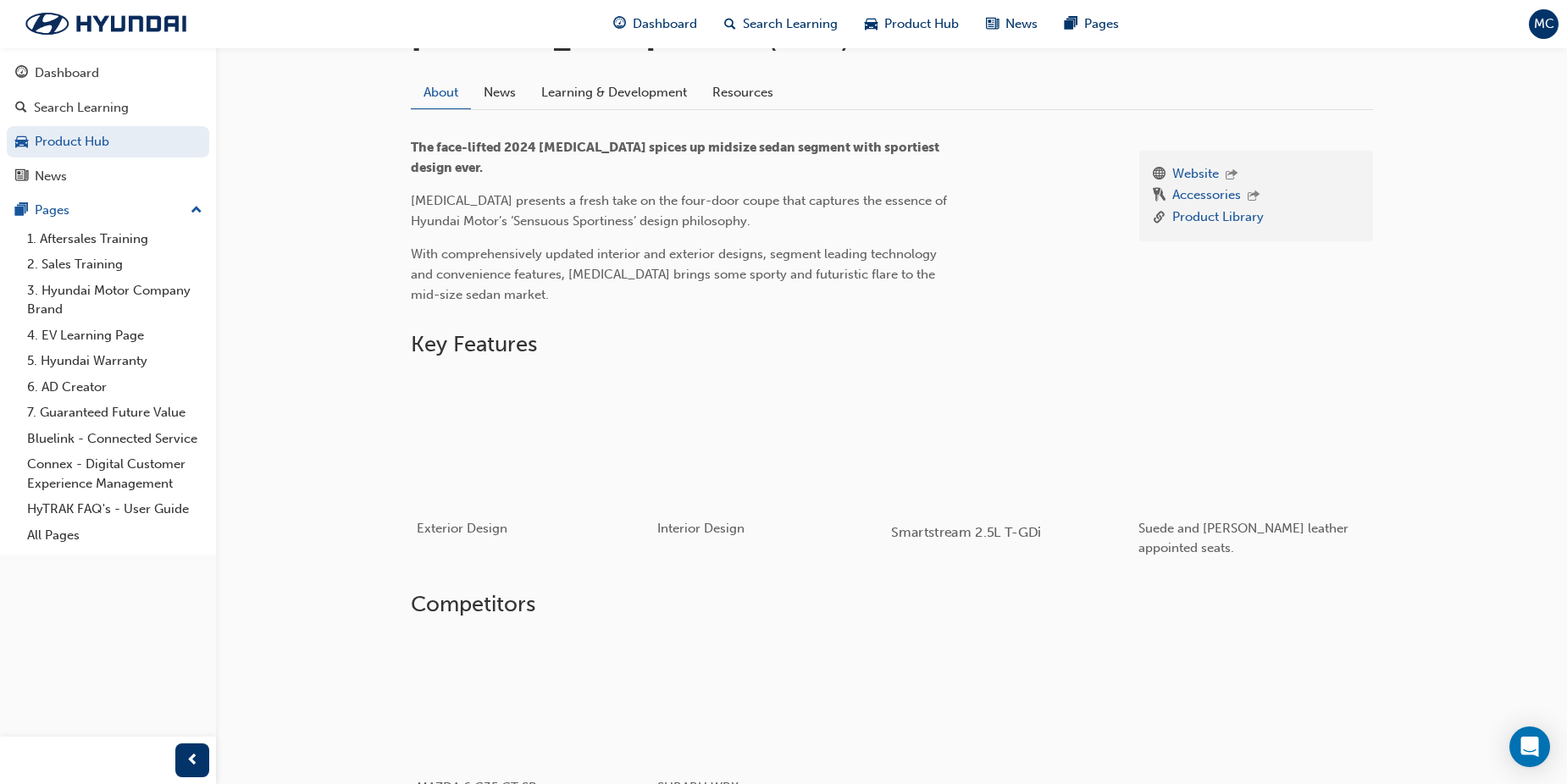
click at [1014, 400] on div "button" at bounding box center [1012, 440] width 241 height 136
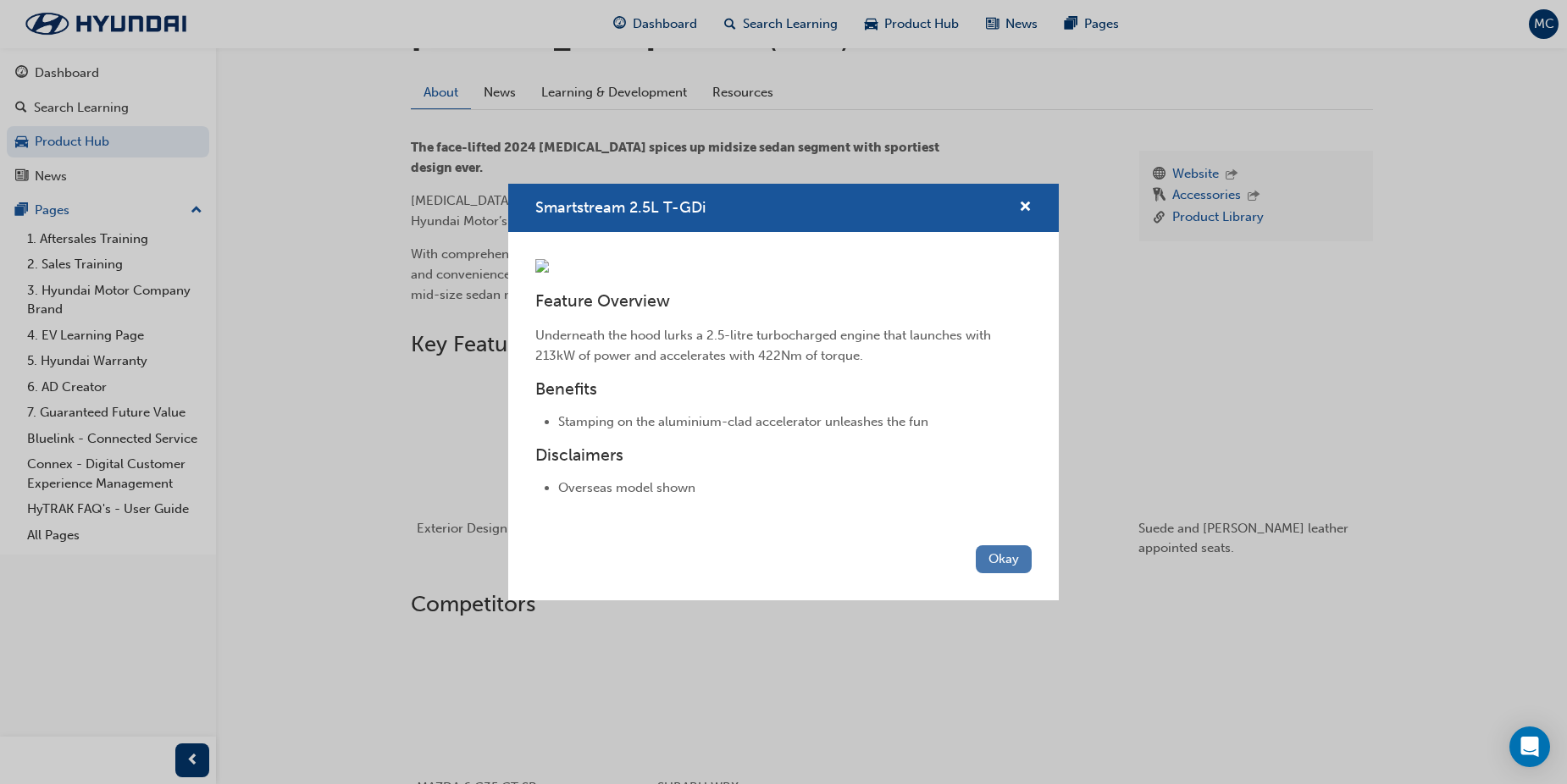
click at [997, 573] on button "Okay" at bounding box center [1003, 560] width 56 height 28
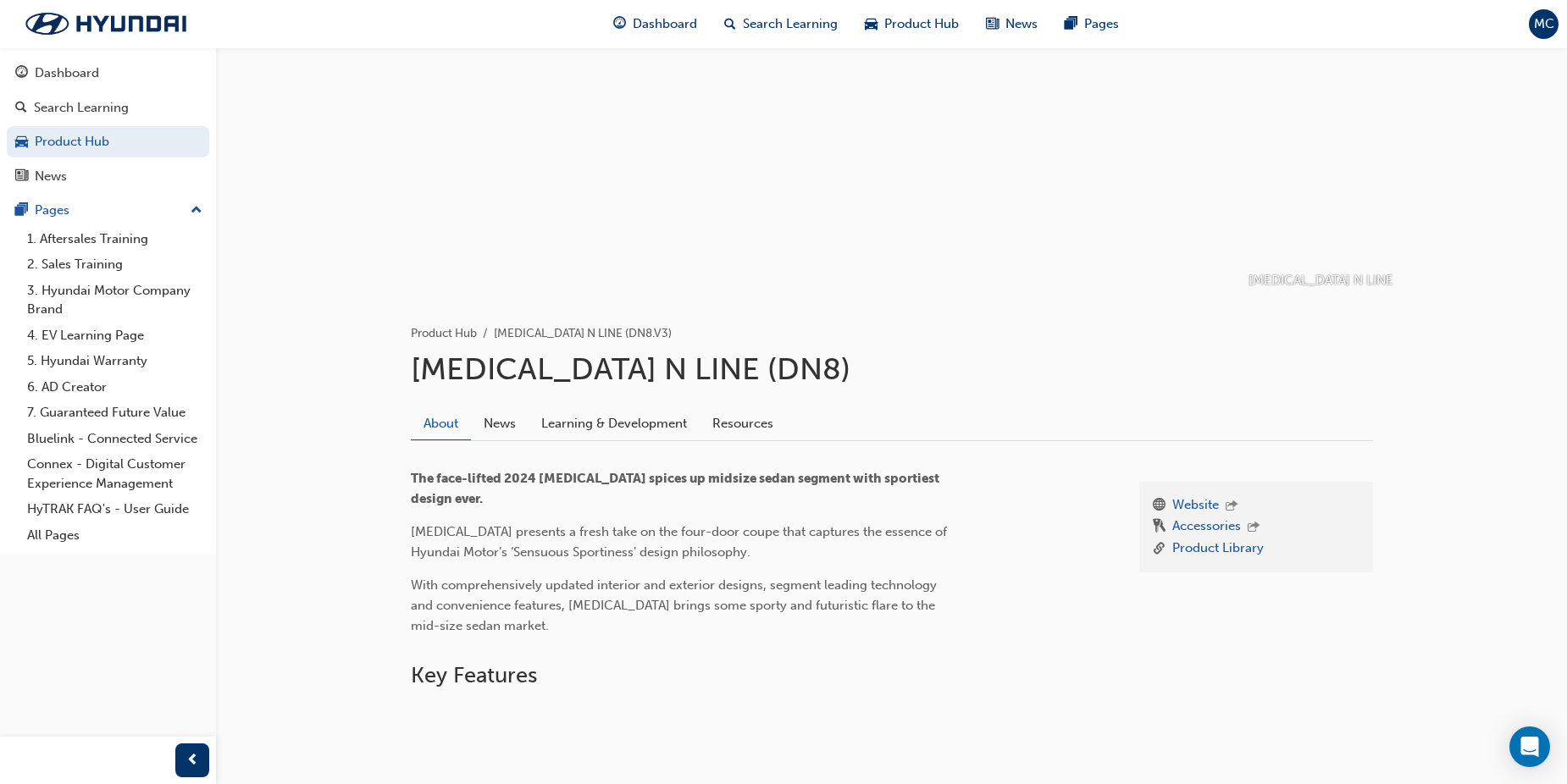
scroll to position [82, 0]
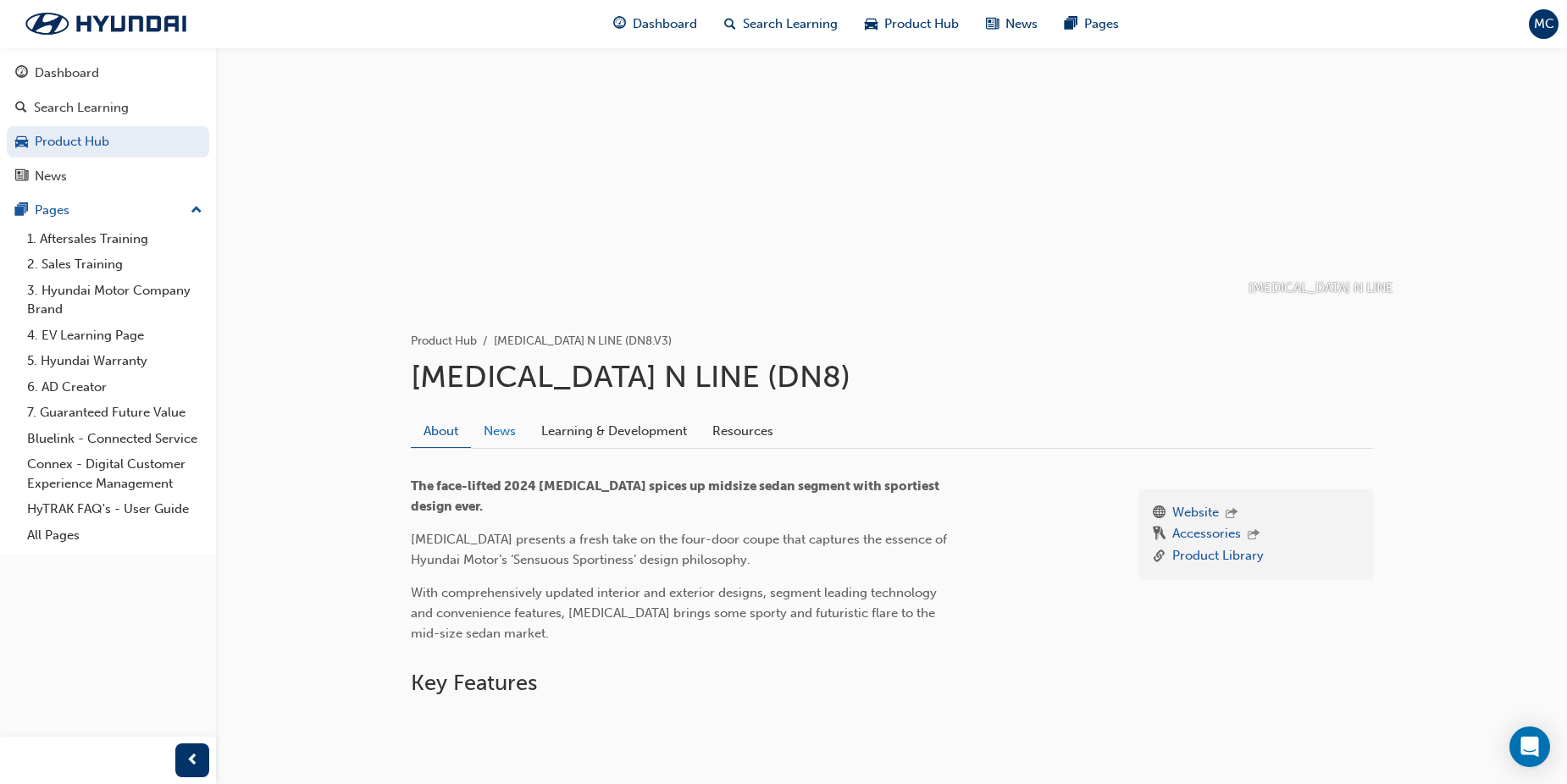
click at [503, 438] on link "News" at bounding box center [500, 431] width 58 height 32
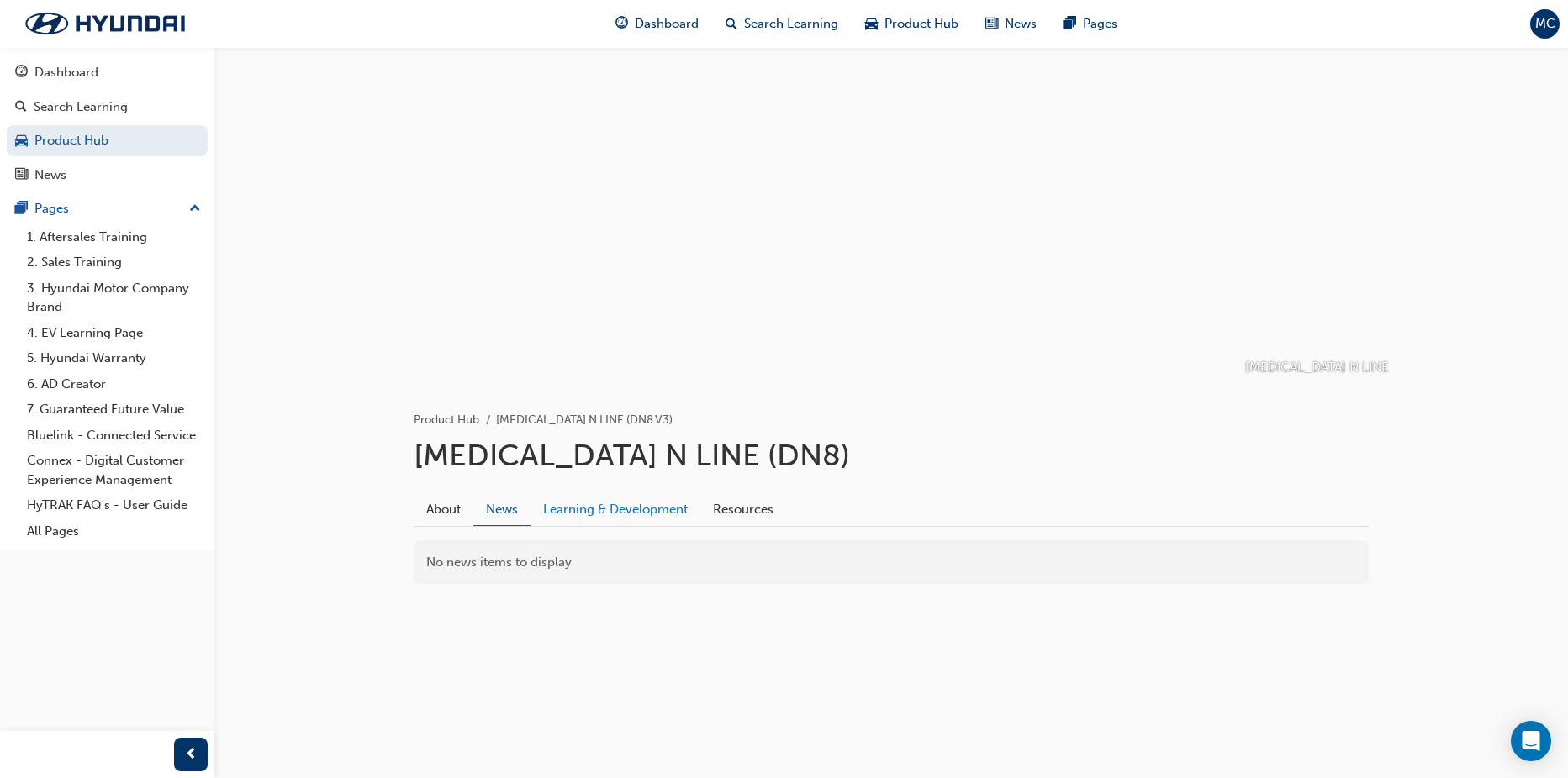
click at [630, 511] on link "Learning & Development" at bounding box center [615, 509] width 169 height 32
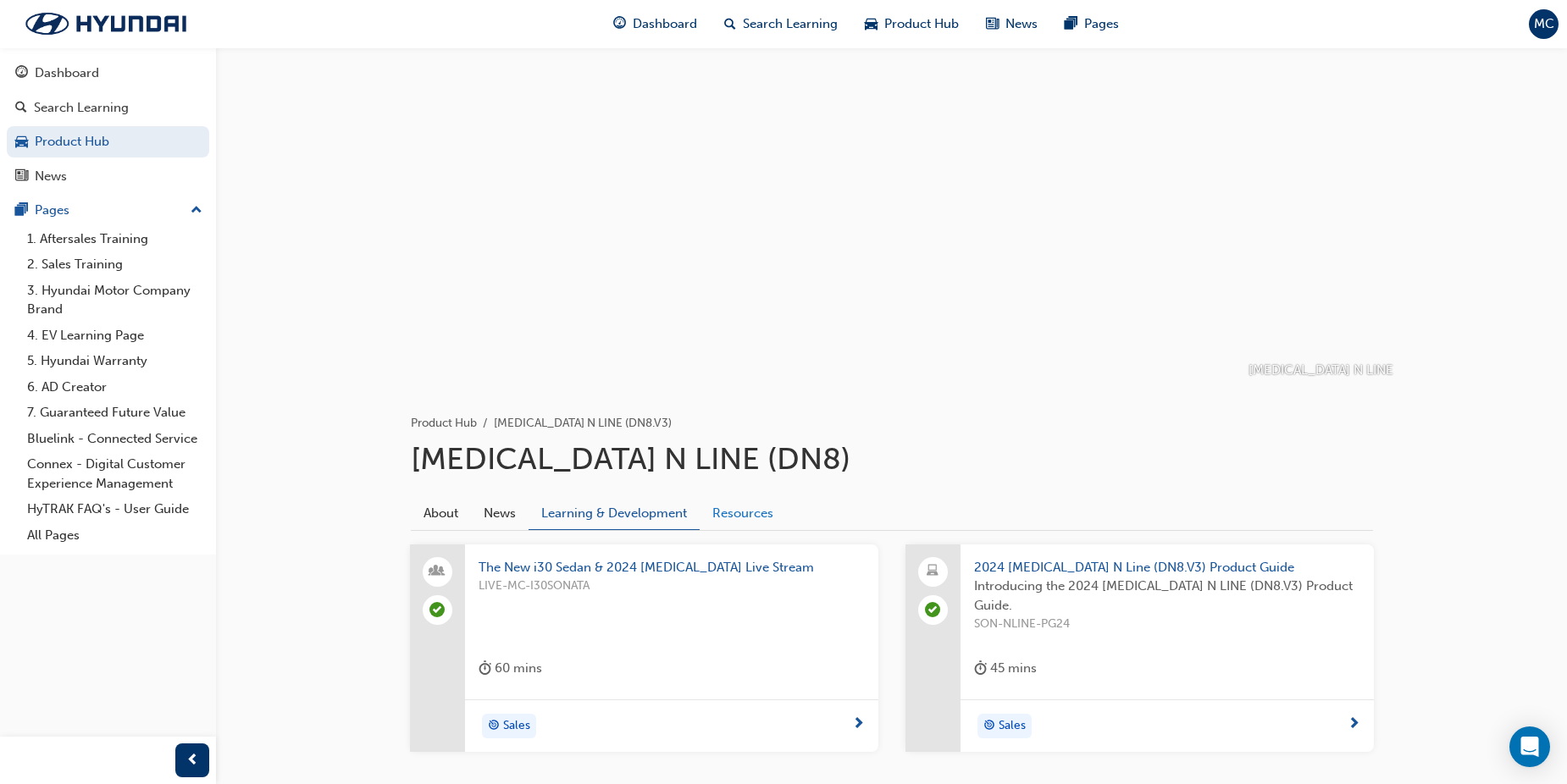
click at [734, 513] on link "Resources" at bounding box center [743, 513] width 87 height 32
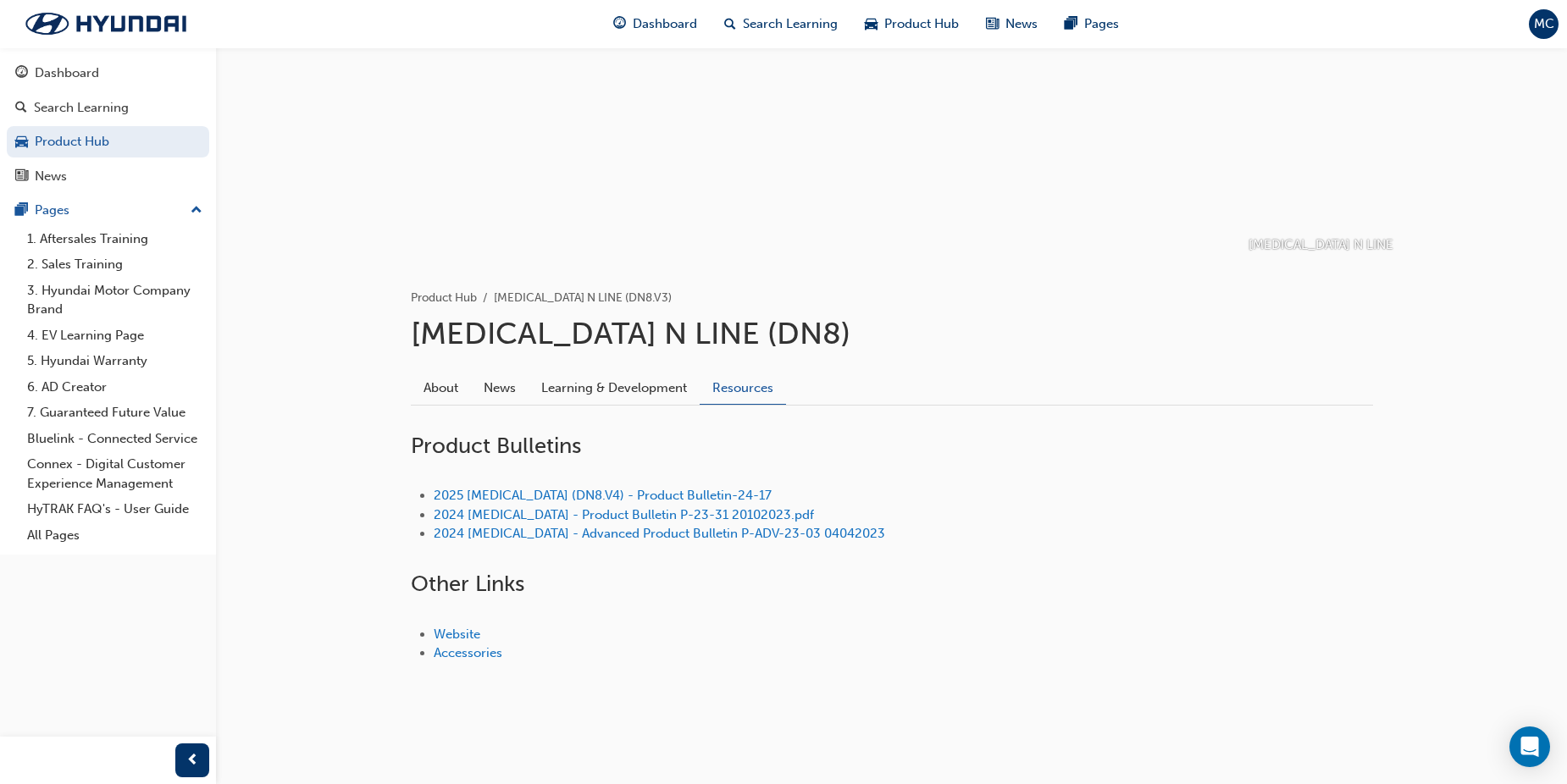
scroll to position [128, 0]
click at [618, 488] on link "2025 [MEDICAL_DATA] (DN8.V4) - Product Bulletin-24-17" at bounding box center [602, 493] width 338 height 15
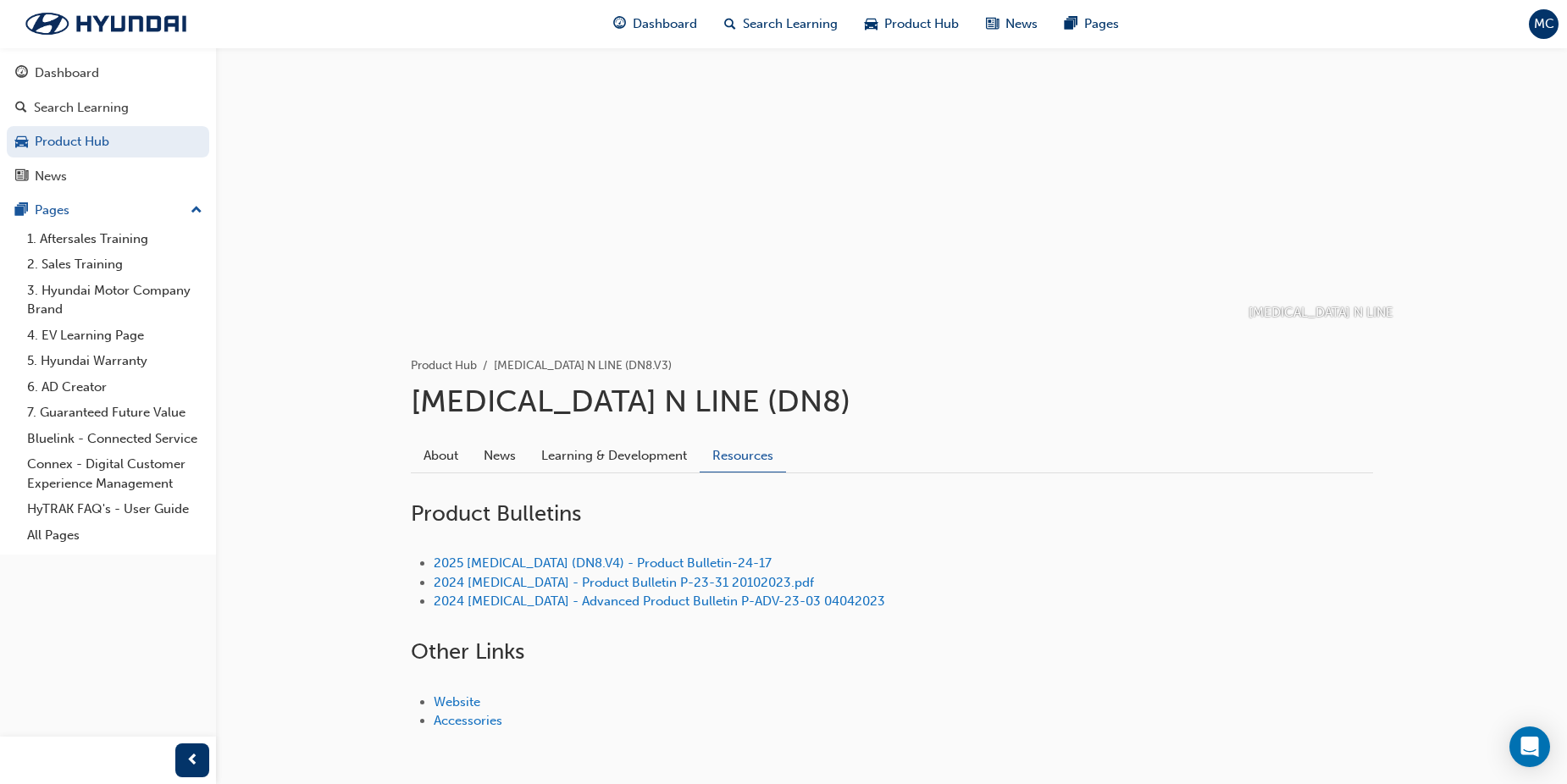
scroll to position [128, 0]
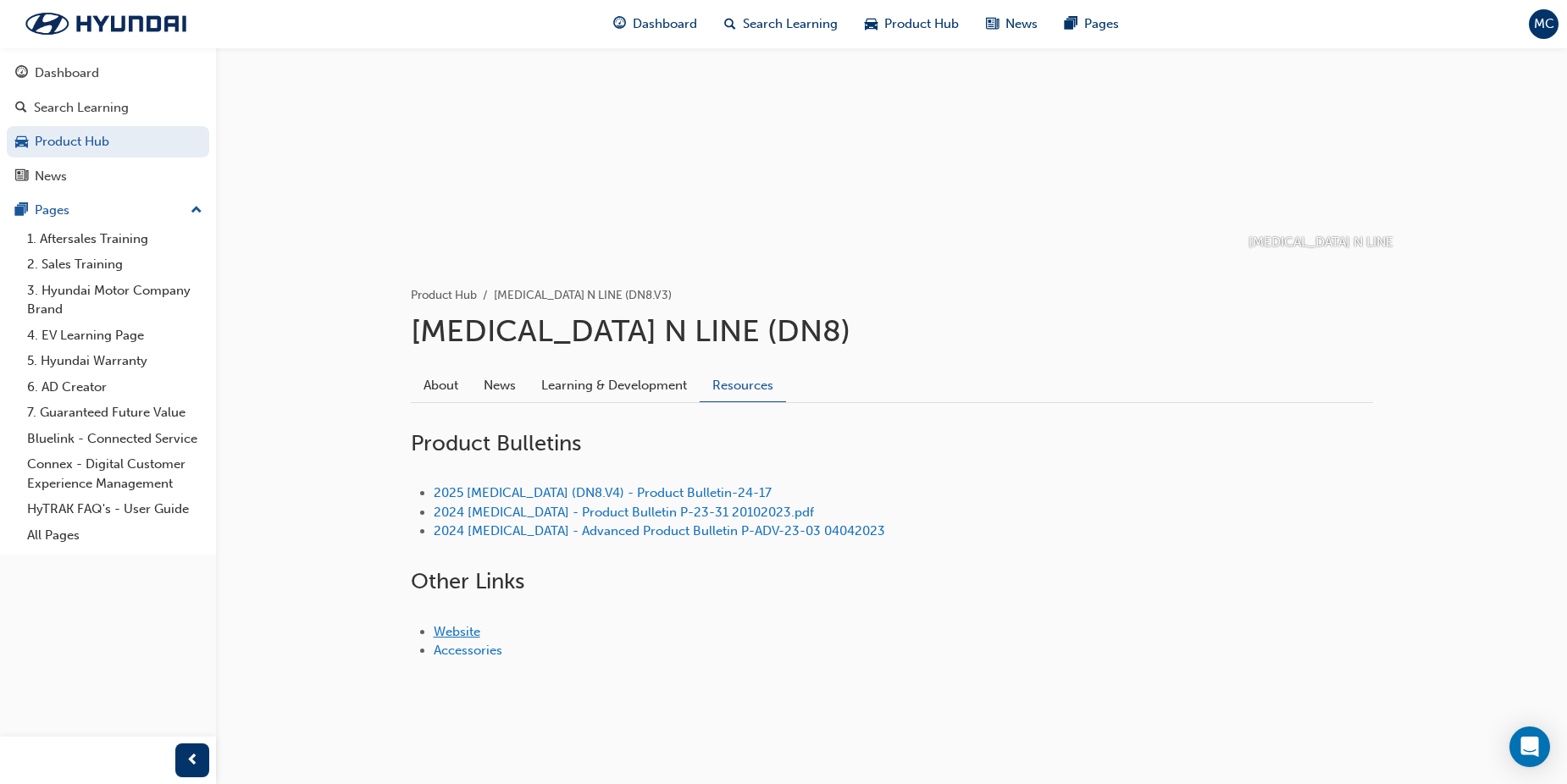
click at [454, 631] on link "Website" at bounding box center [456, 631] width 46 height 15
